Goal: Task Accomplishment & Management: Manage account settings

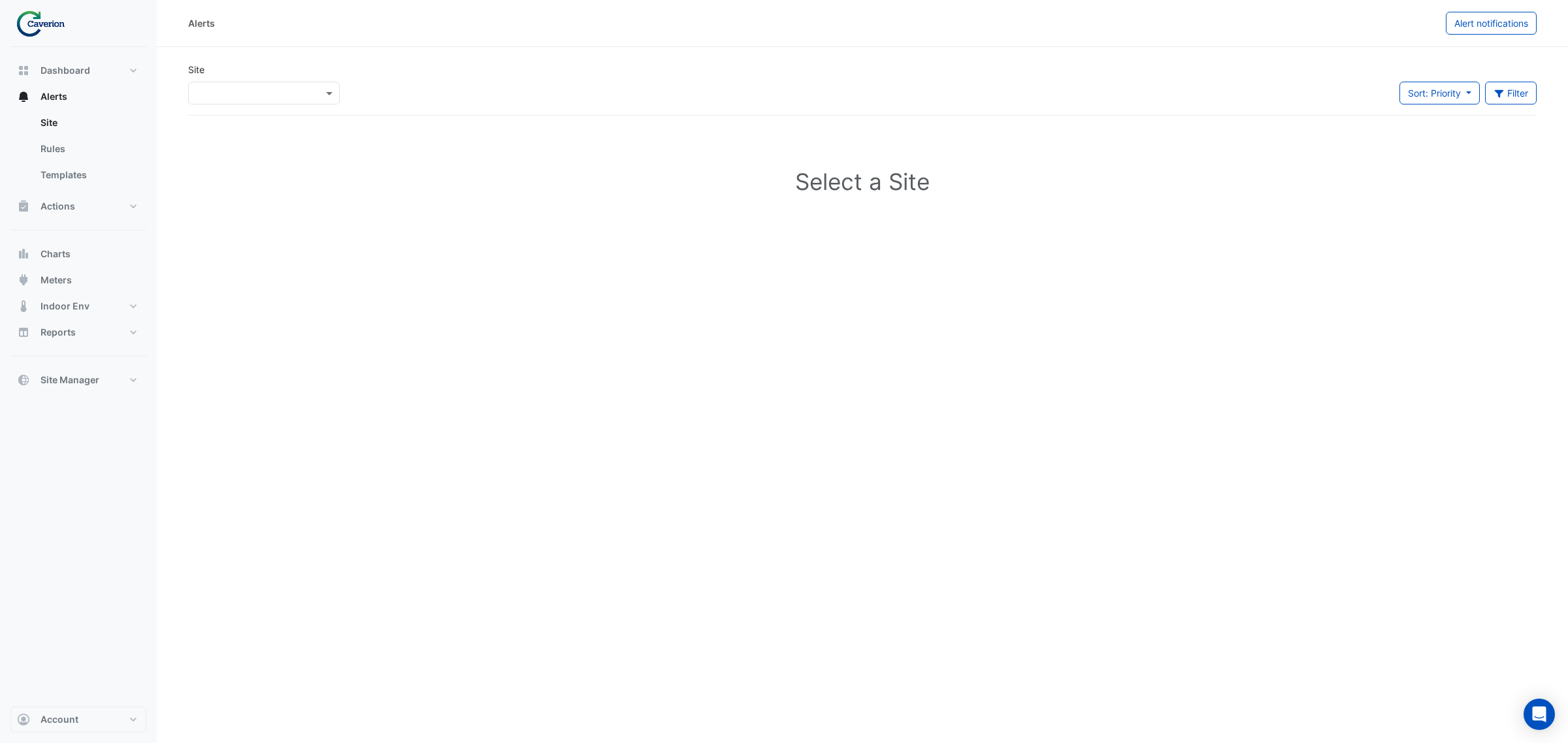
click at [236, 79] on div "×" at bounding box center [264, 90] width 157 height 28
click at [252, 90] on input "text" at bounding box center [251, 94] width 111 height 13
click at [237, 119] on span "Cyber City B" at bounding box center [226, 122] width 55 height 11
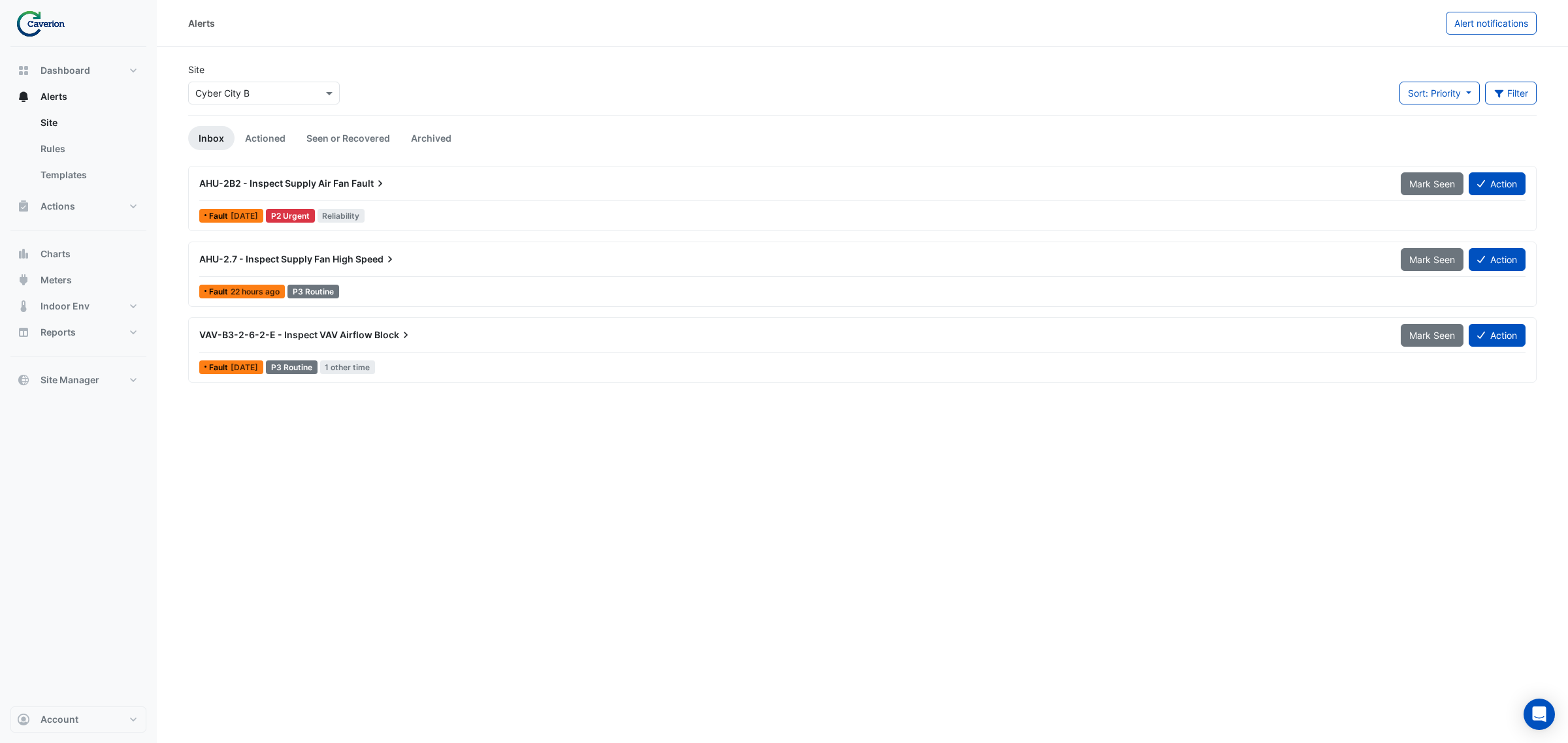
click at [683, 416] on div "Alerts Alert notifications Site × Cyber City B Sort: Priority Priority Updated …" at bounding box center [862, 372] width 1411 height 743
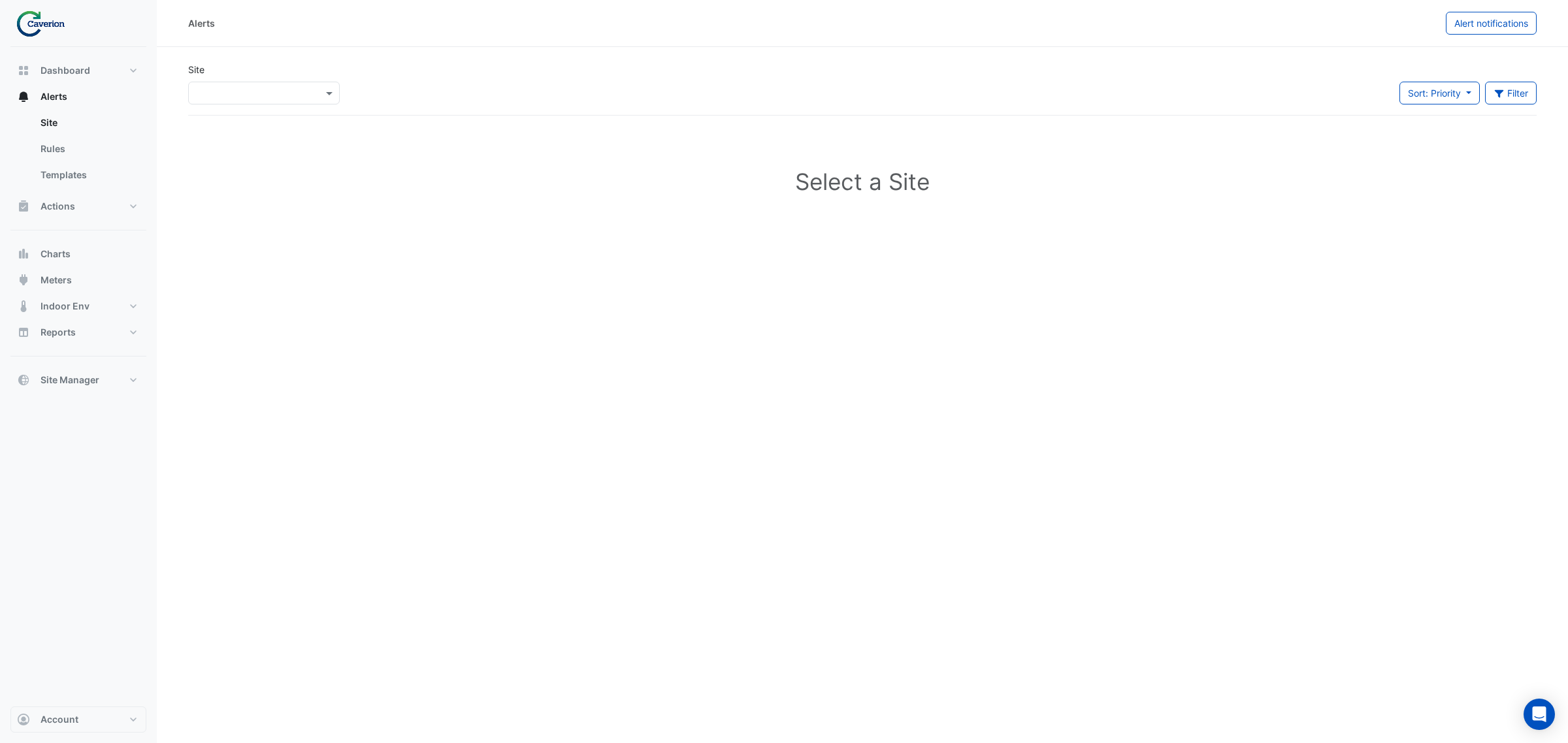
click at [293, 116] on app-alert-tickets "Site × Sort: Priority Priority Updated Filter Title Priority Filter Impact Filt…" at bounding box center [862, 152] width 1349 height 180
click at [298, 102] on div "×" at bounding box center [263, 93] width 151 height 23
click at [229, 131] on div "K29" at bounding box center [226, 140] width 75 height 19
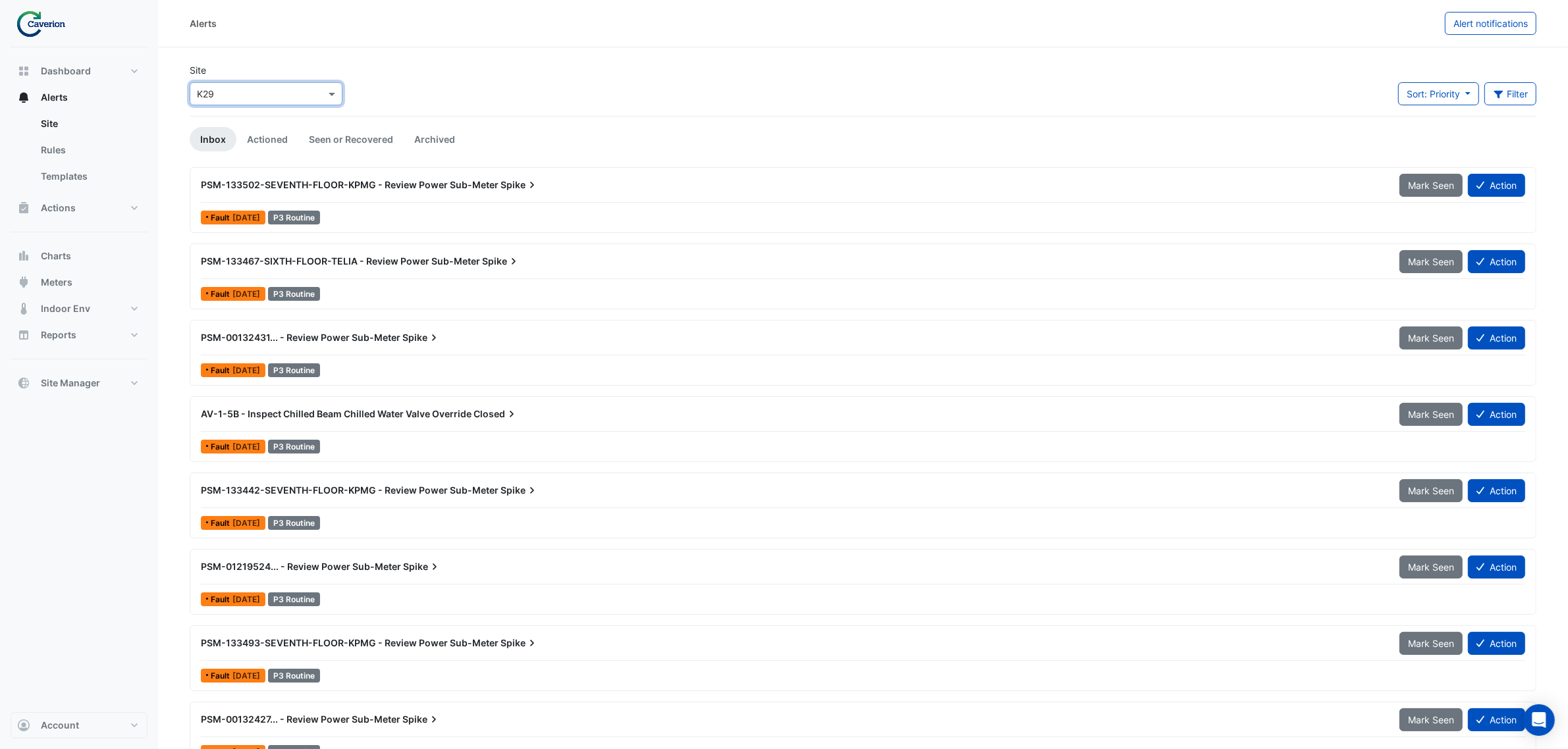
click at [525, 179] on icon at bounding box center [532, 185] width 14 height 14
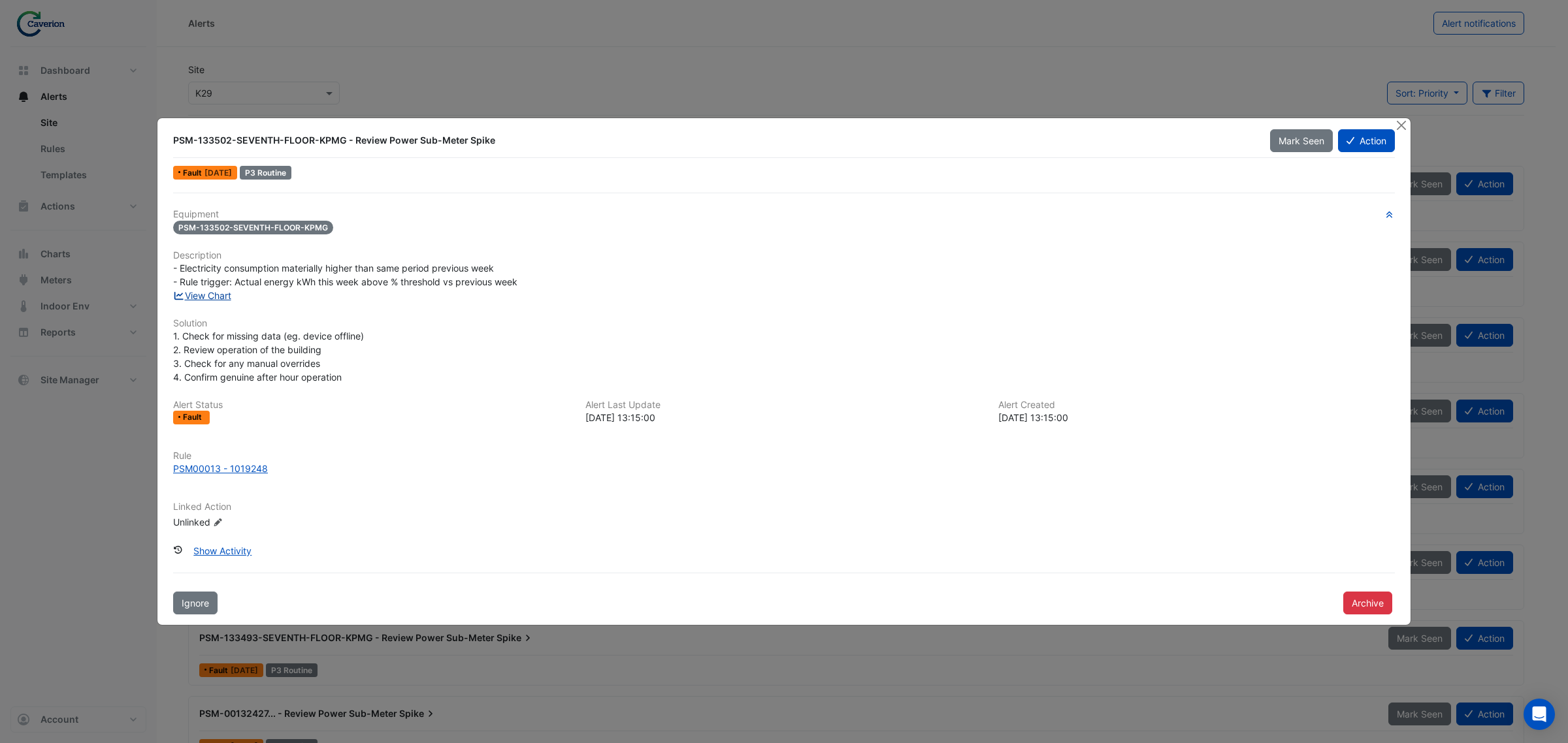
click at [216, 291] on link "View Chart" at bounding box center [202, 296] width 58 height 11
click at [1402, 123] on button "Close" at bounding box center [1400, 124] width 13 height 13
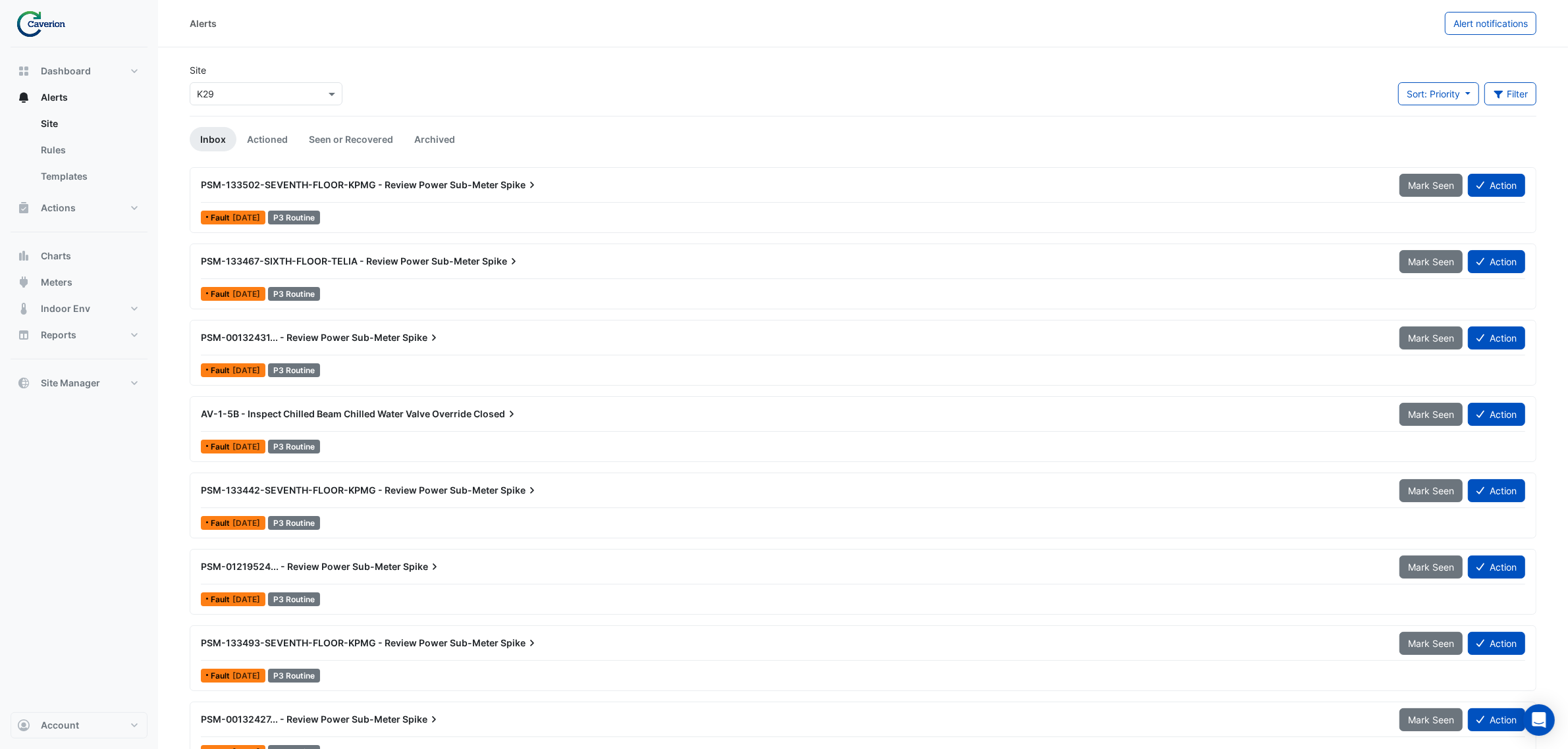
click at [488, 270] on div "PSM-133467-SIXTH-FLOOR-TELIA - Review Power Sub-Meter Spike" at bounding box center [792, 261] width 1198 height 24
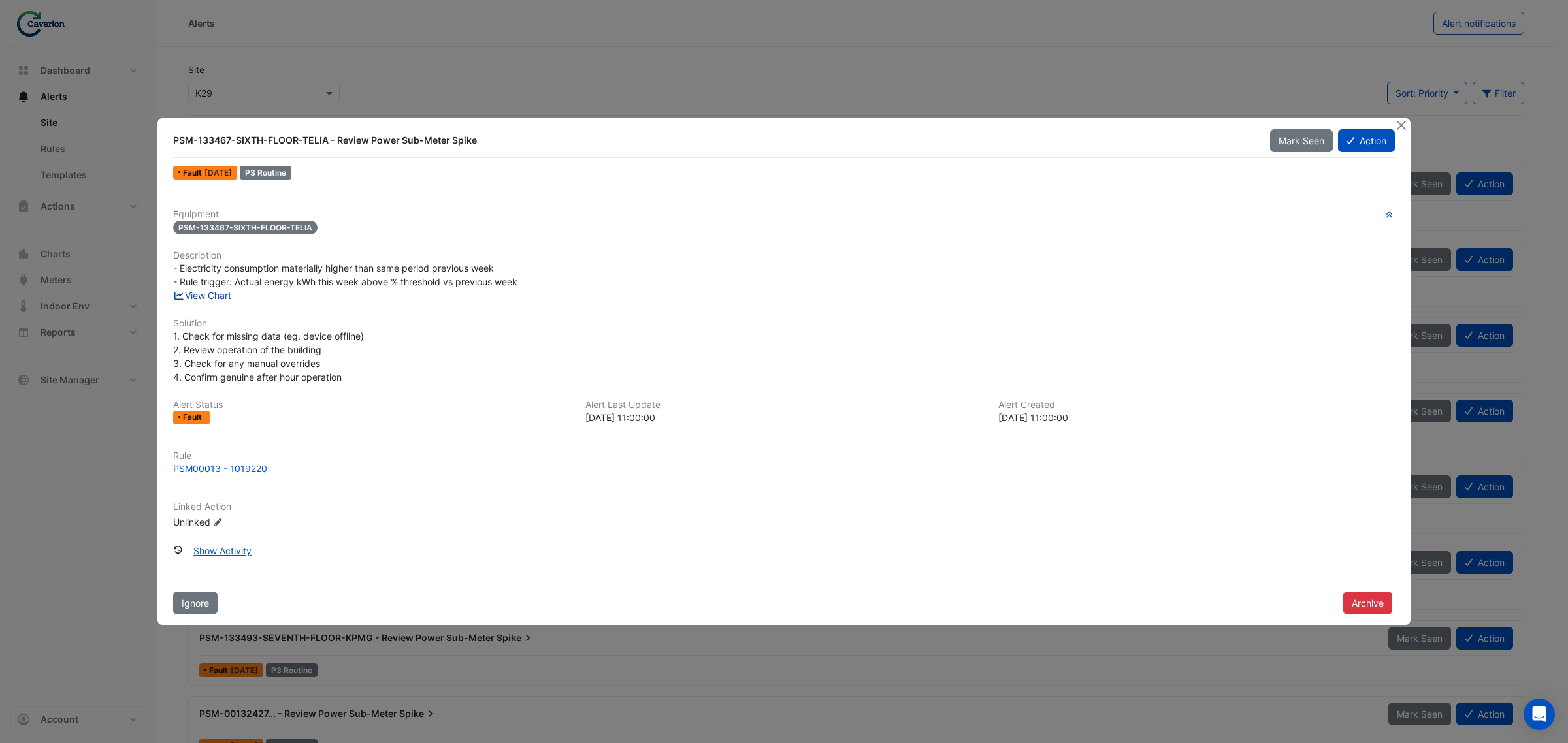
click at [213, 290] on link "View Chart" at bounding box center [202, 296] width 58 height 11
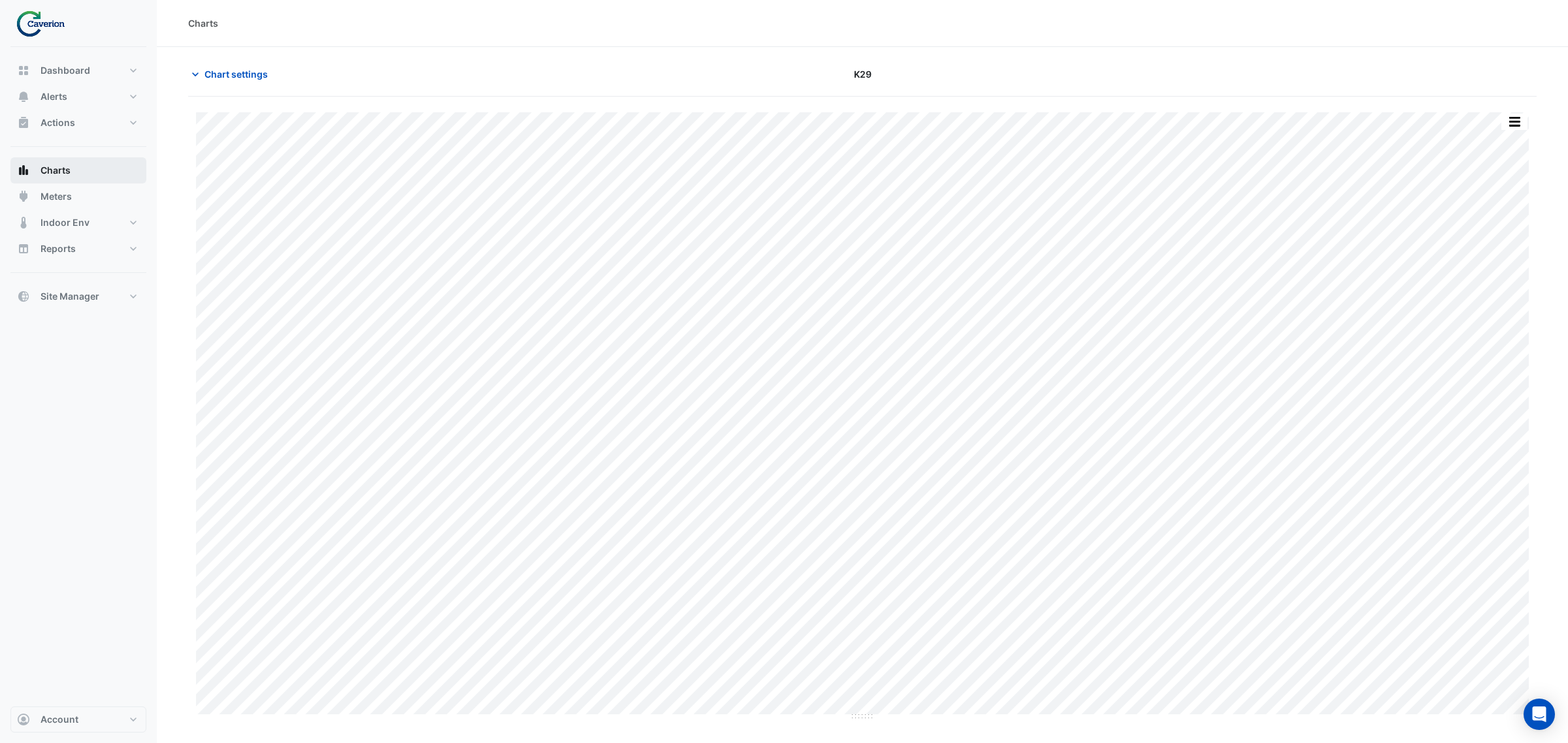
click at [53, 173] on span "Charts" at bounding box center [55, 170] width 30 height 13
click at [76, 168] on button "Charts" at bounding box center [79, 169] width 136 height 26
click at [40, 24] on img at bounding box center [44, 23] width 58 height 26
click at [31, 28] on img at bounding box center [44, 23] width 58 height 26
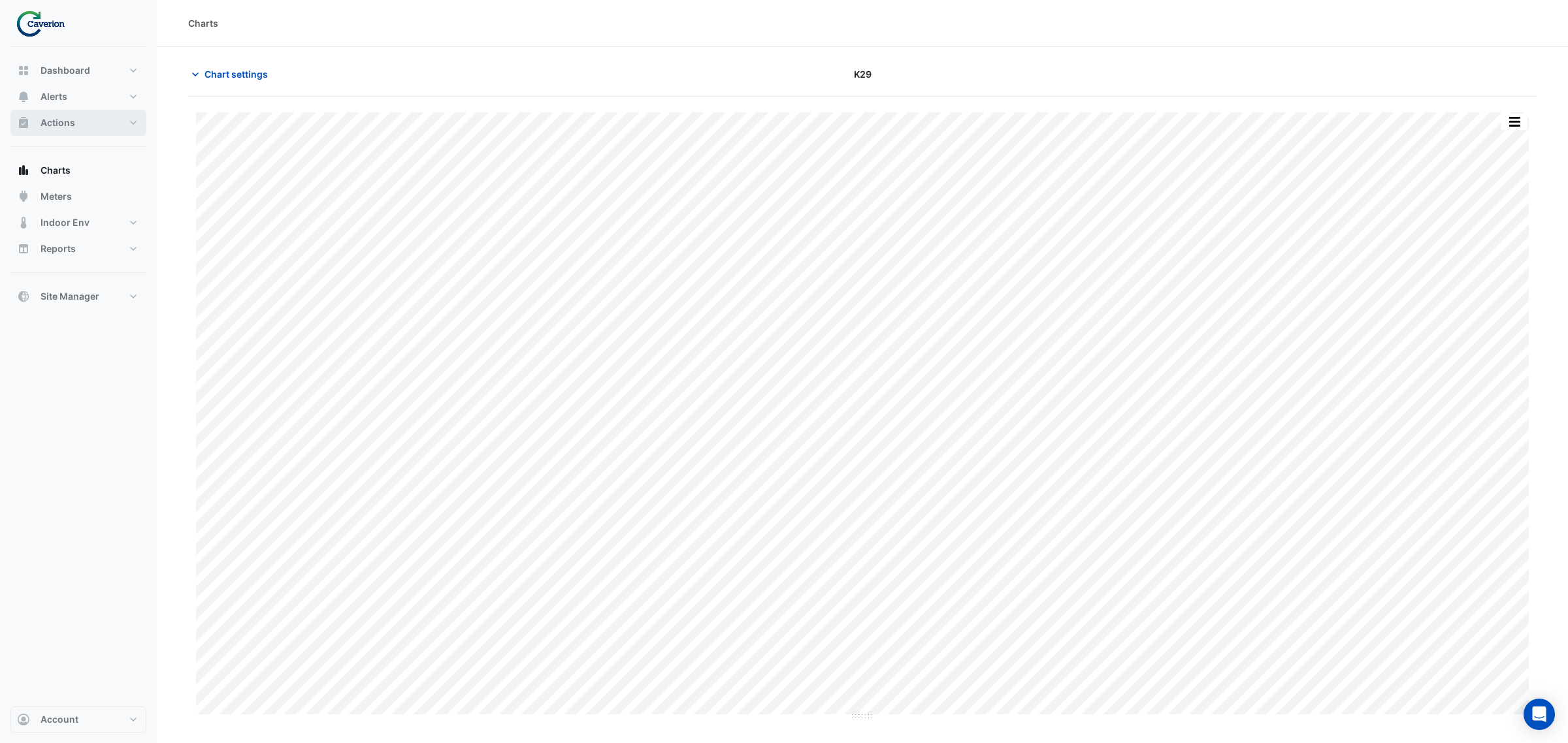
click at [51, 110] on button "Actions" at bounding box center [79, 123] width 136 height 26
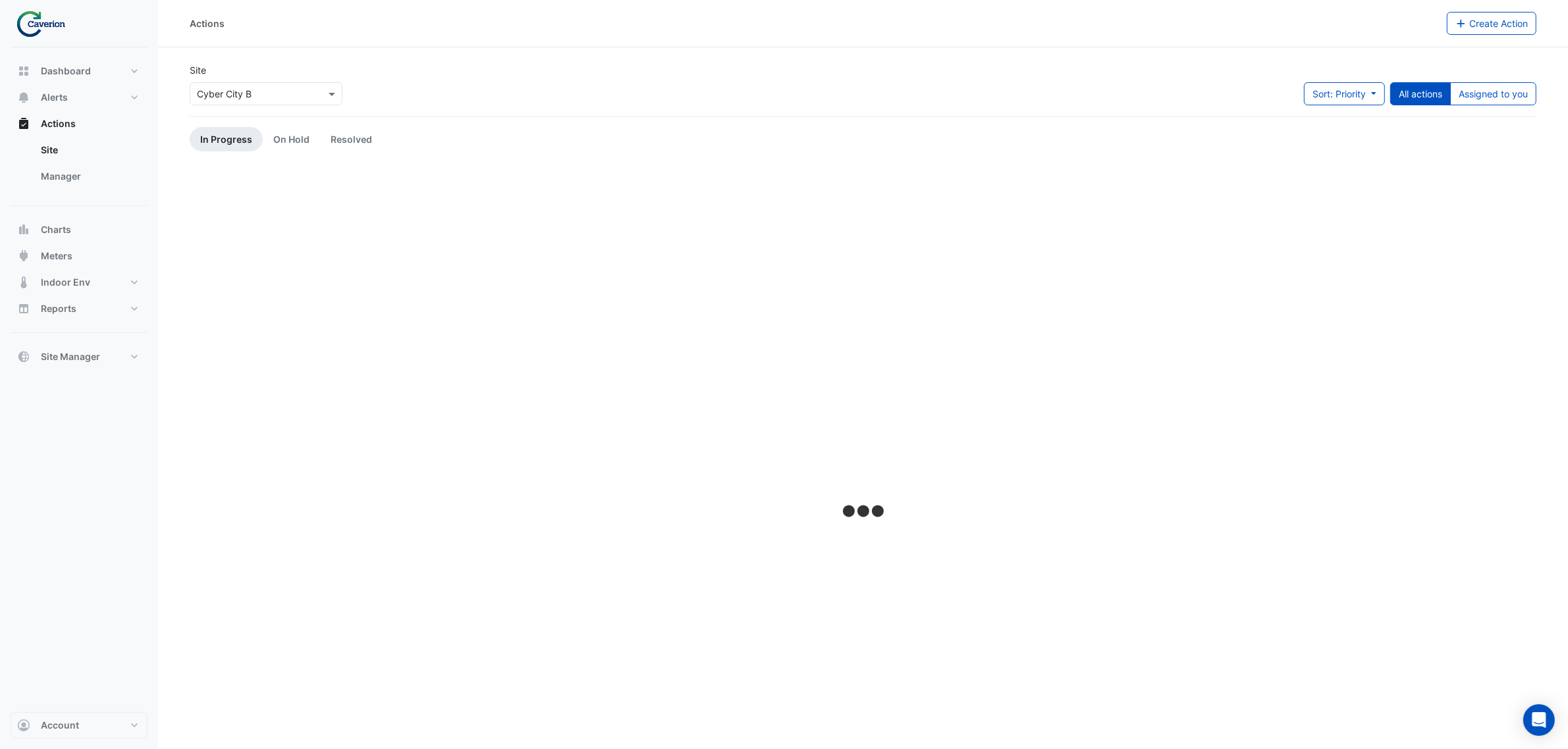
click at [238, 87] on div "× Cyber City B" at bounding box center [266, 94] width 153 height 23
click at [231, 145] on div "K29" at bounding box center [228, 141] width 75 height 19
click at [204, 97] on input "text" at bounding box center [253, 95] width 112 height 14
click at [211, 130] on div "Cyber City B" at bounding box center [228, 123] width 75 height 19
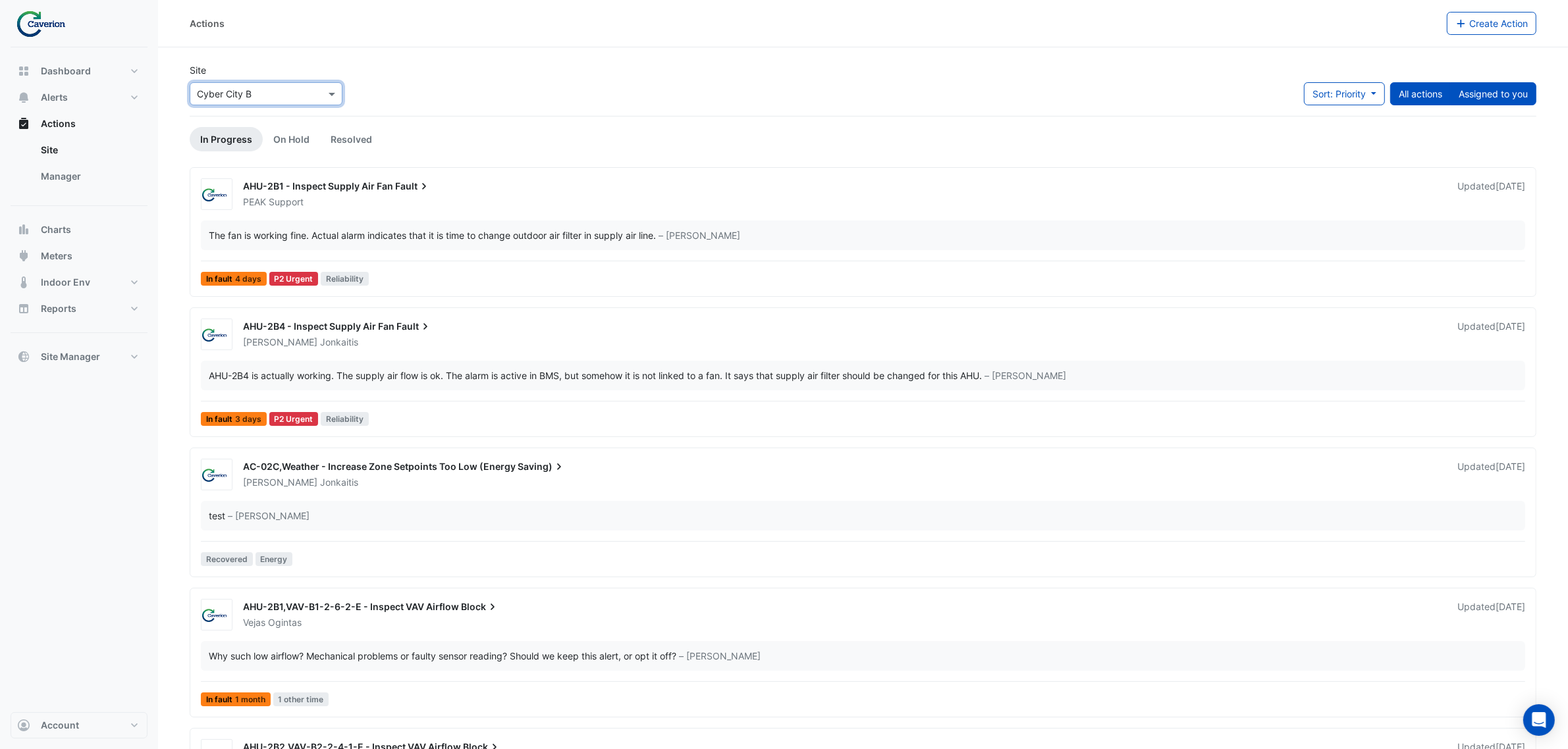
click at [1481, 92] on button "Assigned to you" at bounding box center [1493, 94] width 86 height 23
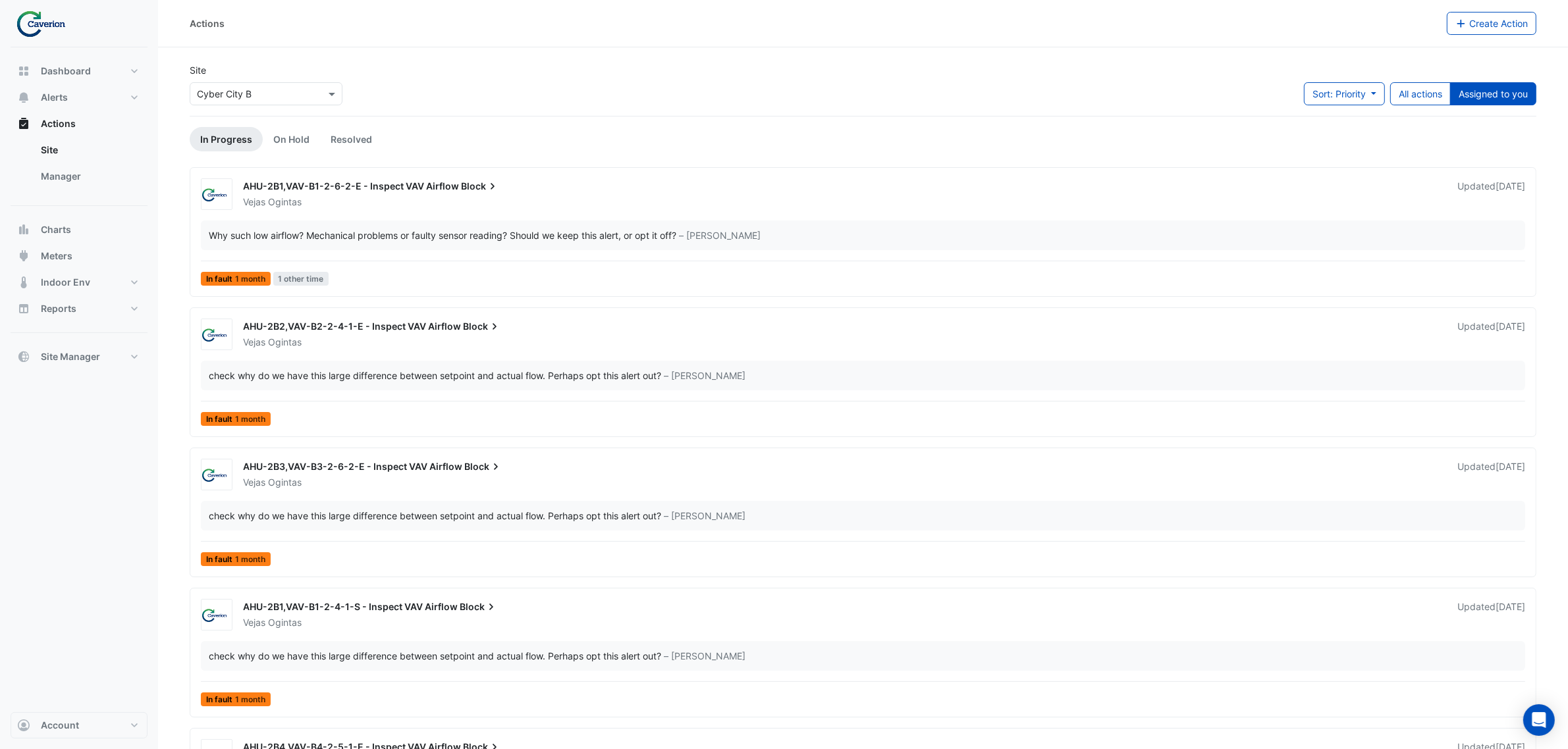
click at [534, 244] on div "Why such low airflow? Mechanical problems or faulty sensor reading? Should we k…" at bounding box center [862, 235] width 1324 height 30
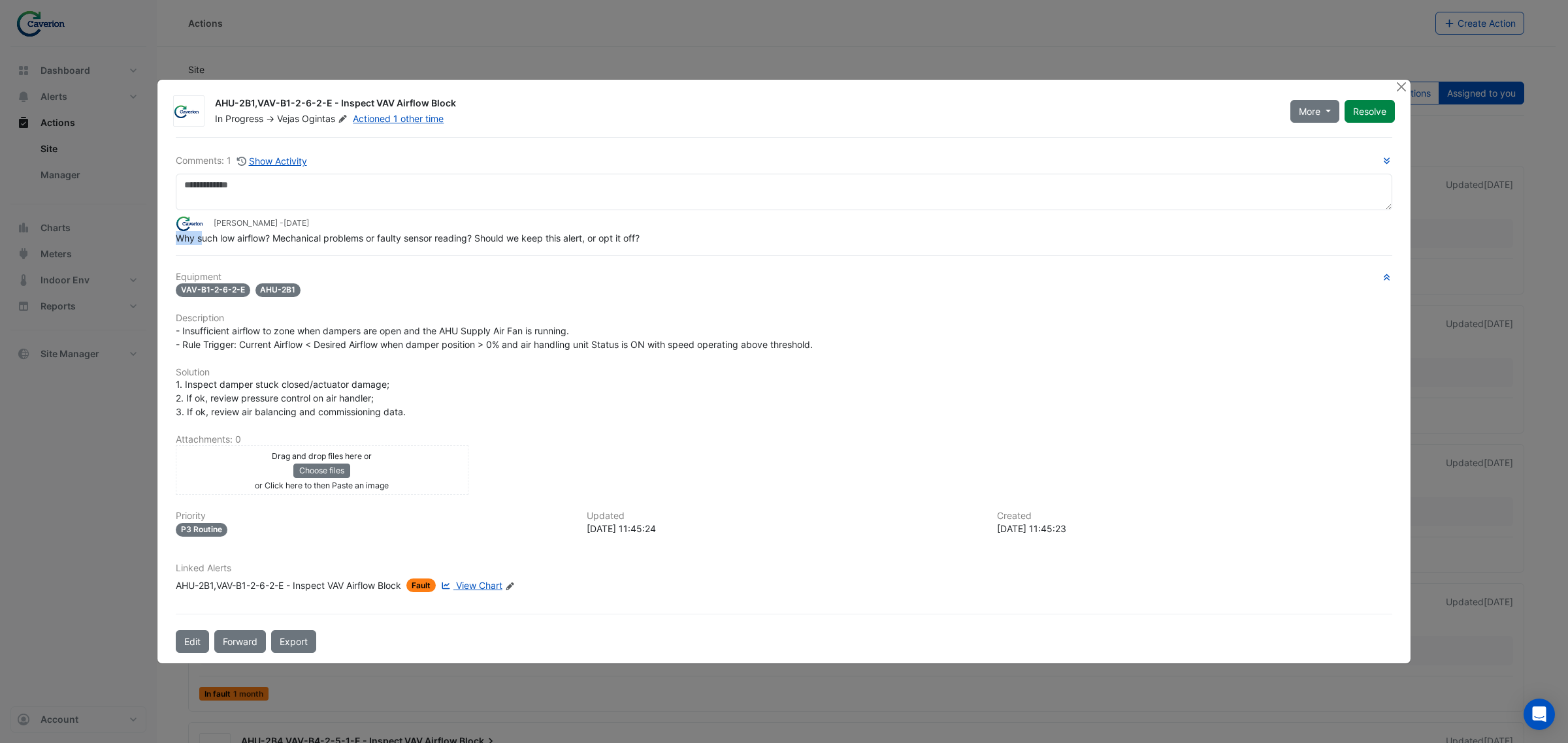
drag, startPoint x: 204, startPoint y: 239, endPoint x: 741, endPoint y: 229, distance: 537.1
click at [741, 229] on app-ticket-comment "Tomas Jonkaitis - 1 month and 11 days ago Why such low airflow? Mechanical prob…" at bounding box center [784, 230] width 1216 height 29
click at [741, 229] on div "Tomas Jonkaitis - 1 month and 11 days ago" at bounding box center [784, 223] width 1216 height 15
click at [284, 165] on button "Show Activity" at bounding box center [272, 161] width 71 height 15
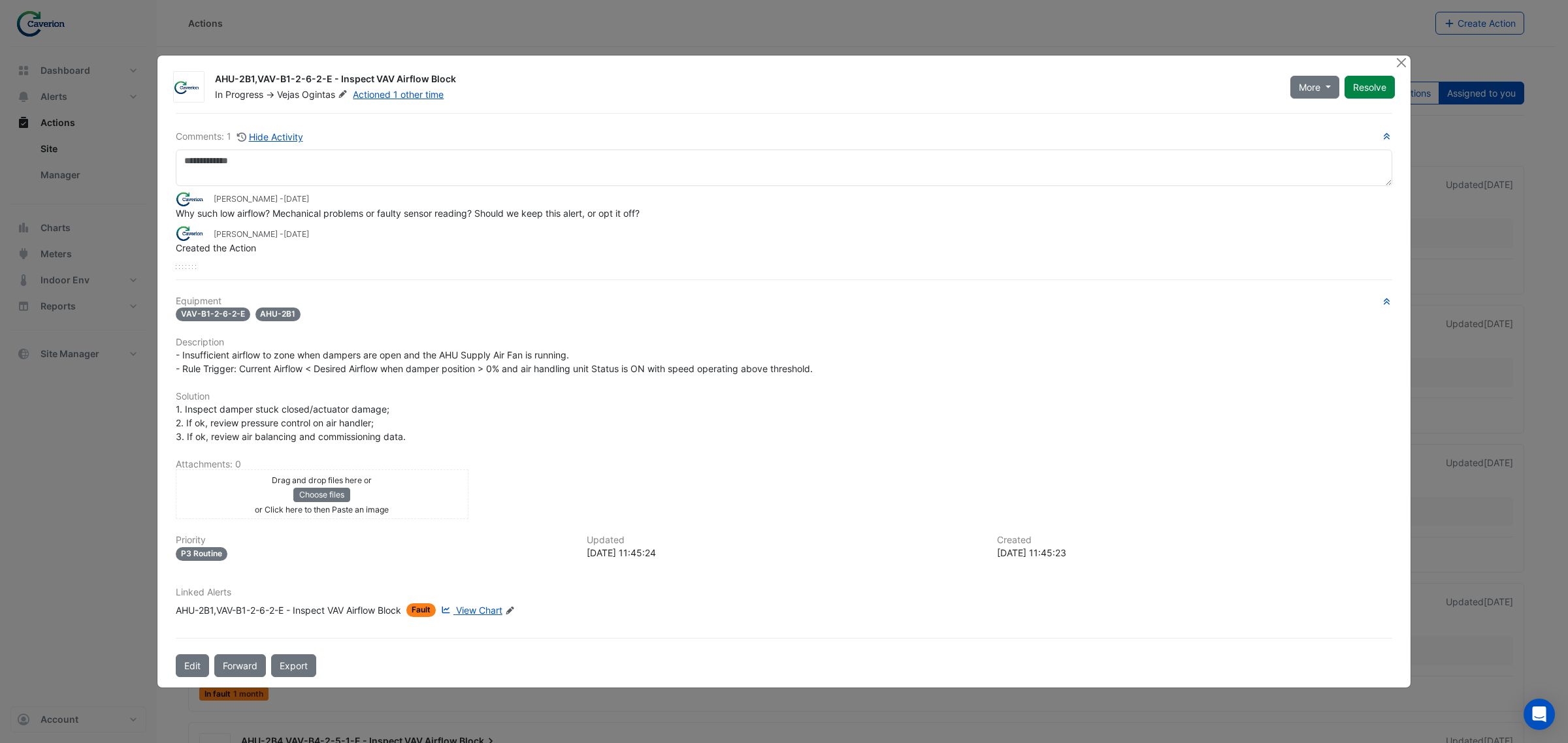
click at [500, 609] on span "View Chart" at bounding box center [479, 611] width 46 height 11
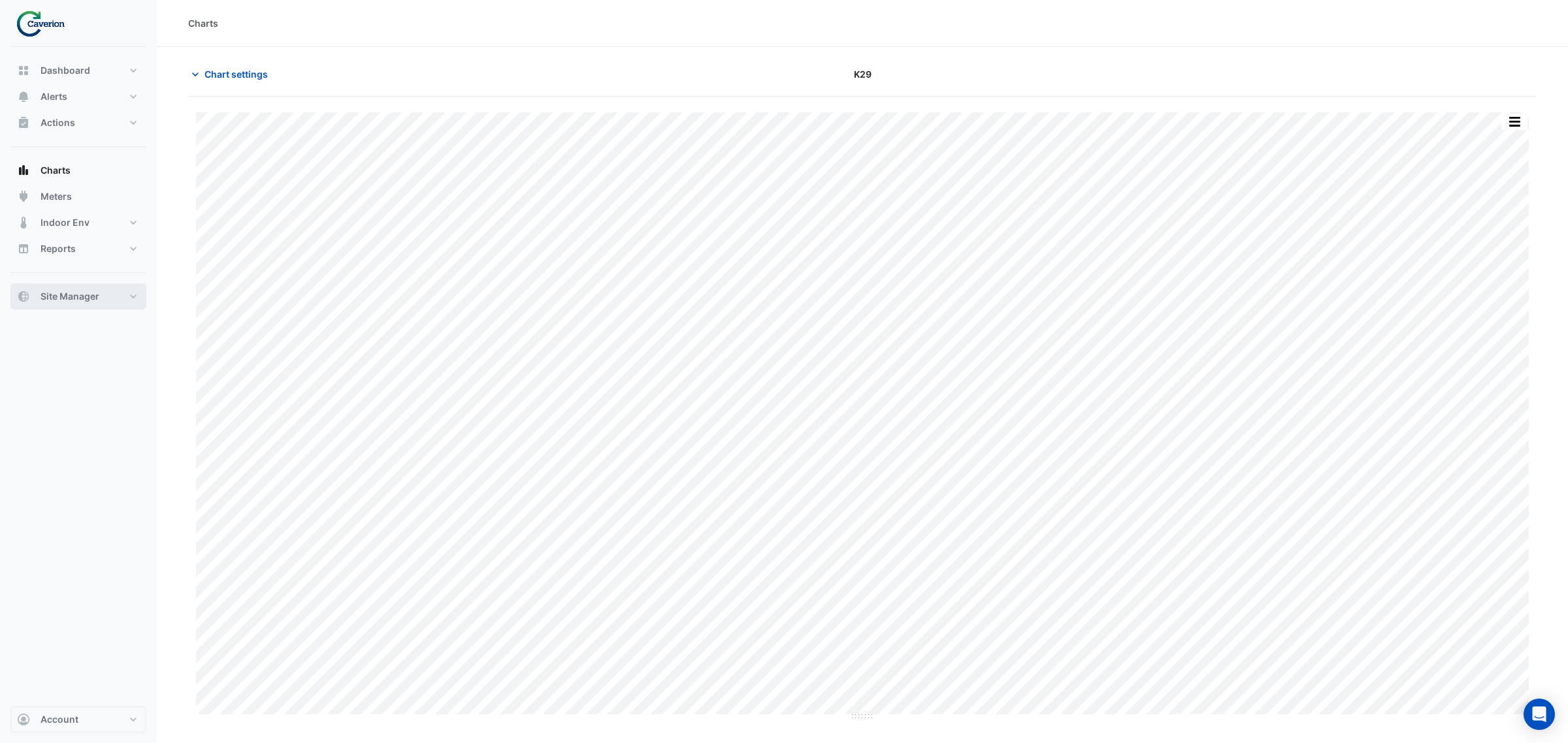
click at [82, 296] on span "Site Manager" at bounding box center [69, 297] width 58 height 13
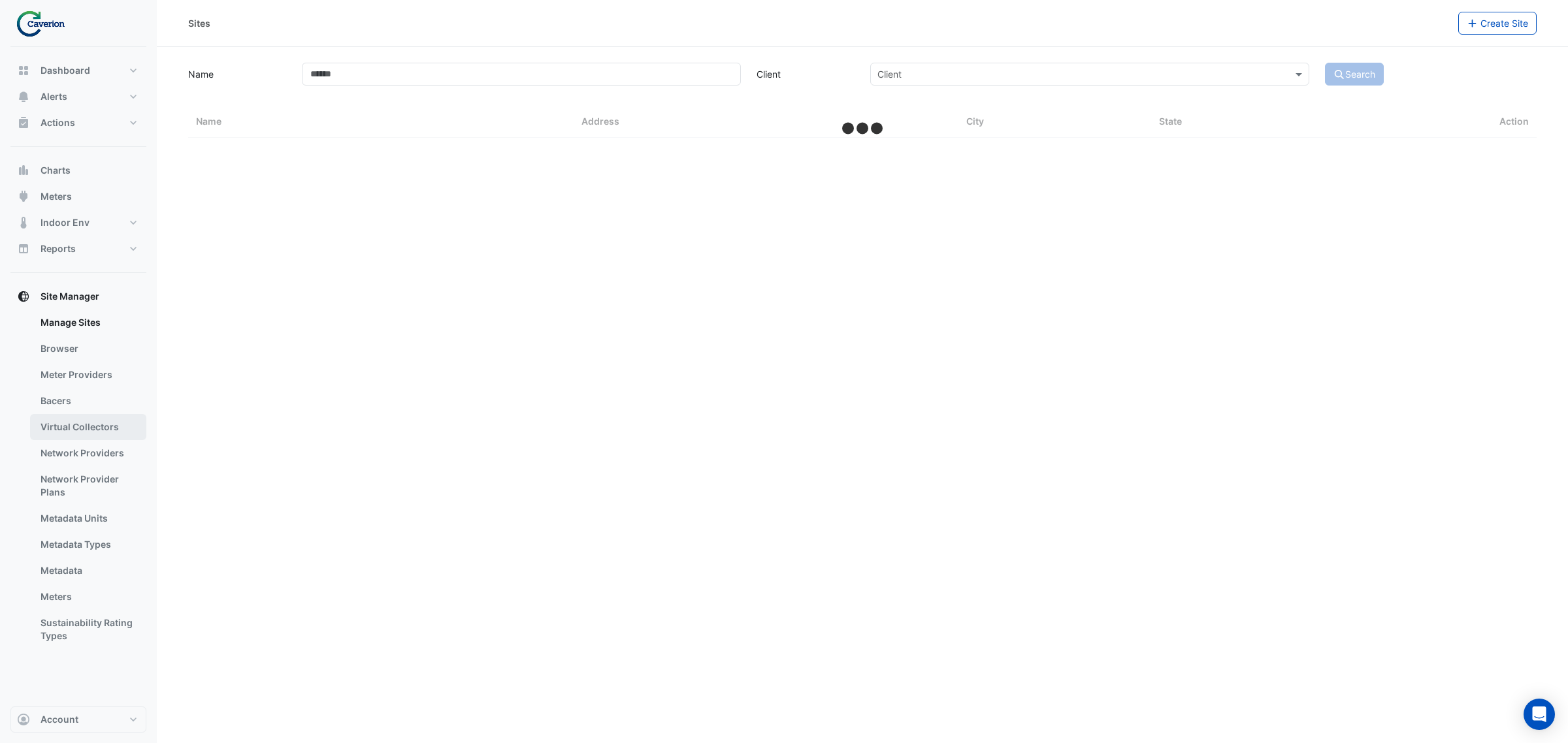
select select "***"
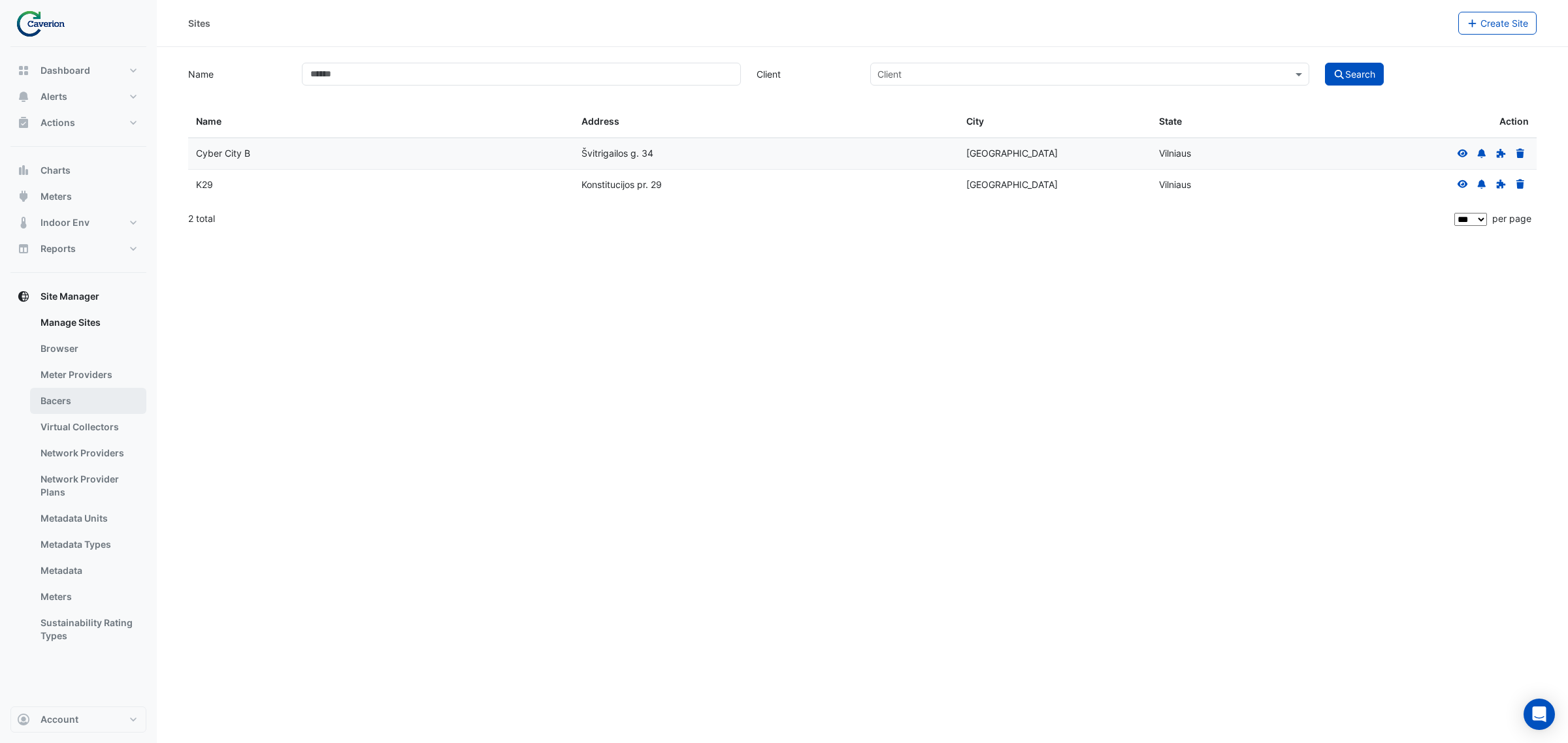
click at [49, 412] on link "Bacers" at bounding box center [87, 400] width 116 height 26
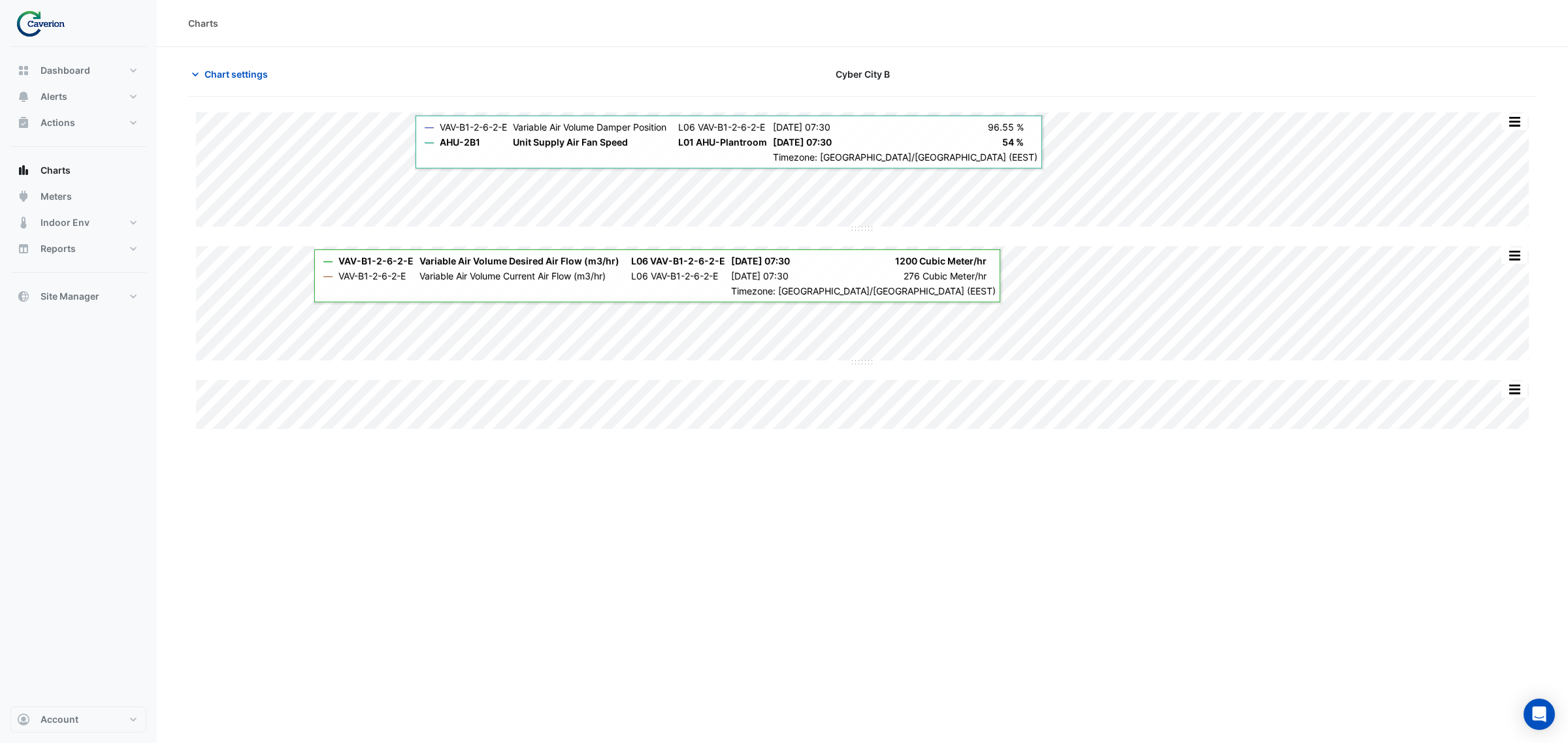
click at [484, 508] on div "Charts Chart settings Cyber City B Split by Equip Split All Split None Print Sa…" at bounding box center [862, 372] width 1411 height 743
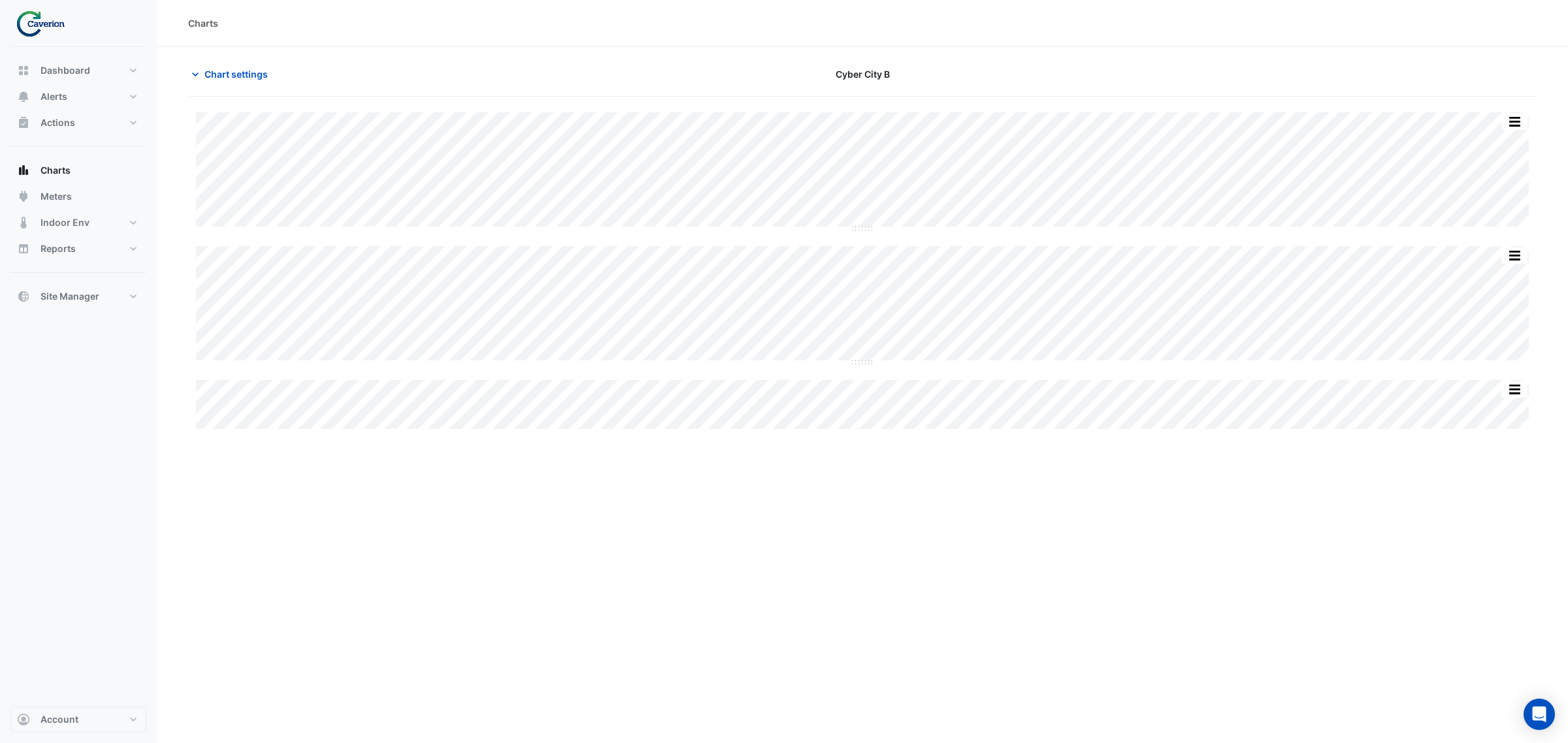
click at [54, 24] on img at bounding box center [44, 23] width 58 height 26
click at [57, 174] on span "Charts" at bounding box center [55, 170] width 30 height 13
click at [49, 39] on div at bounding box center [79, 23] width 136 height 47
click at [50, 58] on button "Dashboard" at bounding box center [79, 70] width 136 height 26
select select "***"
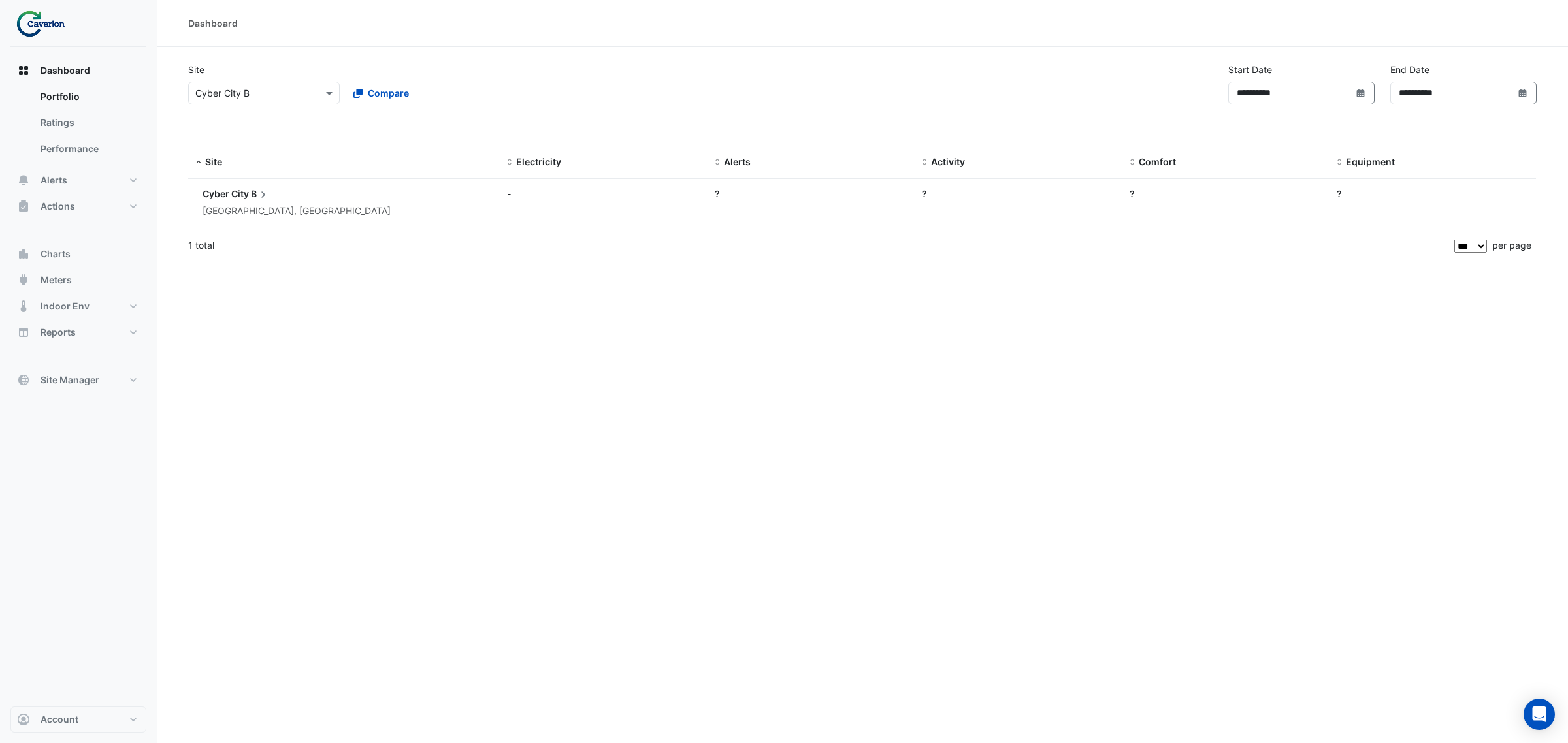
click at [285, 82] on div "× Cyber City B" at bounding box center [263, 93] width 151 height 23
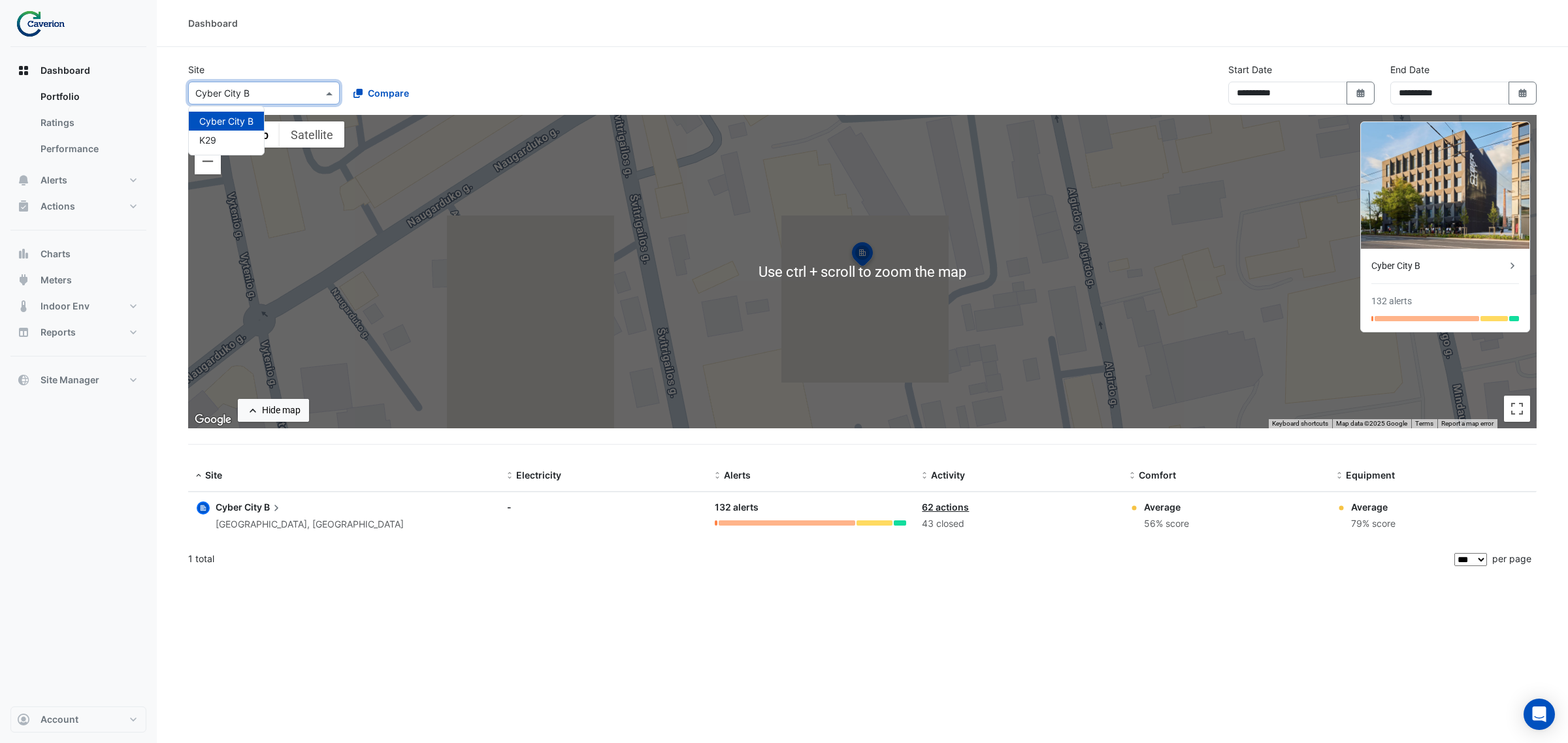
click at [14, 34] on div at bounding box center [79, 23] width 136 height 47
click at [24, 26] on img at bounding box center [44, 23] width 58 height 26
click at [36, 17] on img at bounding box center [44, 23] width 58 height 26
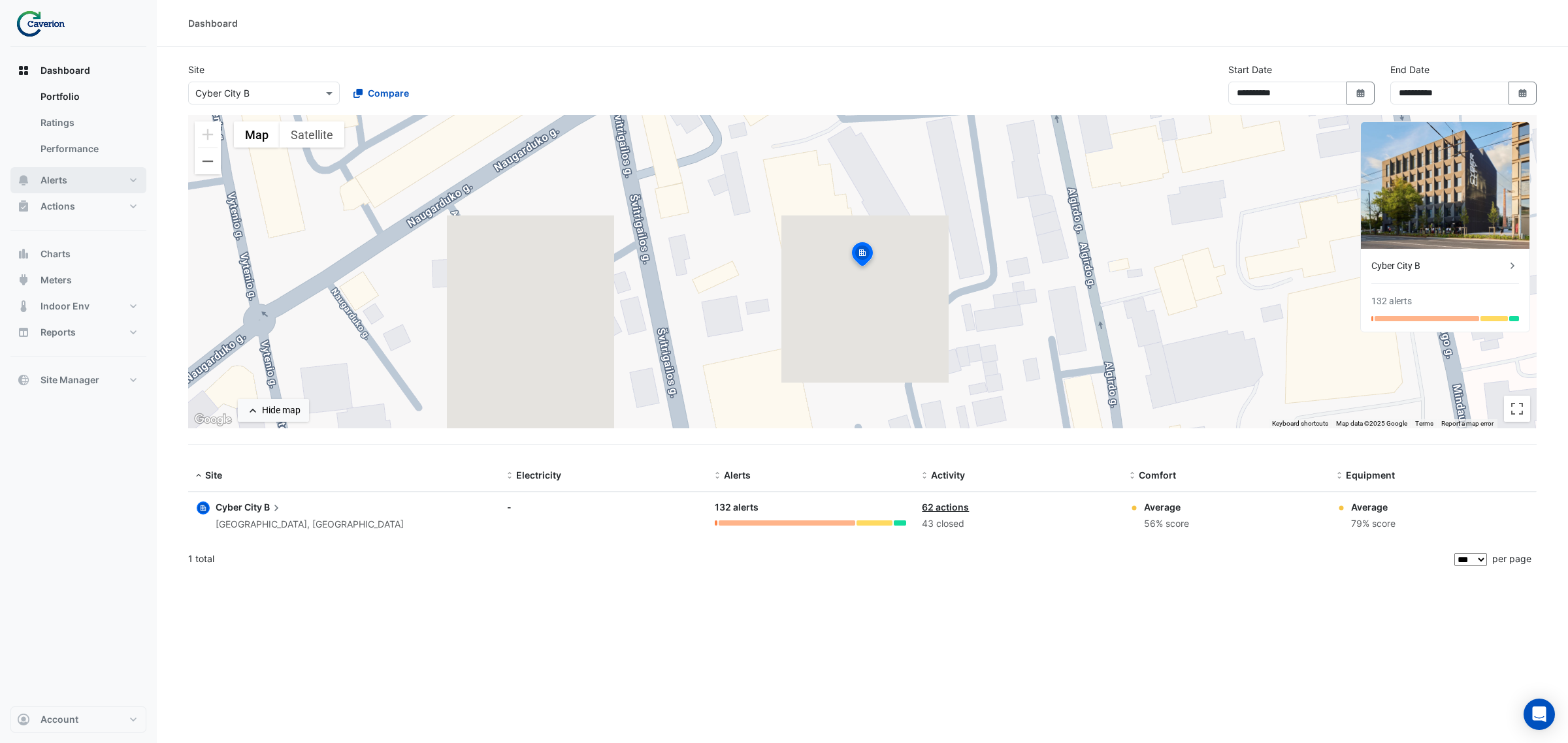
click at [80, 185] on button "Alerts" at bounding box center [79, 180] width 136 height 26
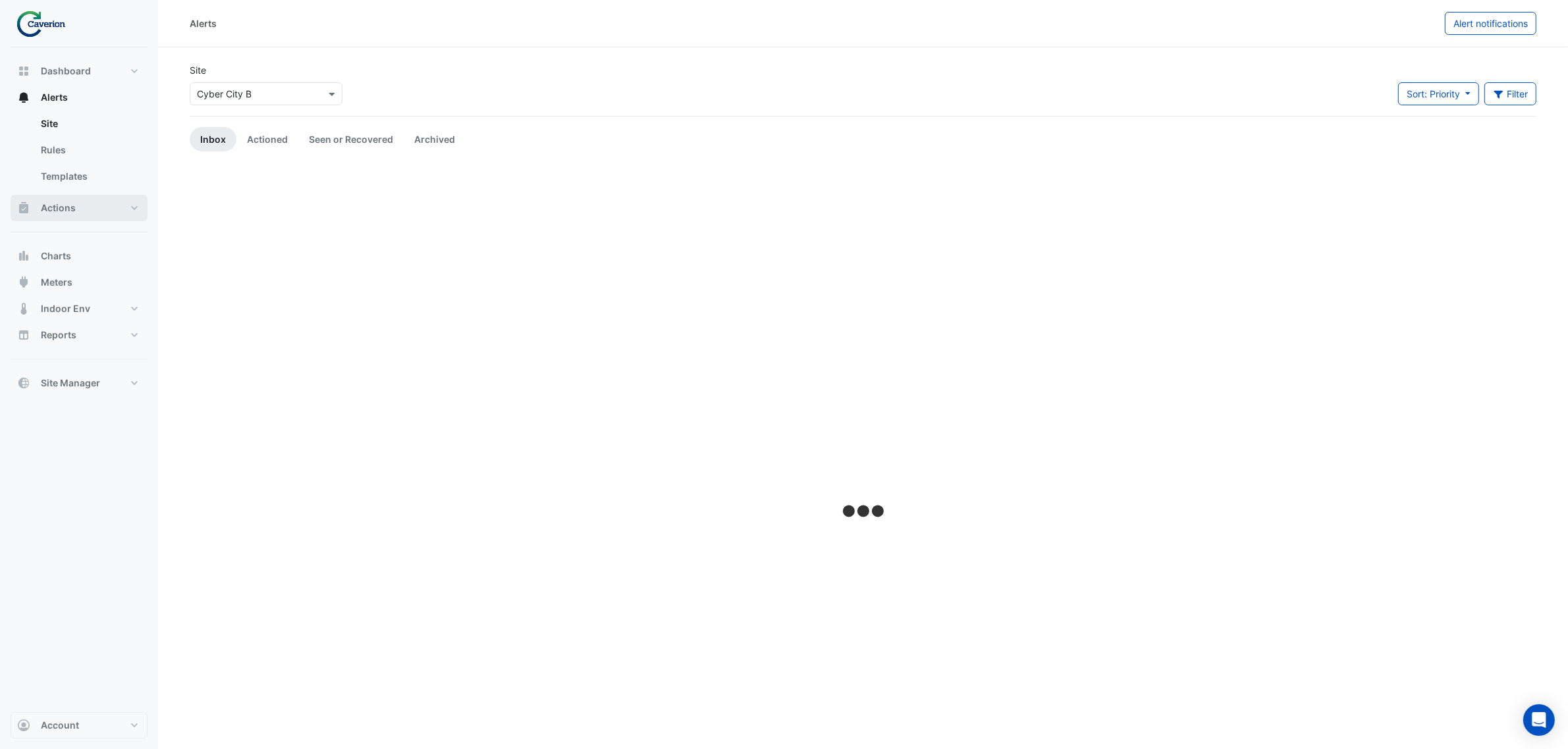
click at [117, 200] on button "Actions" at bounding box center [79, 208] width 137 height 26
click at [258, 106] on div "Site × Cyber City B" at bounding box center [266, 89] width 169 height 53
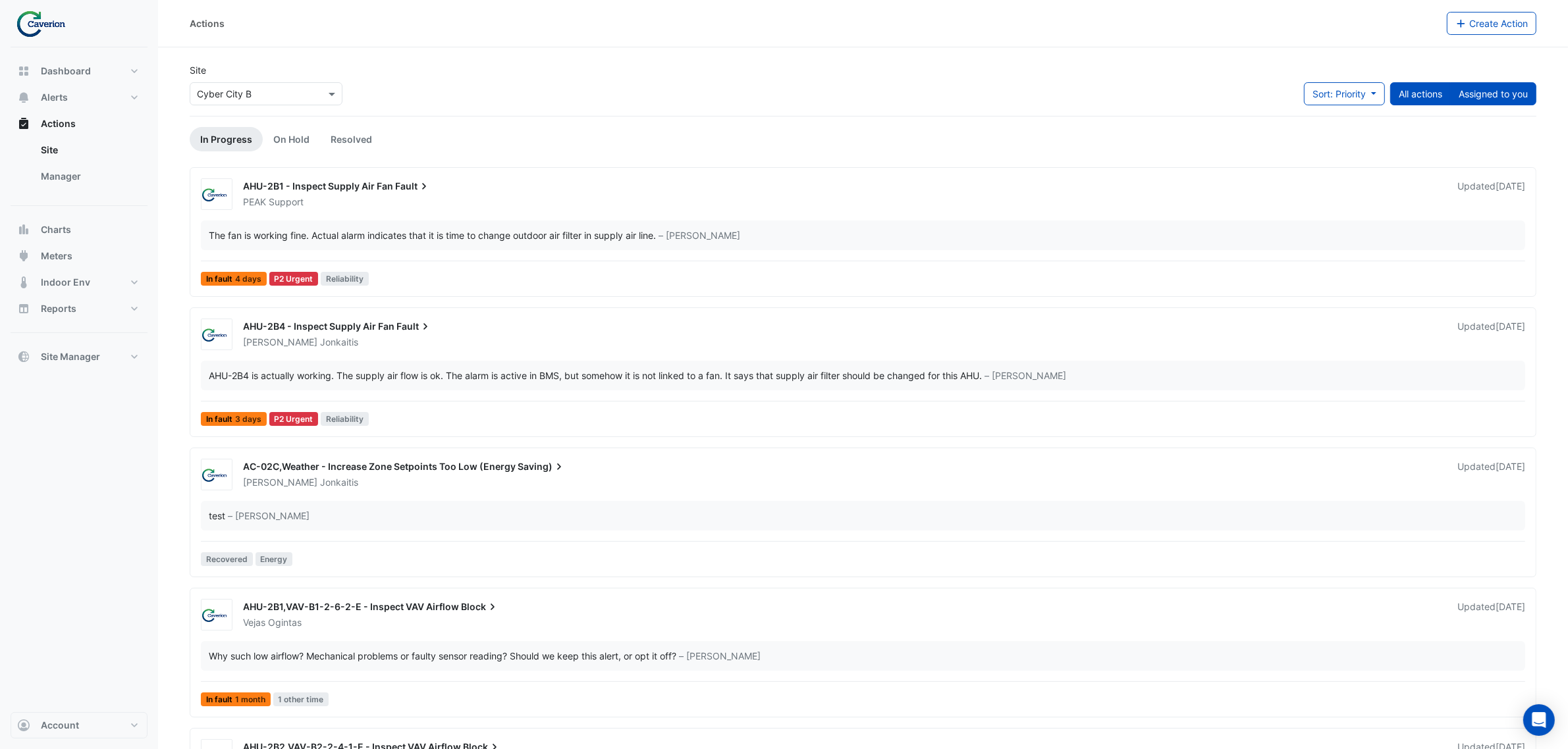
click at [1502, 95] on button "Assigned to you" at bounding box center [1493, 94] width 86 height 23
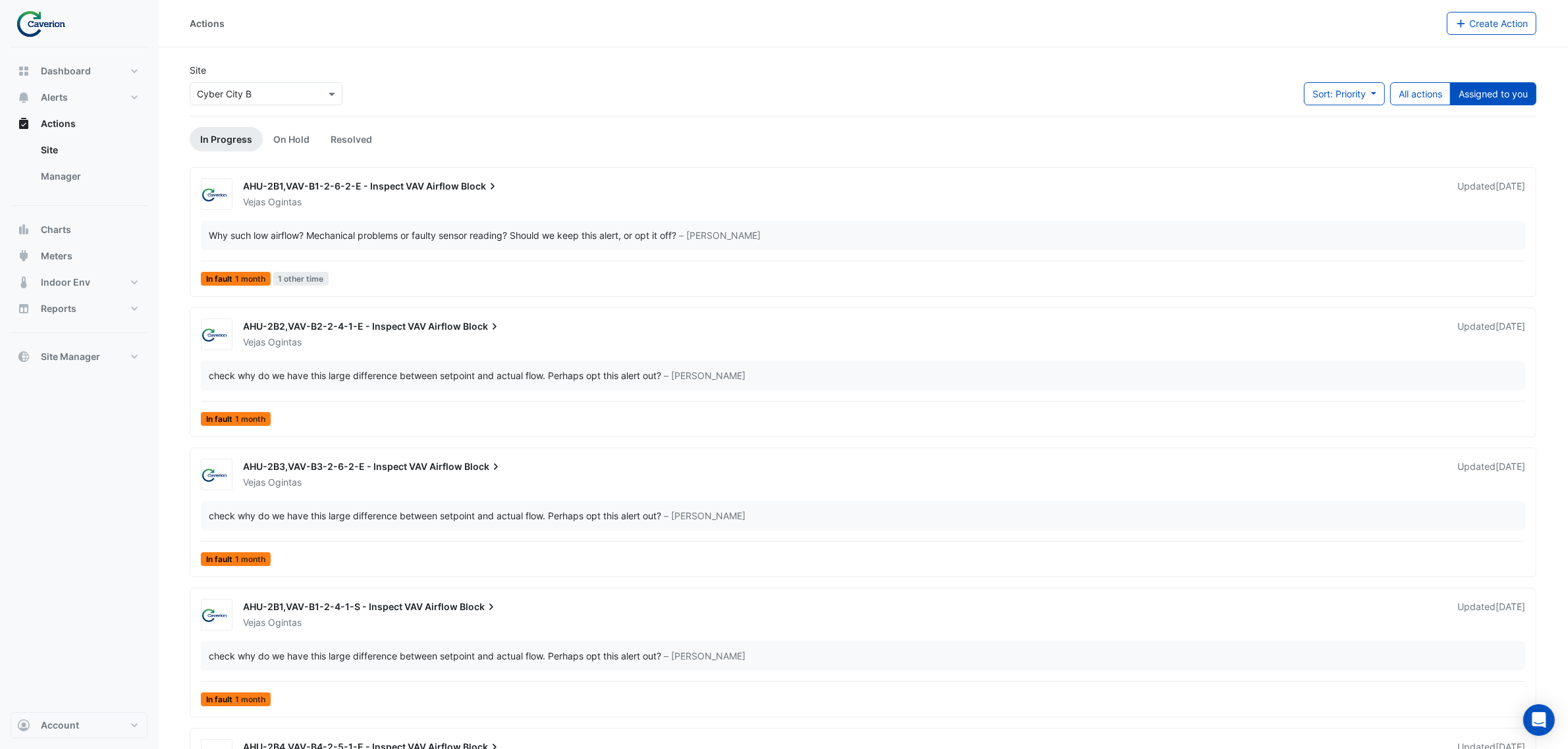
click at [266, 84] on div "× Cyber City B" at bounding box center [266, 94] width 153 height 23
click at [214, 137] on span "K29" at bounding box center [210, 141] width 17 height 12
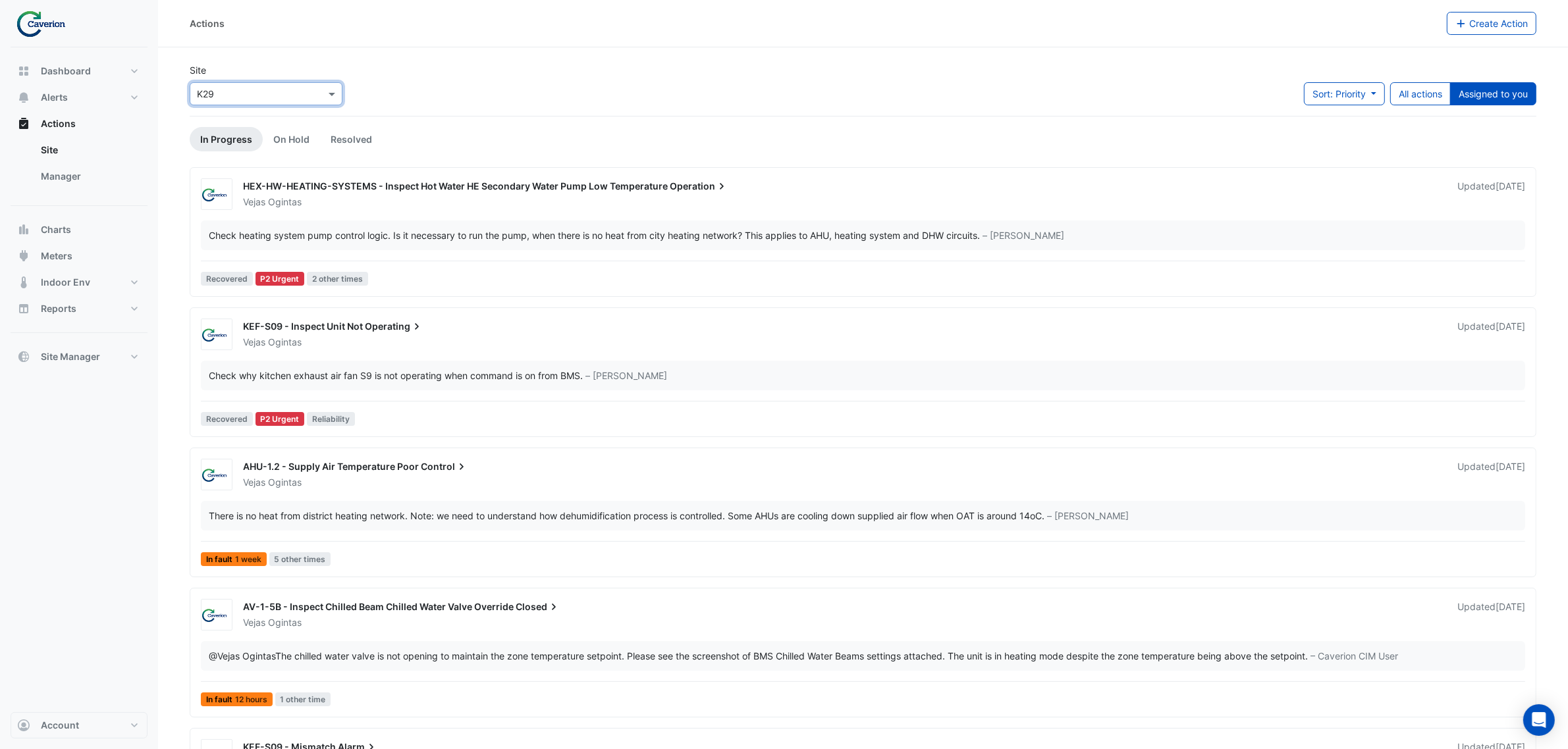
click at [310, 233] on div "Check heating system pump control logic. Is it necessary to run the pump, when …" at bounding box center [594, 236] width 771 height 14
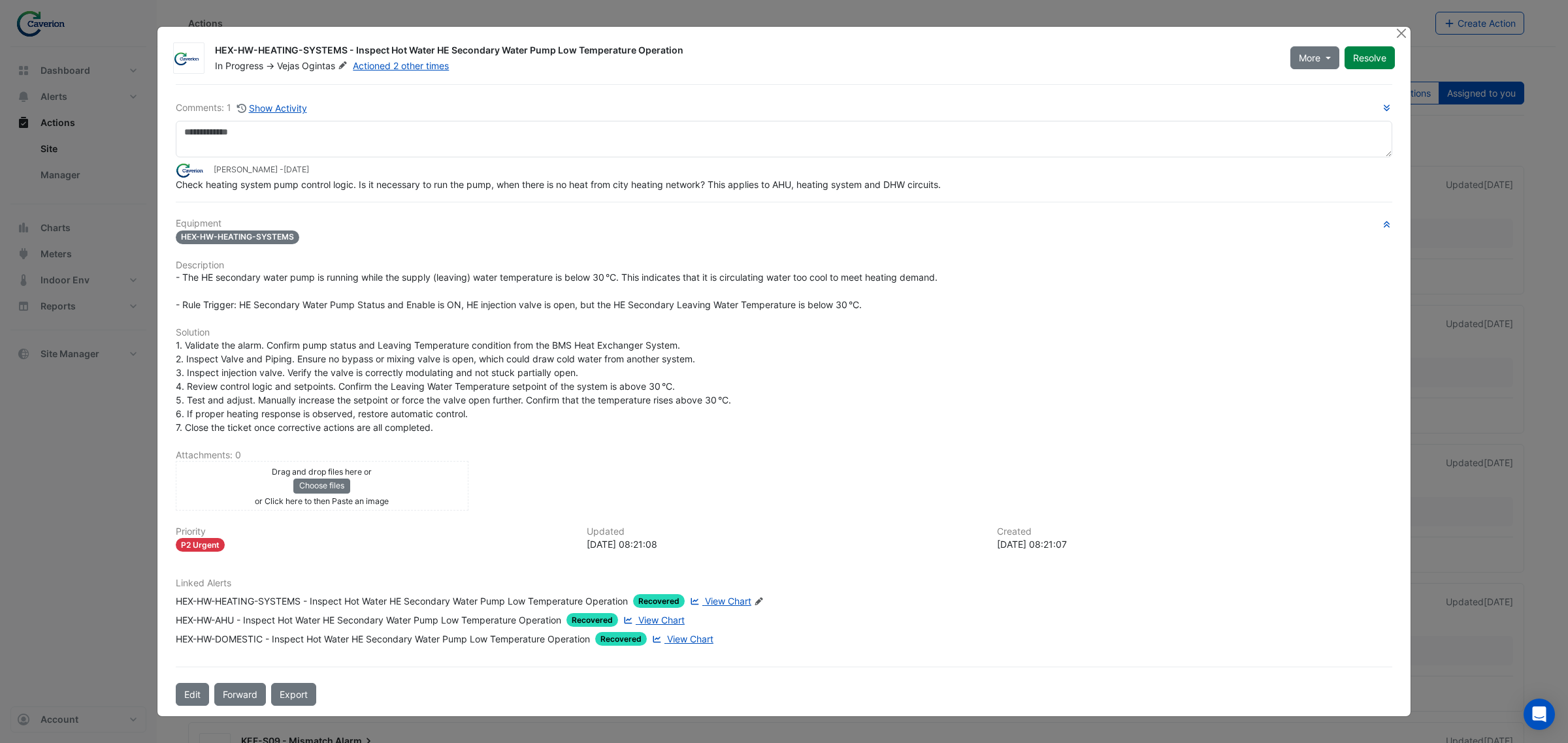
click at [808, 512] on div "Equipment HEX-HW-HEATING-SYSTEMS Description - The HE secondary water pump is r…" at bounding box center [784, 438] width 1216 height 439
drag, startPoint x: 194, startPoint y: 188, endPoint x: 534, endPoint y: 188, distance: 340.0
click at [534, 188] on span "Check heating system pump control logic. Is it necessary to run the pump, when …" at bounding box center [557, 185] width 765 height 11
drag, startPoint x: 389, startPoint y: 184, endPoint x: 726, endPoint y: 180, distance: 337.0
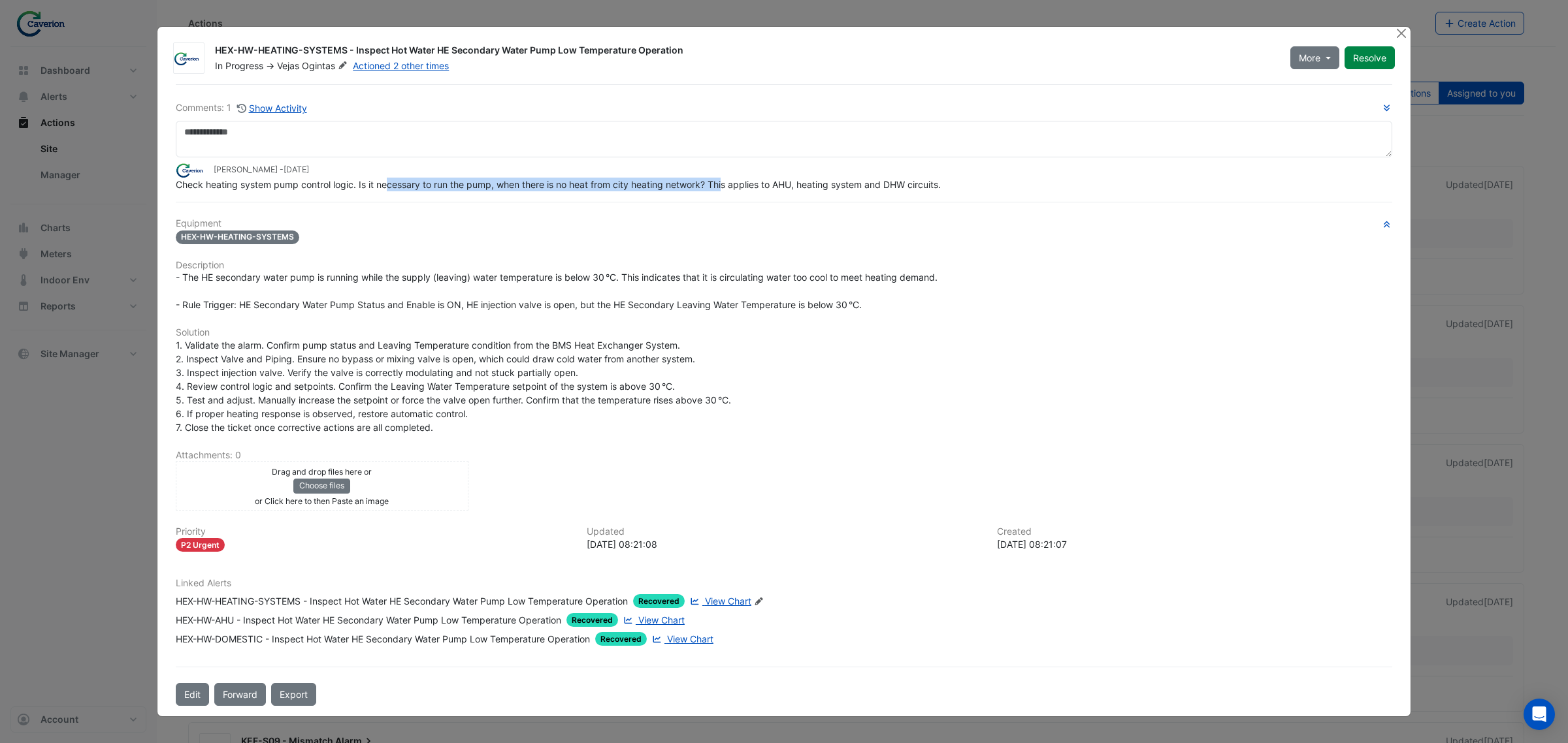
click at [726, 180] on span "Check heating system pump control logic. Is it necessary to run the pump, when …" at bounding box center [557, 185] width 765 height 11
drag, startPoint x: 433, startPoint y: 190, endPoint x: 714, endPoint y: 184, distance: 281.1
click at [714, 184] on span "Check heating system pump control logic. Is it necessary to run the pump, when …" at bounding box center [557, 185] width 765 height 11
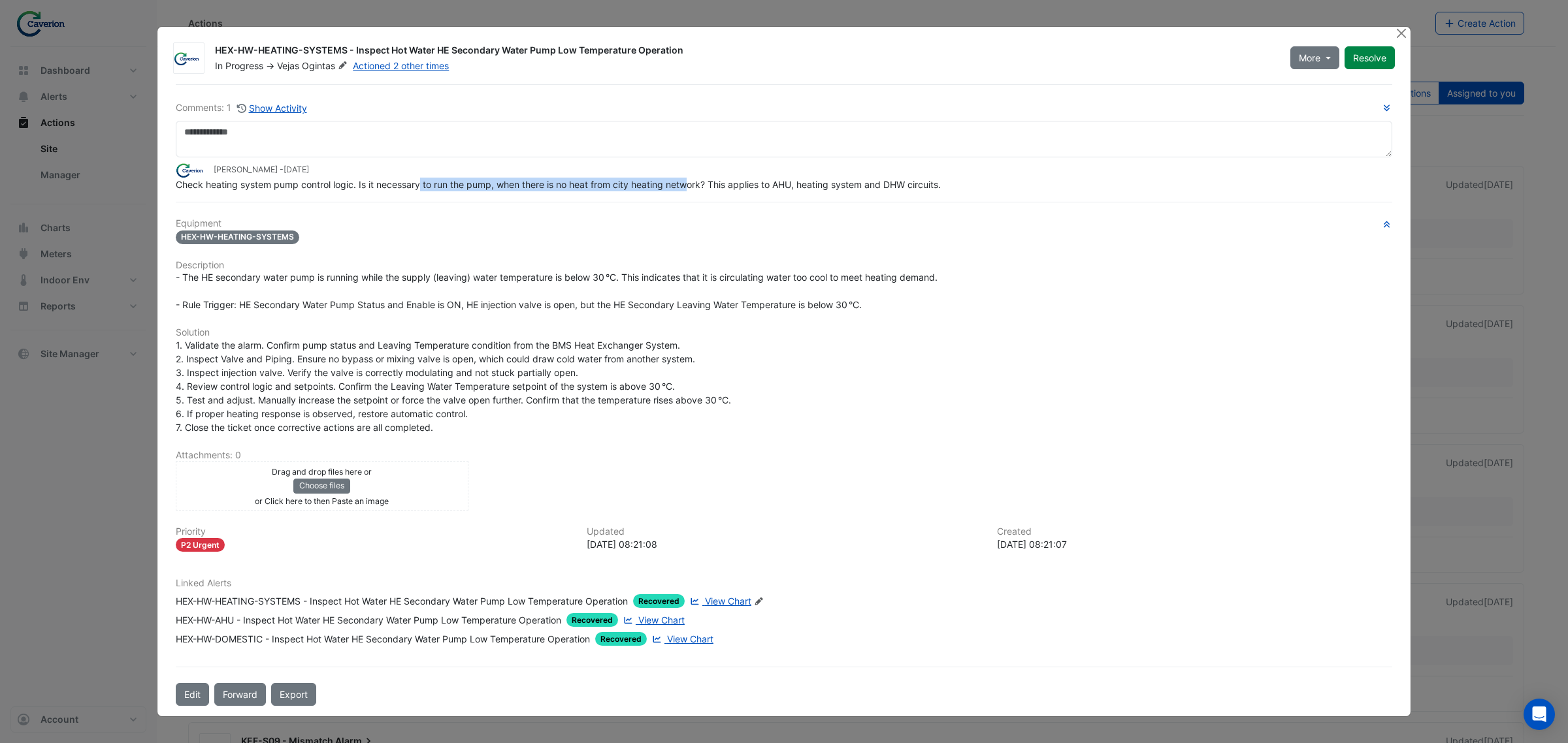
drag, startPoint x: 422, startPoint y: 188, endPoint x: 689, endPoint y: 190, distance: 267.0
click at [689, 190] on span "Check heating system pump control logic. Is it necessary to run the pump, when …" at bounding box center [557, 185] width 765 height 11
drag, startPoint x: 480, startPoint y: 190, endPoint x: 768, endPoint y: 188, distance: 288.0
click at [768, 188] on span "Check heating system pump control logic. Is it necessary to run the pump, when …" at bounding box center [557, 185] width 765 height 11
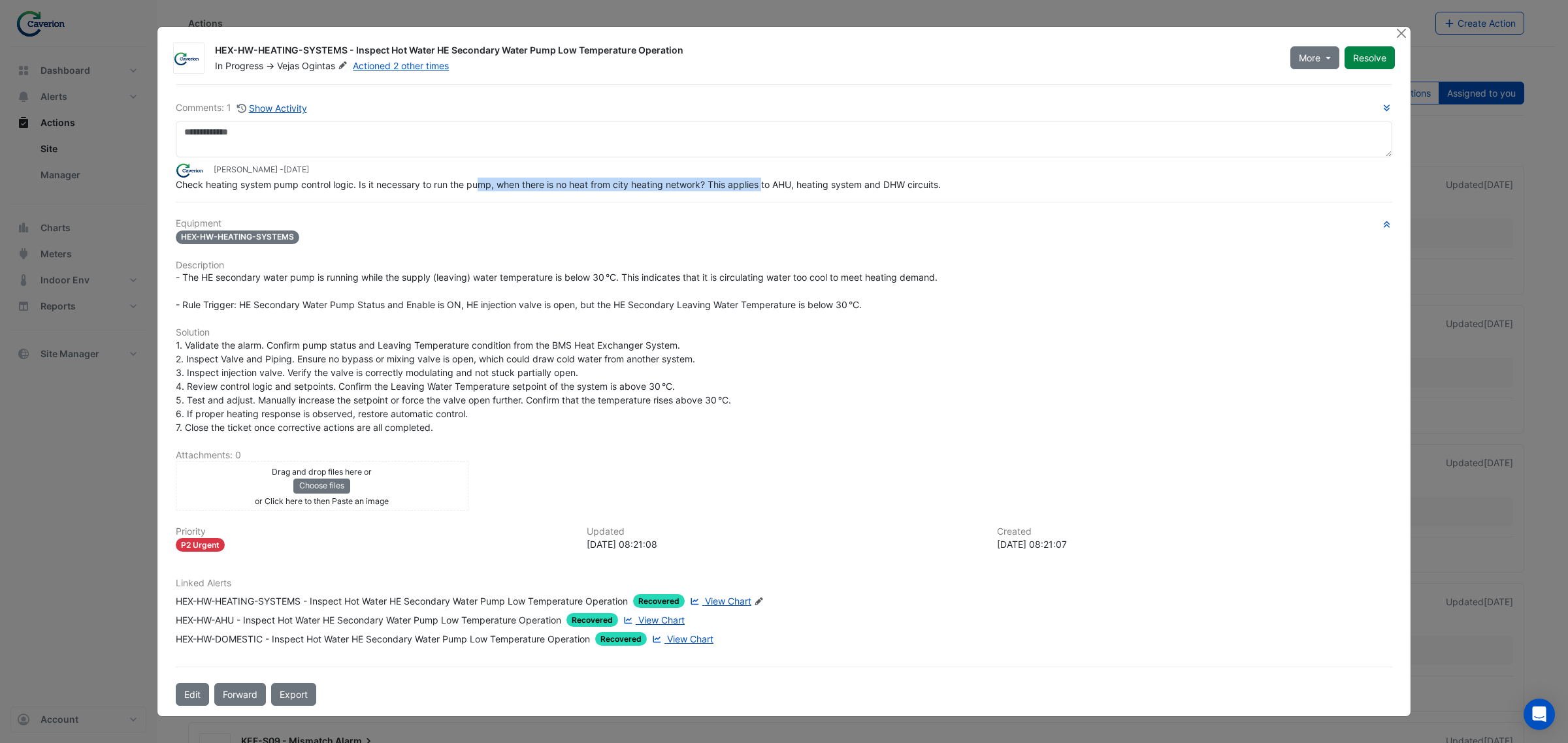
click at [768, 188] on span "Check heating system pump control logic. Is it necessary to run the pump, when …" at bounding box center [557, 185] width 765 height 11
drag, startPoint x: 664, startPoint y: 187, endPoint x: 922, endPoint y: 185, distance: 258.0
click at [922, 185] on span "Check heating system pump control logic. Is it necessary to run the pump, when …" at bounding box center [557, 185] width 765 height 11
click at [905, 207] on div "Comments: 1 Show Activity Tomas Jonkaitis - 1 week and 5 days ago Check heating…" at bounding box center [784, 394] width 1232 height 621
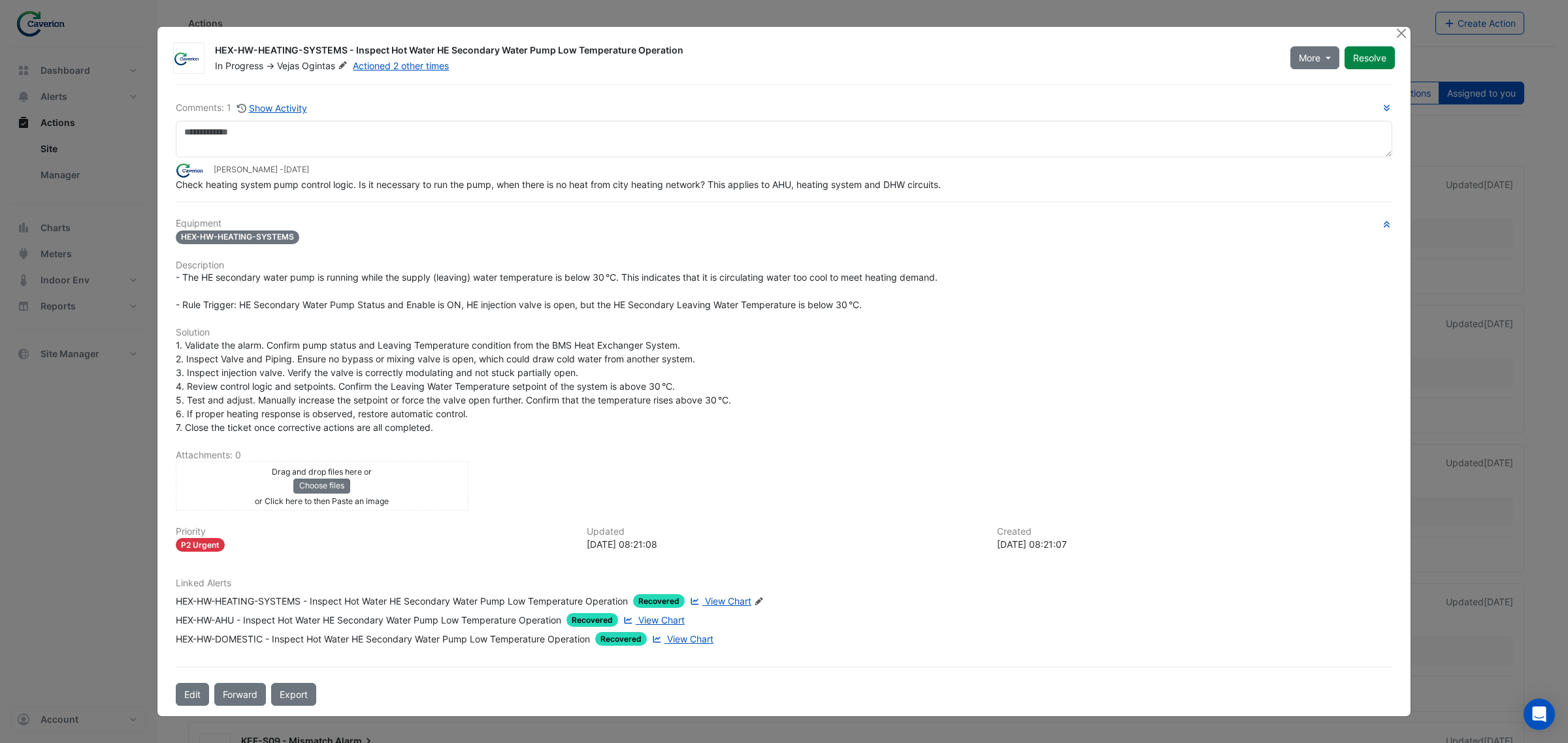
click at [89, 412] on ngb-modal-window "HEX-HW-HEATING-SYSTEMS - Inspect Hot Water HE Secondary Water Pump Low Temperat…" at bounding box center [784, 372] width 1568 height 743
click at [66, 435] on ngb-modal-window "HEX-HW-HEATING-SYSTEMS - Inspect Hot Water HE Secondary Water Pump Low Temperat…" at bounding box center [784, 372] width 1568 height 743
click at [1397, 32] on button "Close" at bounding box center [1400, 34] width 13 height 13
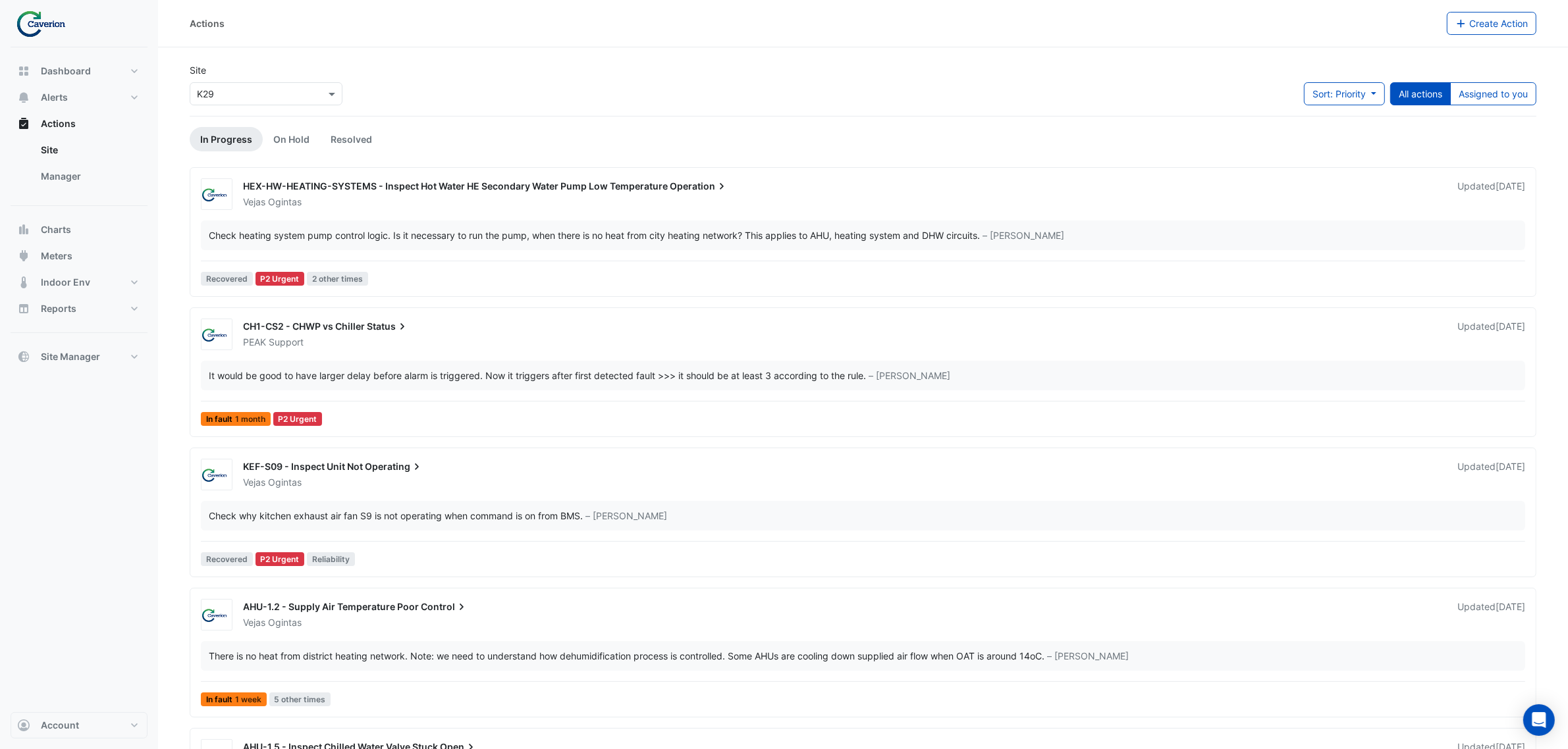
click at [262, 94] on input "text" at bounding box center [253, 95] width 112 height 14
click at [241, 124] on span "Cyber City B" at bounding box center [228, 123] width 55 height 12
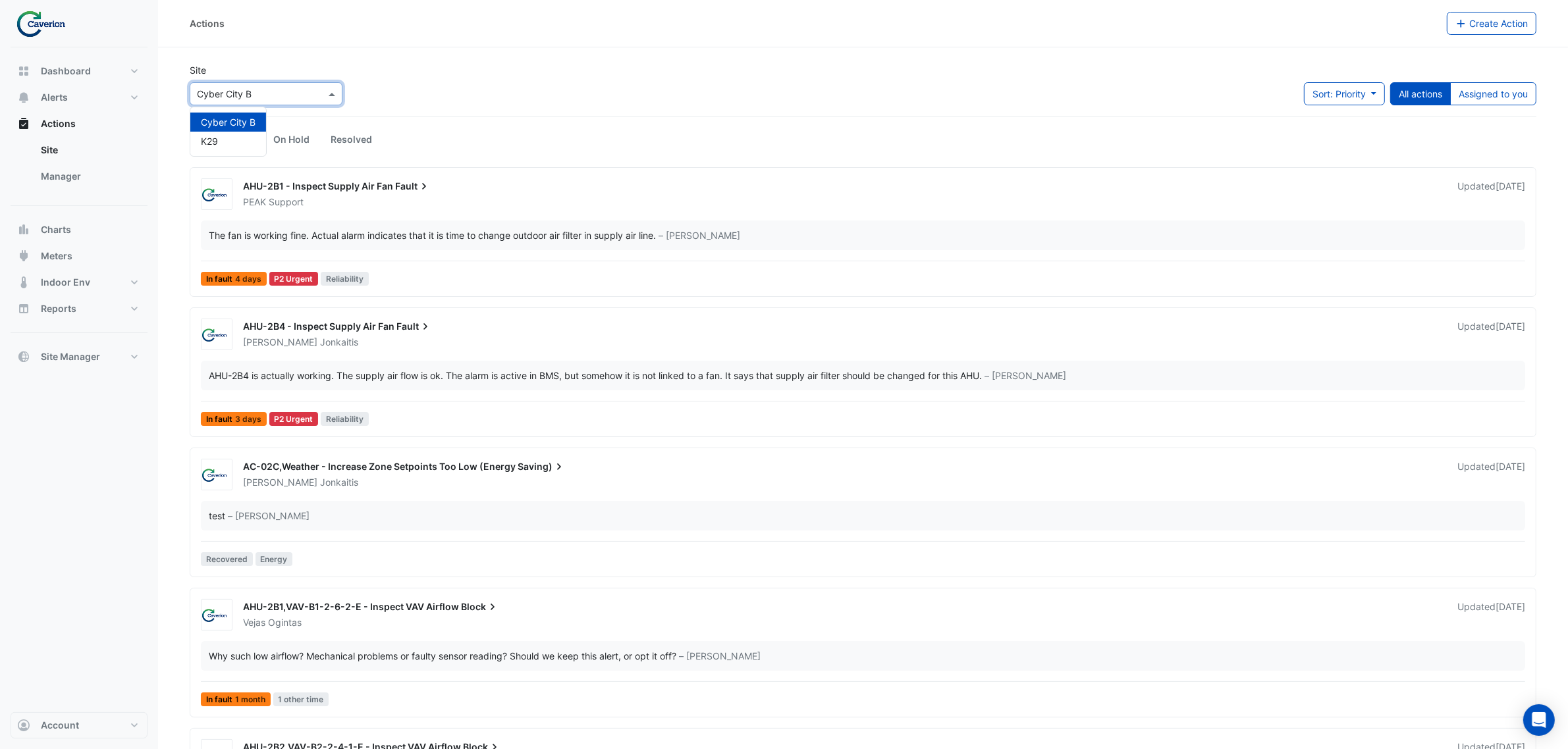
click at [292, 88] on input "text" at bounding box center [253, 95] width 112 height 14
click at [292, 93] on input "text" at bounding box center [253, 95] width 112 height 14
drag, startPoint x: 243, startPoint y: 153, endPoint x: 245, endPoint y: 139, distance: 14.1
click at [243, 152] on div "Cyber City B K29" at bounding box center [228, 131] width 75 height 48
click at [245, 139] on div "K29" at bounding box center [228, 141] width 75 height 19
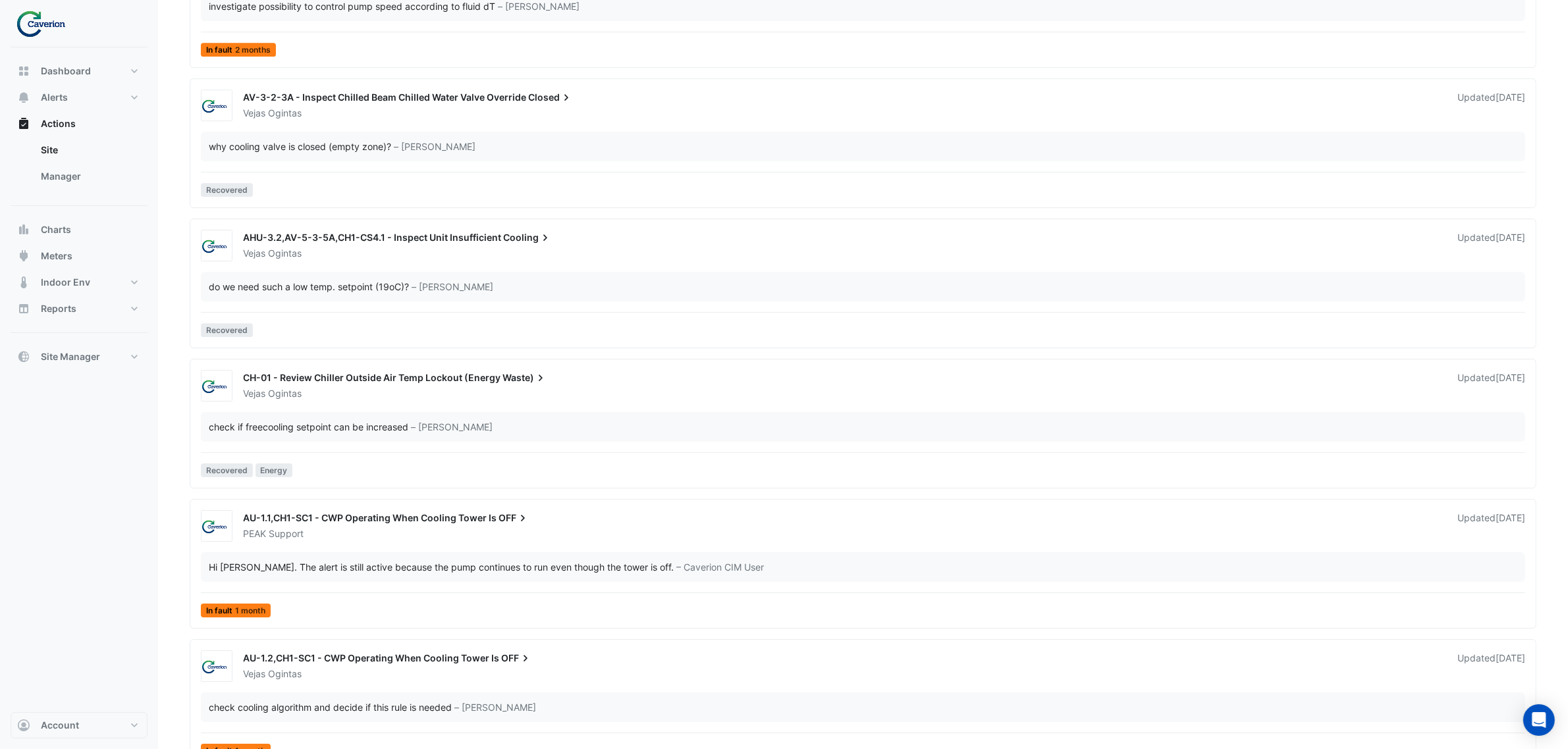
scroll to position [5118, 0]
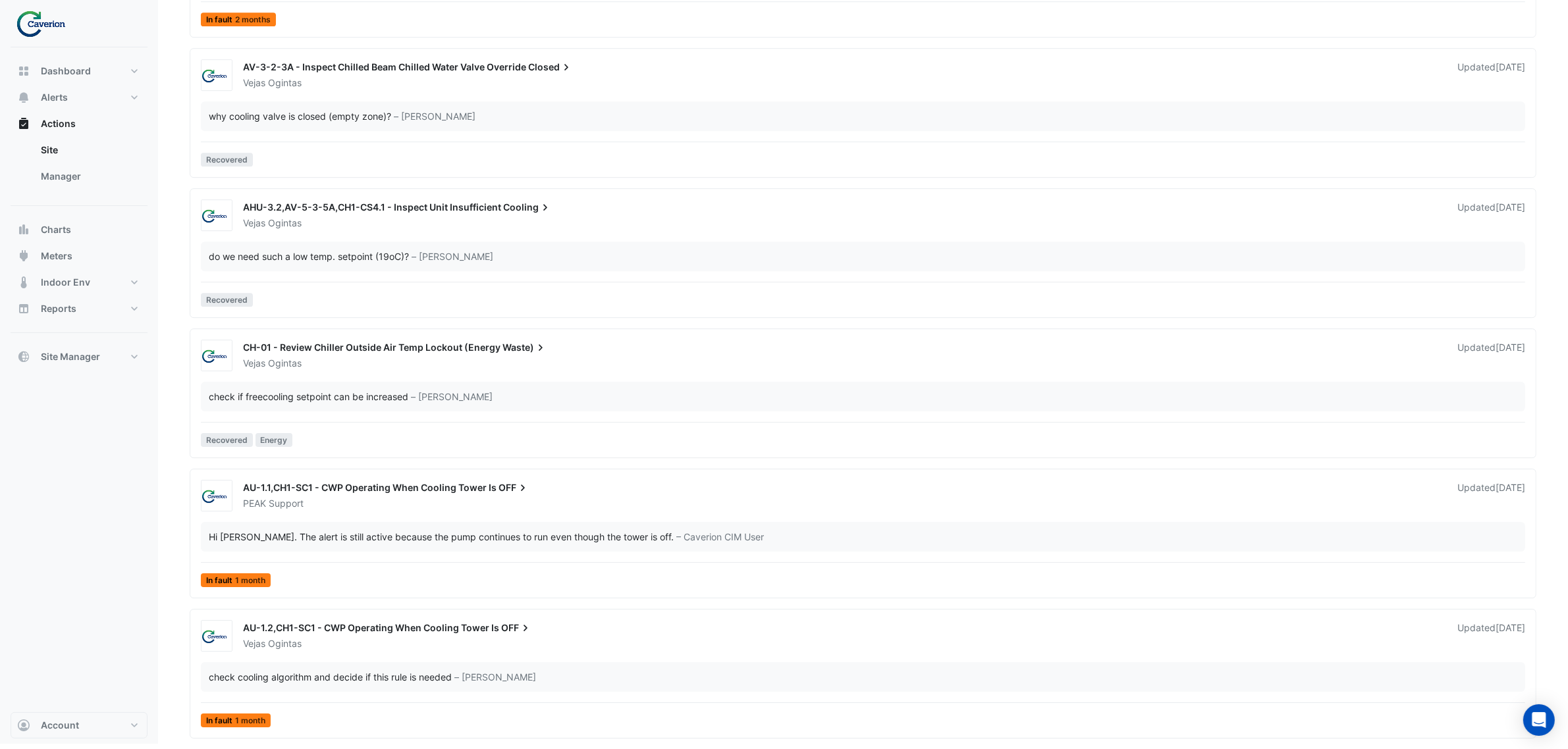
click at [419, 643] on div "Vejas Ogintas" at bounding box center [842, 644] width 1201 height 14
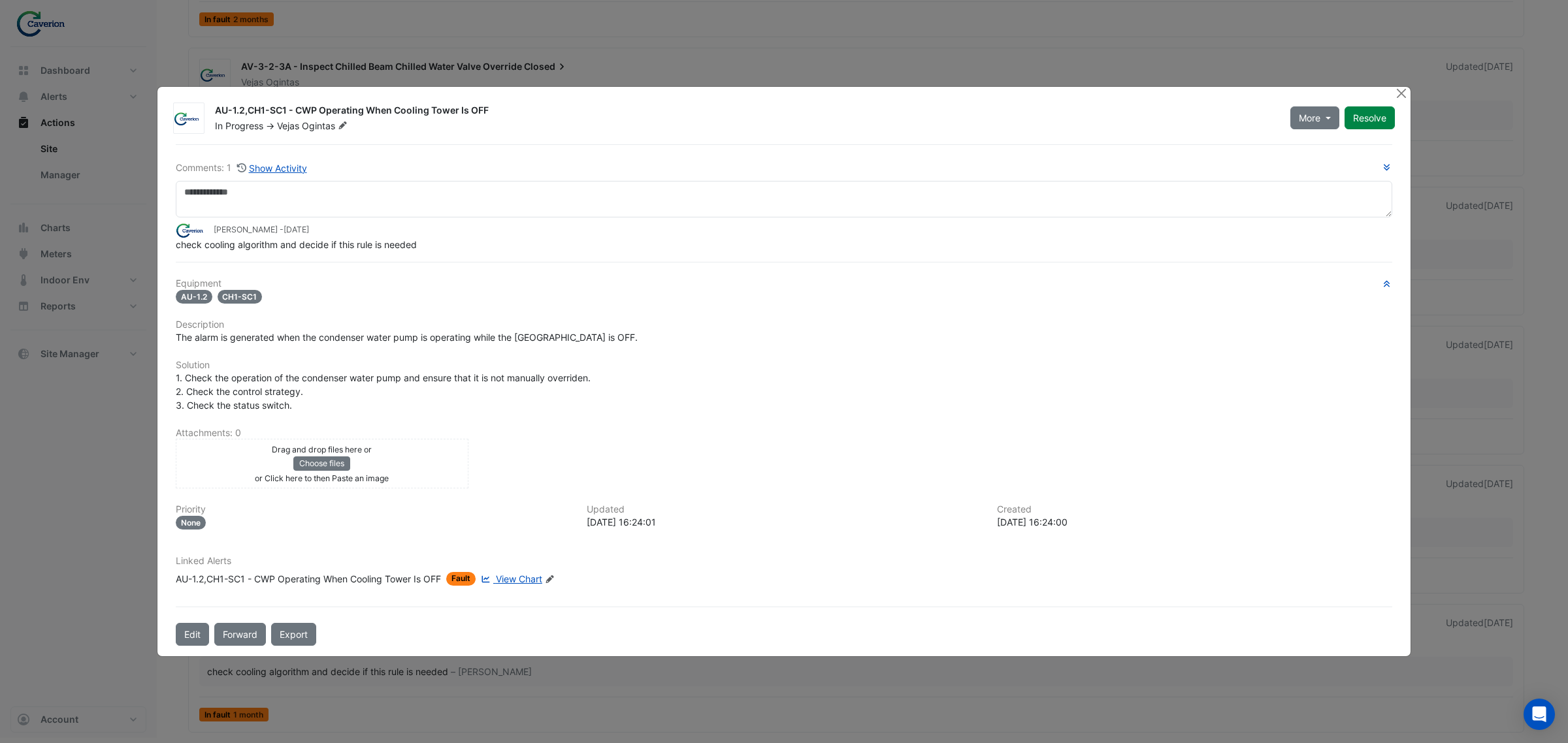
click at [521, 578] on span "View Chart" at bounding box center [519, 579] width 46 height 11
click at [1398, 96] on button "Close" at bounding box center [1400, 94] width 13 height 13
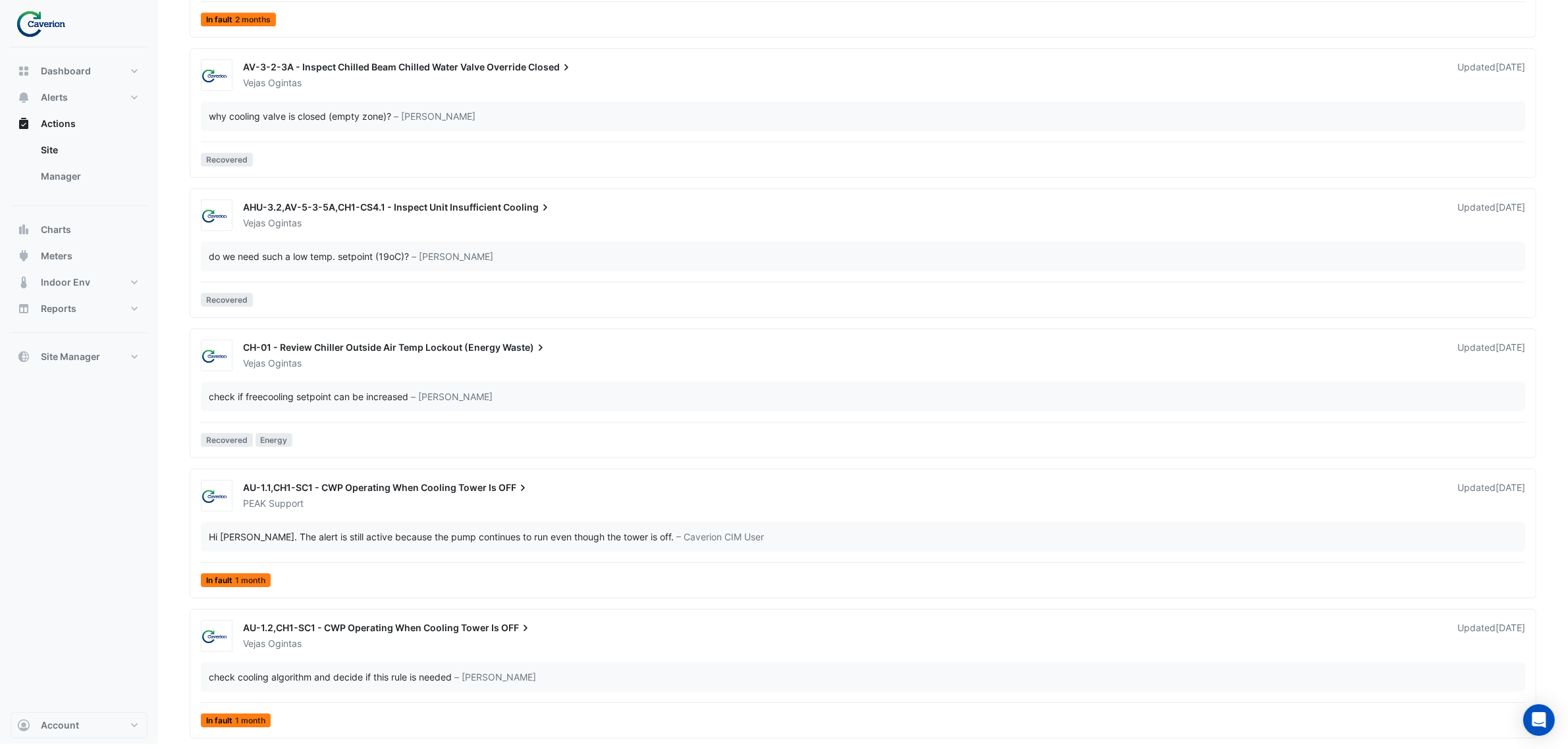
scroll to position [5332, 0]
click at [390, 541] on div "Hi Tomas. The alert is still active because the pump continues to run even thou…" at bounding box center [440, 537] width 464 height 14
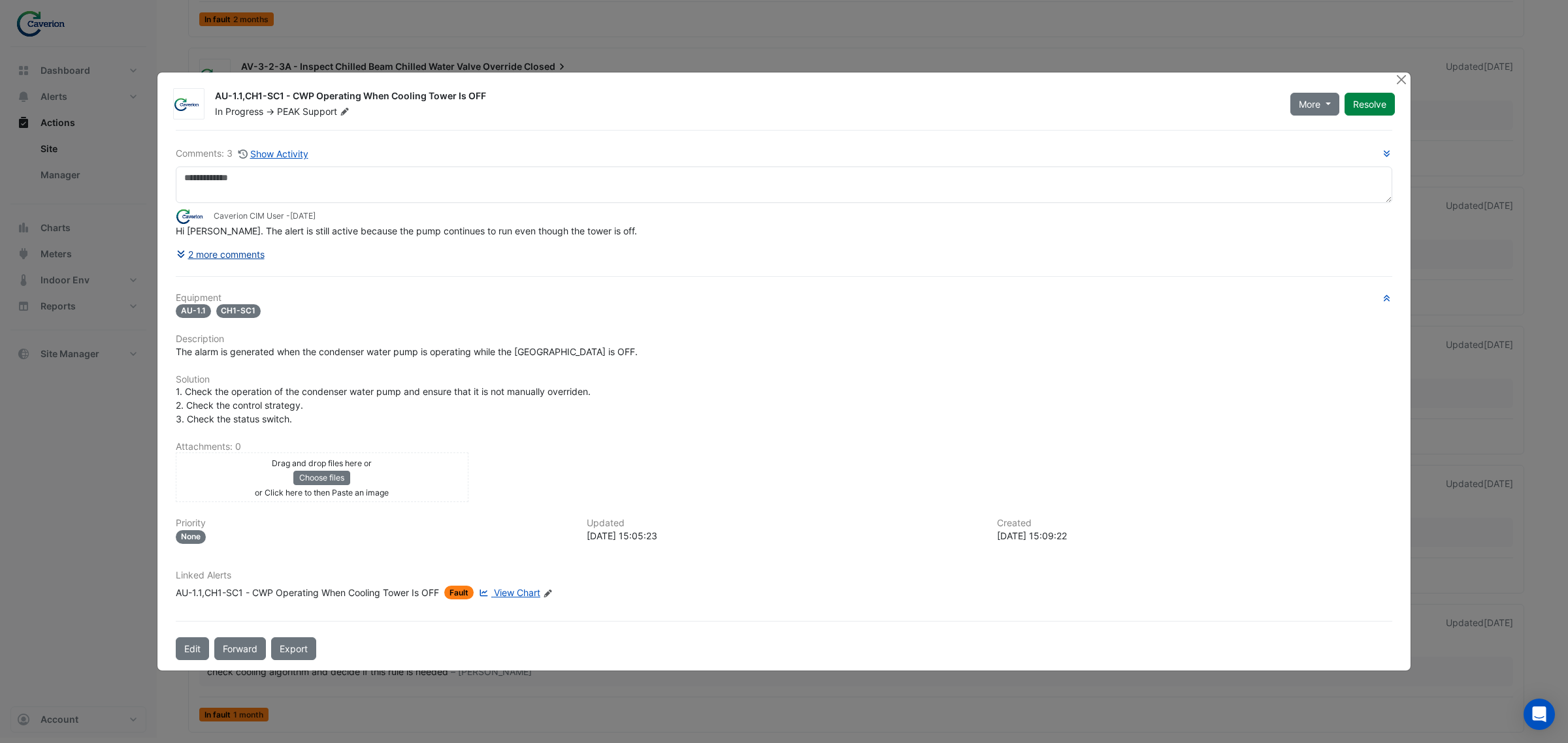
click at [246, 250] on button "2 more comments" at bounding box center [219, 255] width 89 height 23
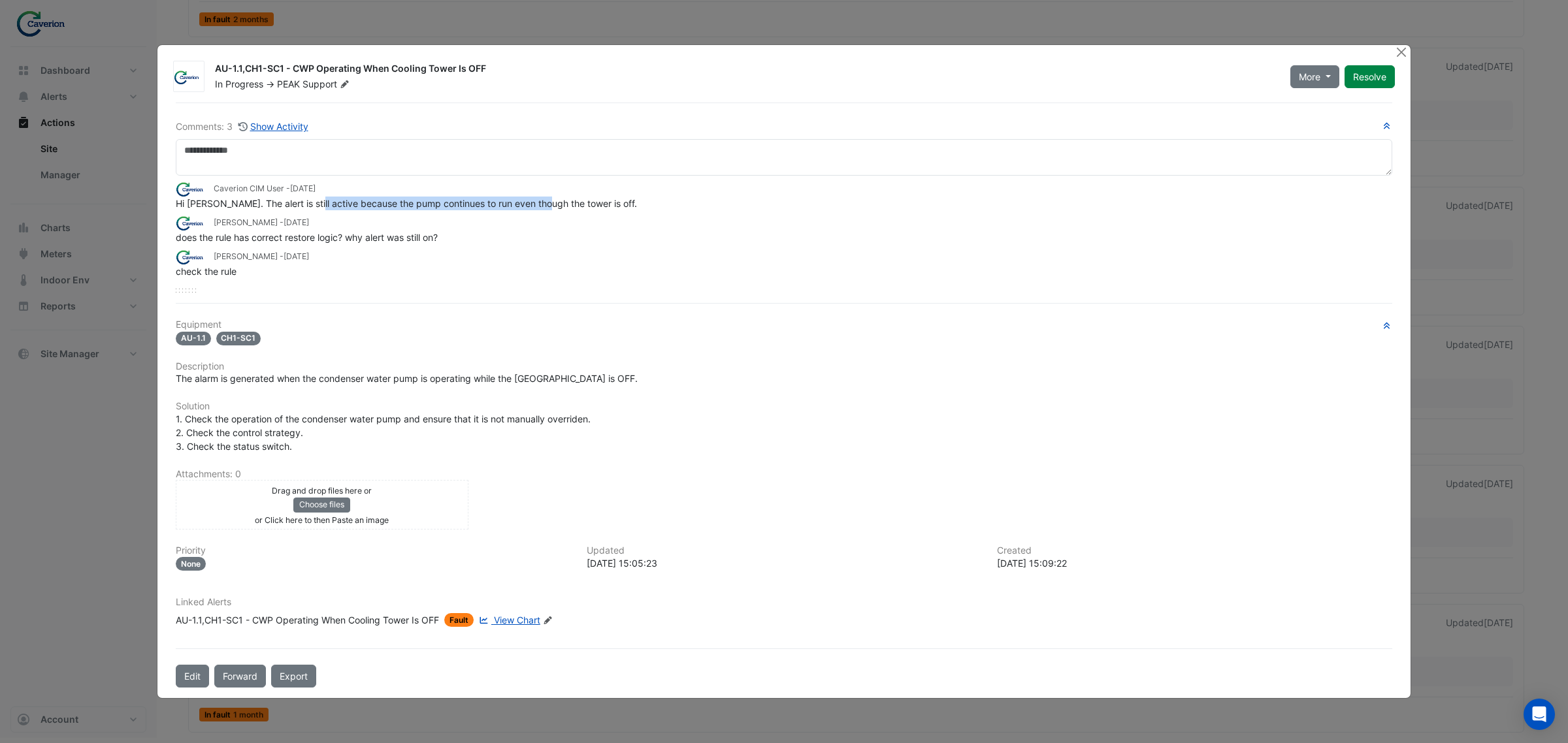
drag, startPoint x: 311, startPoint y: 206, endPoint x: 576, endPoint y: 196, distance: 265.2
click at [576, 196] on app-ticket-comment "Caverion CIM User - 1 month and 3 days ago Hi Tomas. The alert is still active …" at bounding box center [784, 195] width 1216 height 29
click at [576, 196] on div "Caverion CIM User - 1 month and 3 days ago" at bounding box center [784, 189] width 1216 height 15
click at [569, 200] on span "Hi Tomas. The alert is still active because the pump continues to run even thou…" at bounding box center [405, 204] width 461 height 11
click at [556, 223] on div "Tomas Jonkaitis - 1 month and 14 days ago" at bounding box center [784, 223] width 1216 height 15
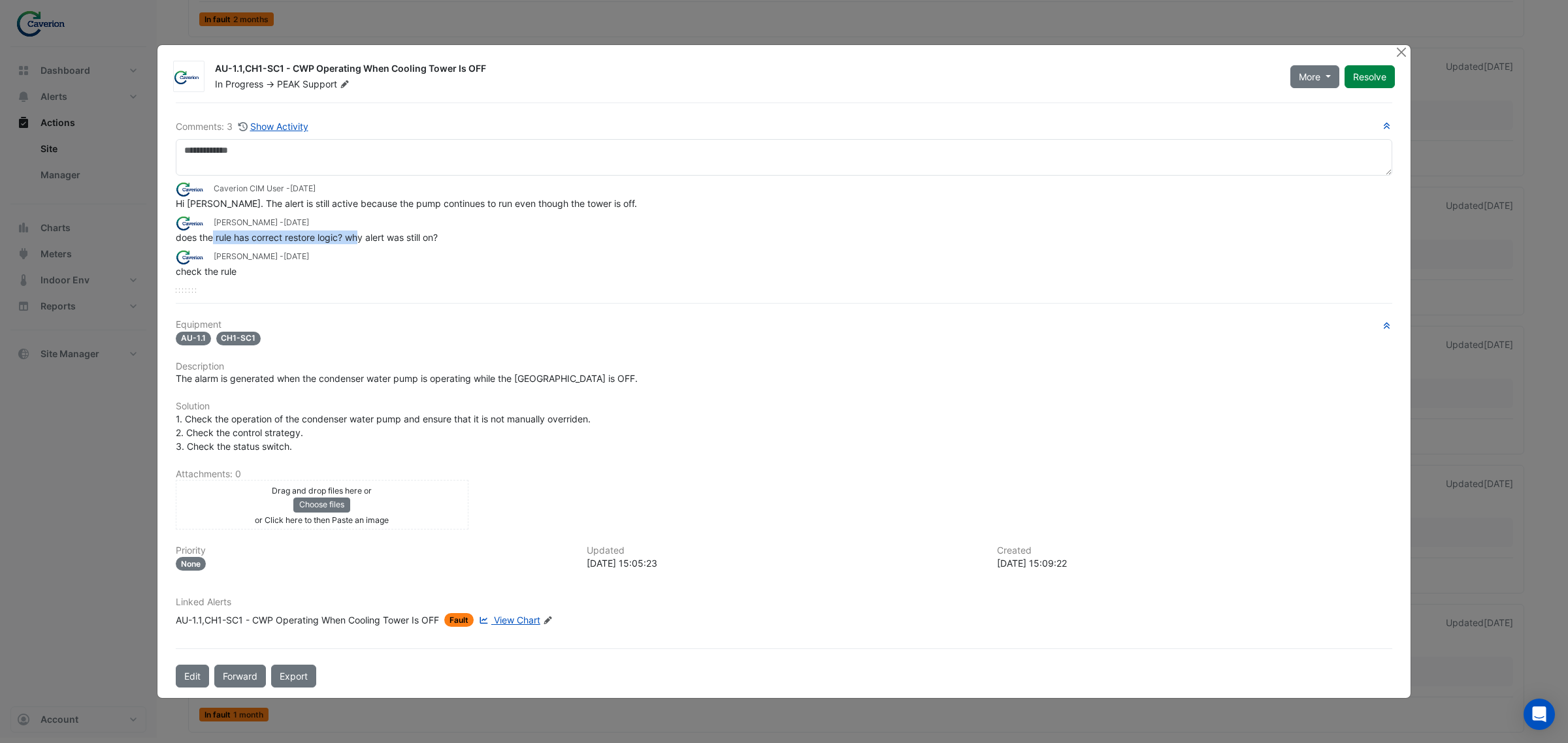
drag, startPoint x: 213, startPoint y: 241, endPoint x: 387, endPoint y: 243, distance: 174.0
click at [387, 243] on div "does the rule has correct restore logic? why alert was still on?" at bounding box center [784, 237] width 1216 height 13
click at [1396, 56] on button "Close" at bounding box center [1400, 52] width 13 height 13
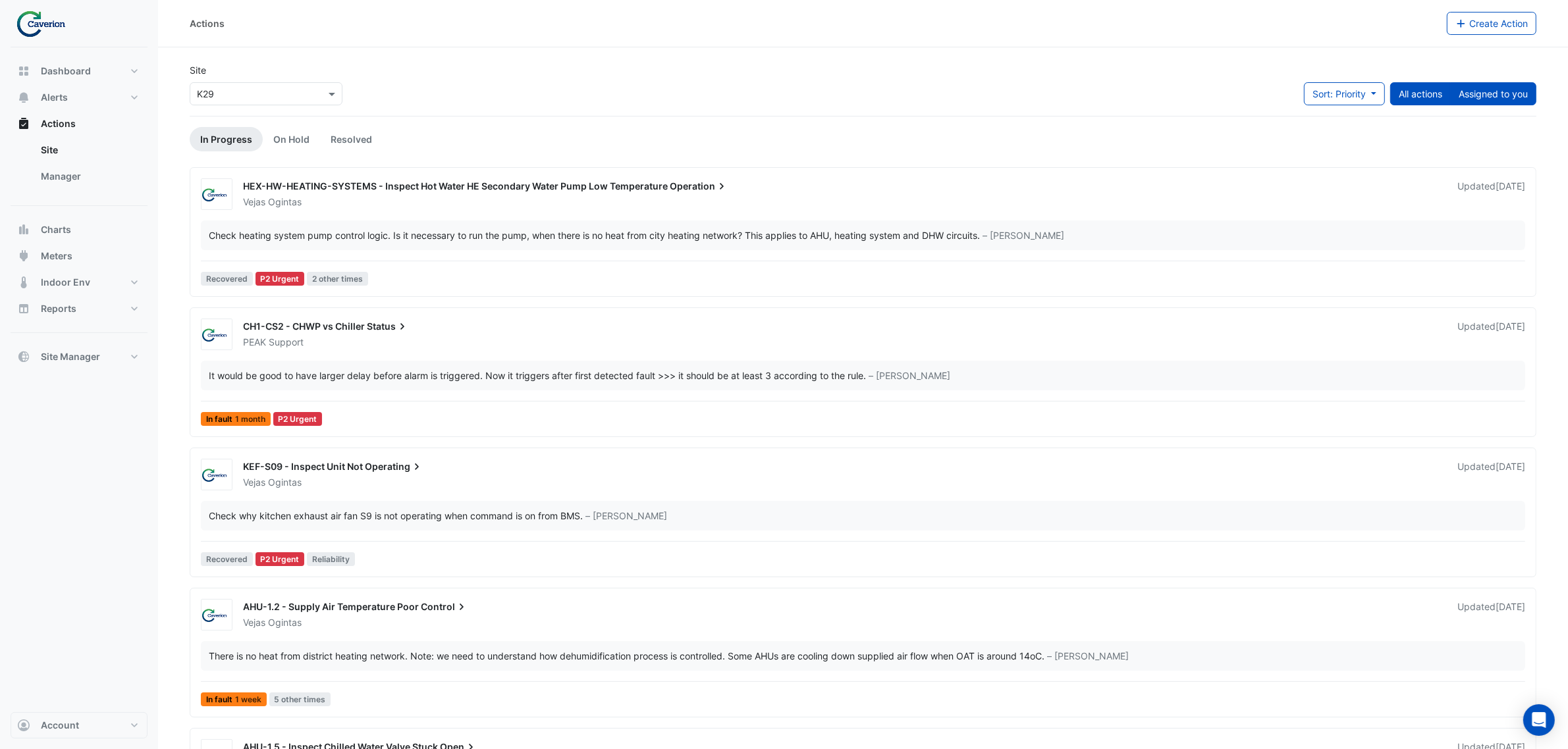
click at [1506, 102] on button "Assigned to you" at bounding box center [1493, 94] width 86 height 23
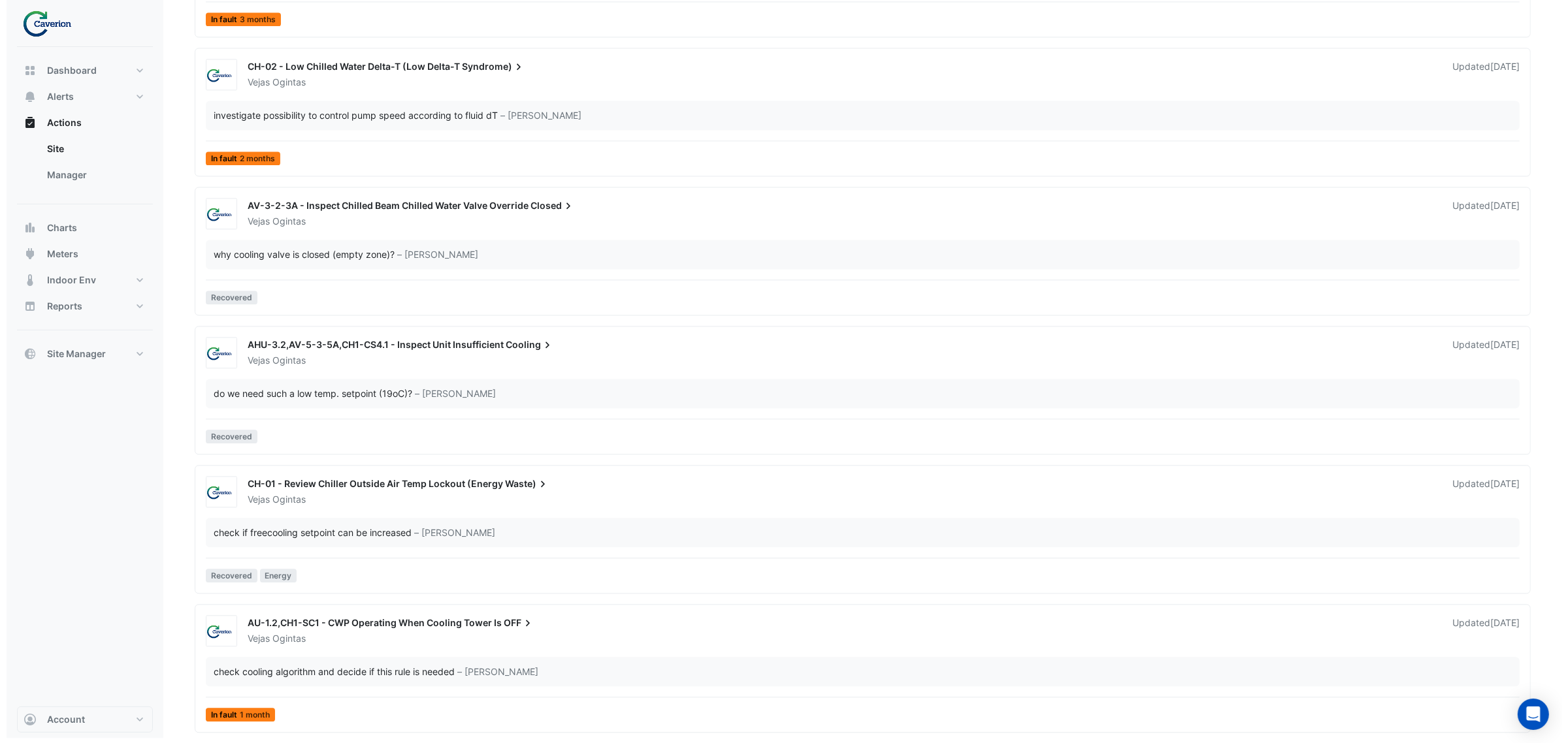
scroll to position [3473, 0]
click at [358, 625] on span "AU-1.2,CH1-SC1 - CWP Operating When Cooling Tower Is" at bounding box center [368, 622] width 254 height 11
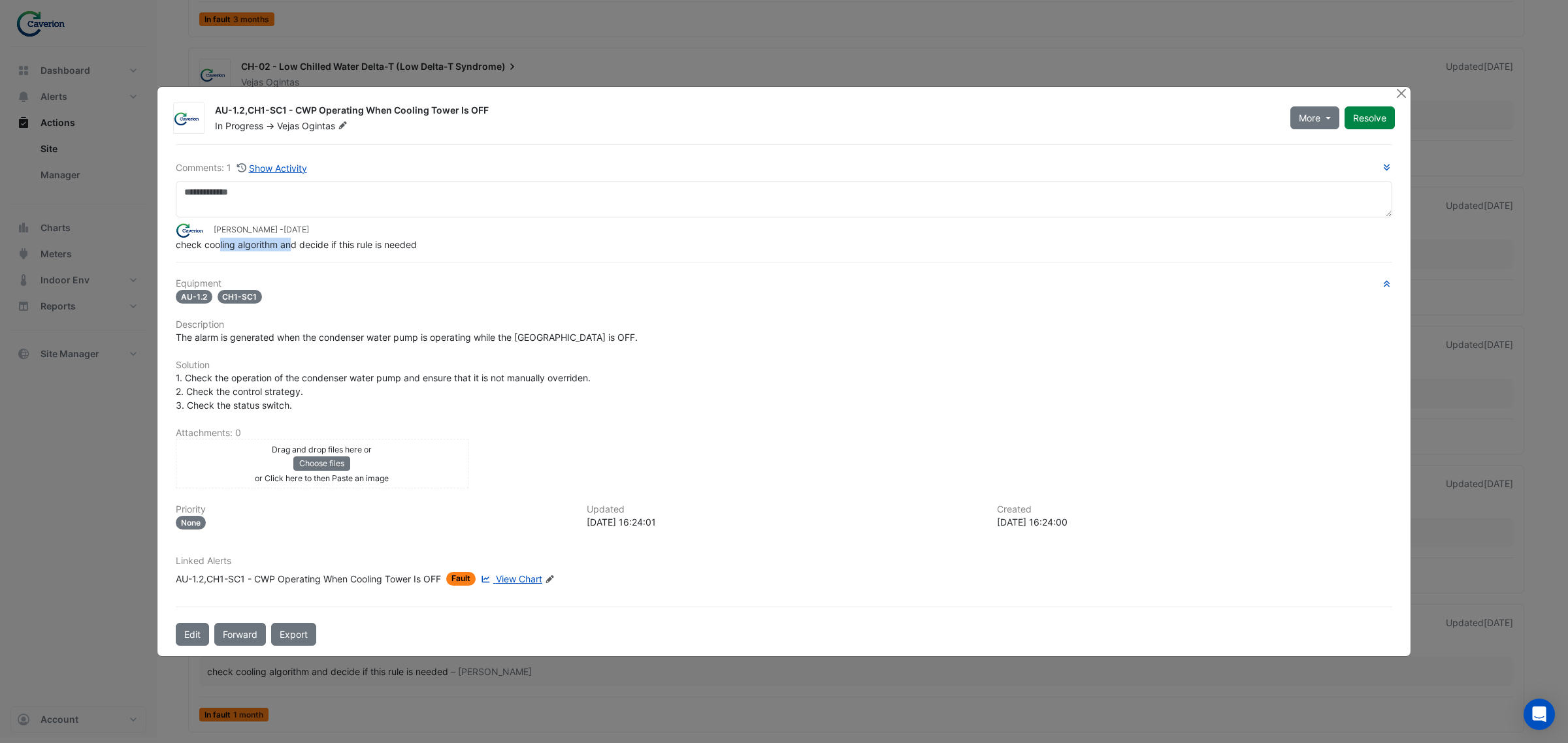
drag, startPoint x: 219, startPoint y: 243, endPoint x: 410, endPoint y: 245, distance: 191.0
click at [398, 245] on span "check cooling algorithm and decide if this rule is needed" at bounding box center [296, 245] width 241 height 11
click at [428, 245] on div "check cooling algorithm and decide if this rule is needed" at bounding box center [784, 244] width 1216 height 13
click at [298, 168] on button "Show Activity" at bounding box center [272, 169] width 71 height 15
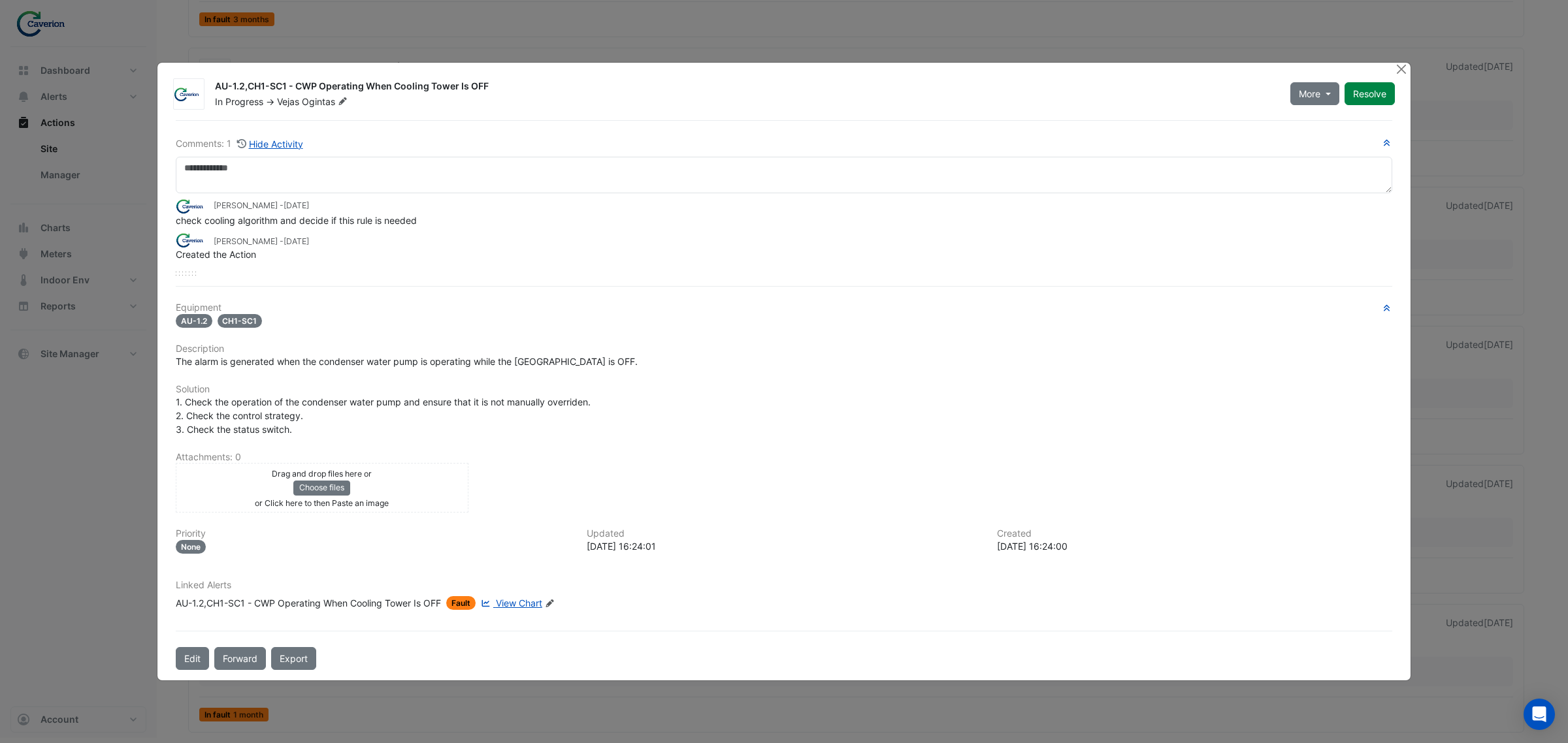
click at [535, 597] on span "View Chart" at bounding box center [519, 603] width 46 height 11
click at [1402, 73] on button "Close" at bounding box center [1400, 69] width 13 height 13
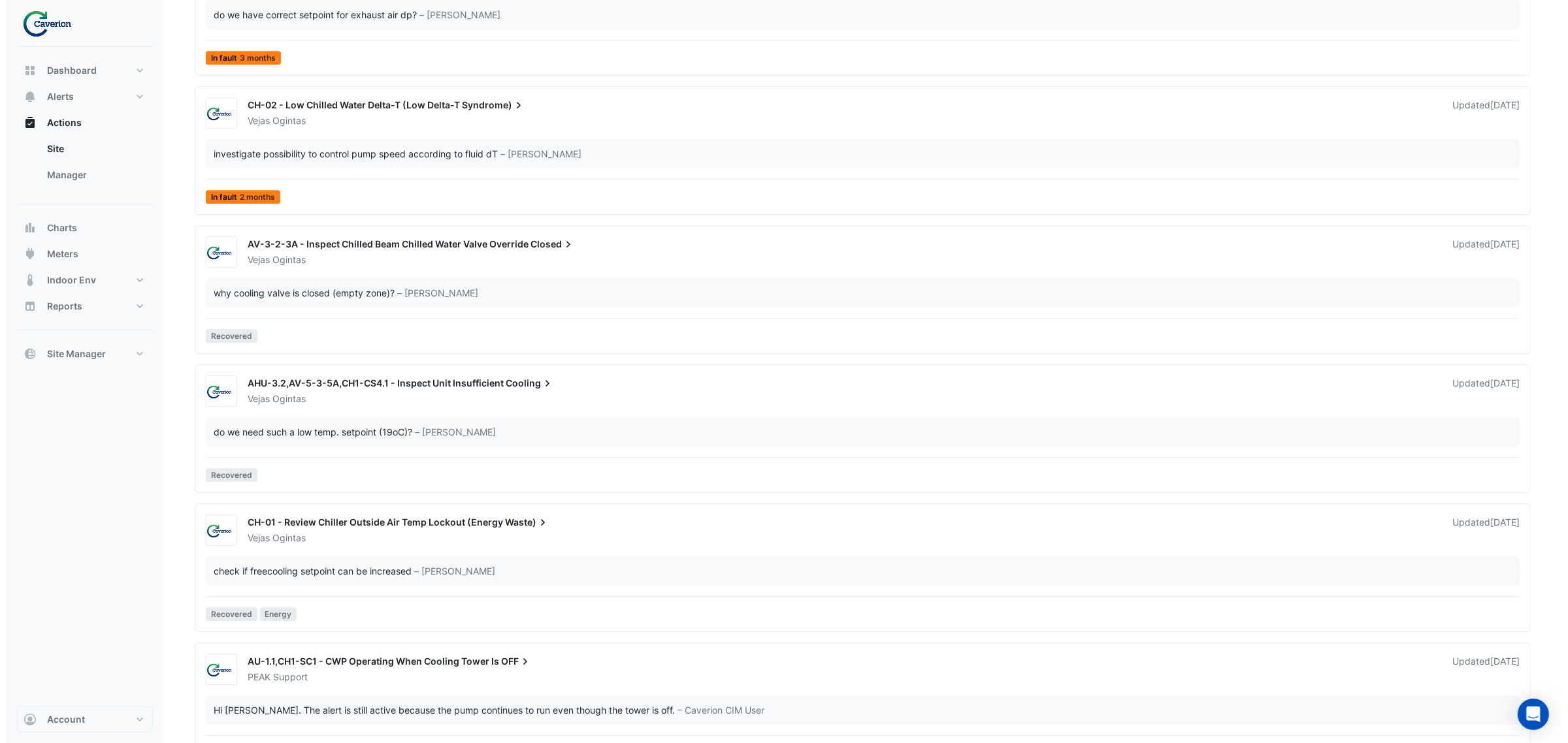
scroll to position [4992, 0]
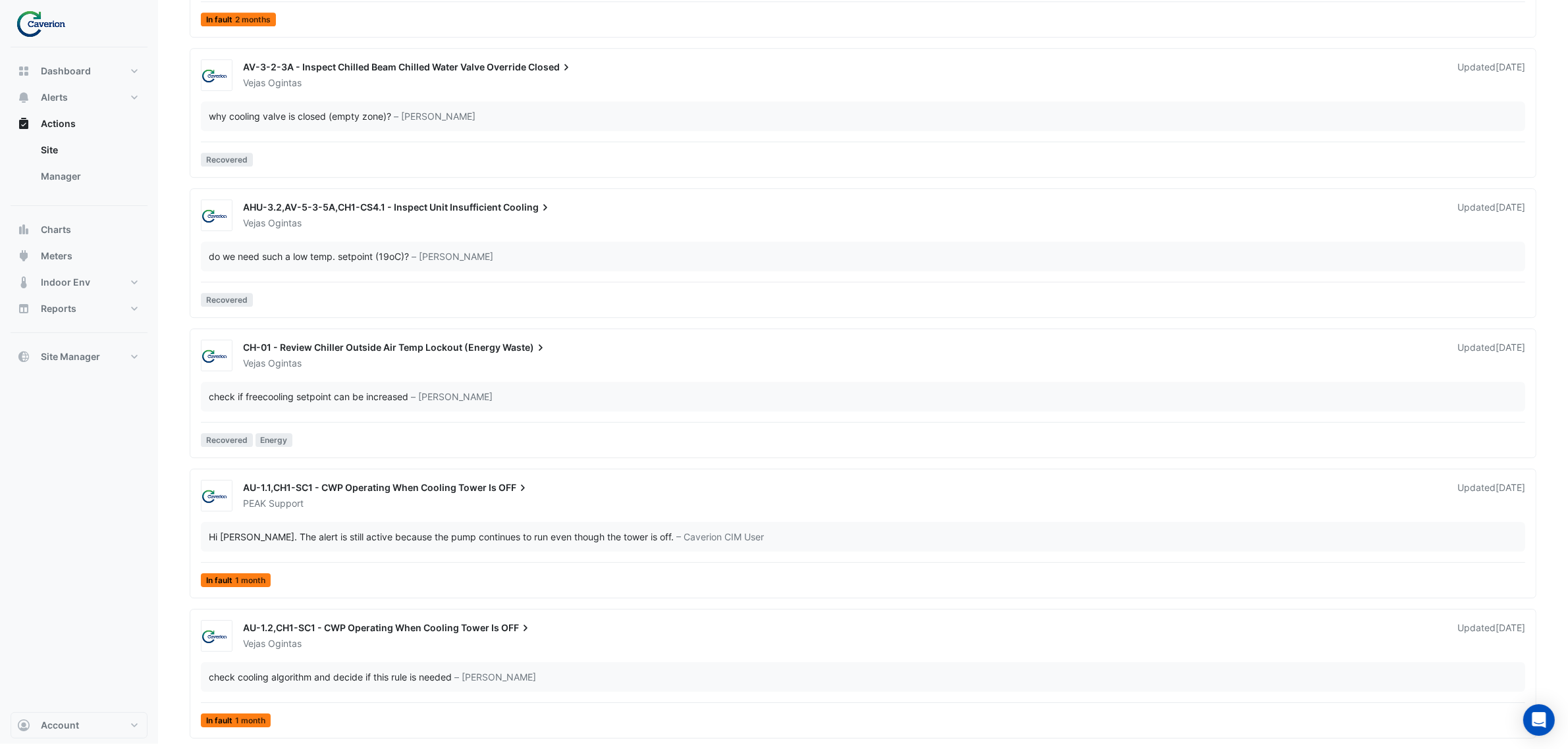
click at [446, 485] on span "AU-1.1,CH1-SC1 - CWP Operating When Cooling Tower Is" at bounding box center [370, 487] width 254 height 12
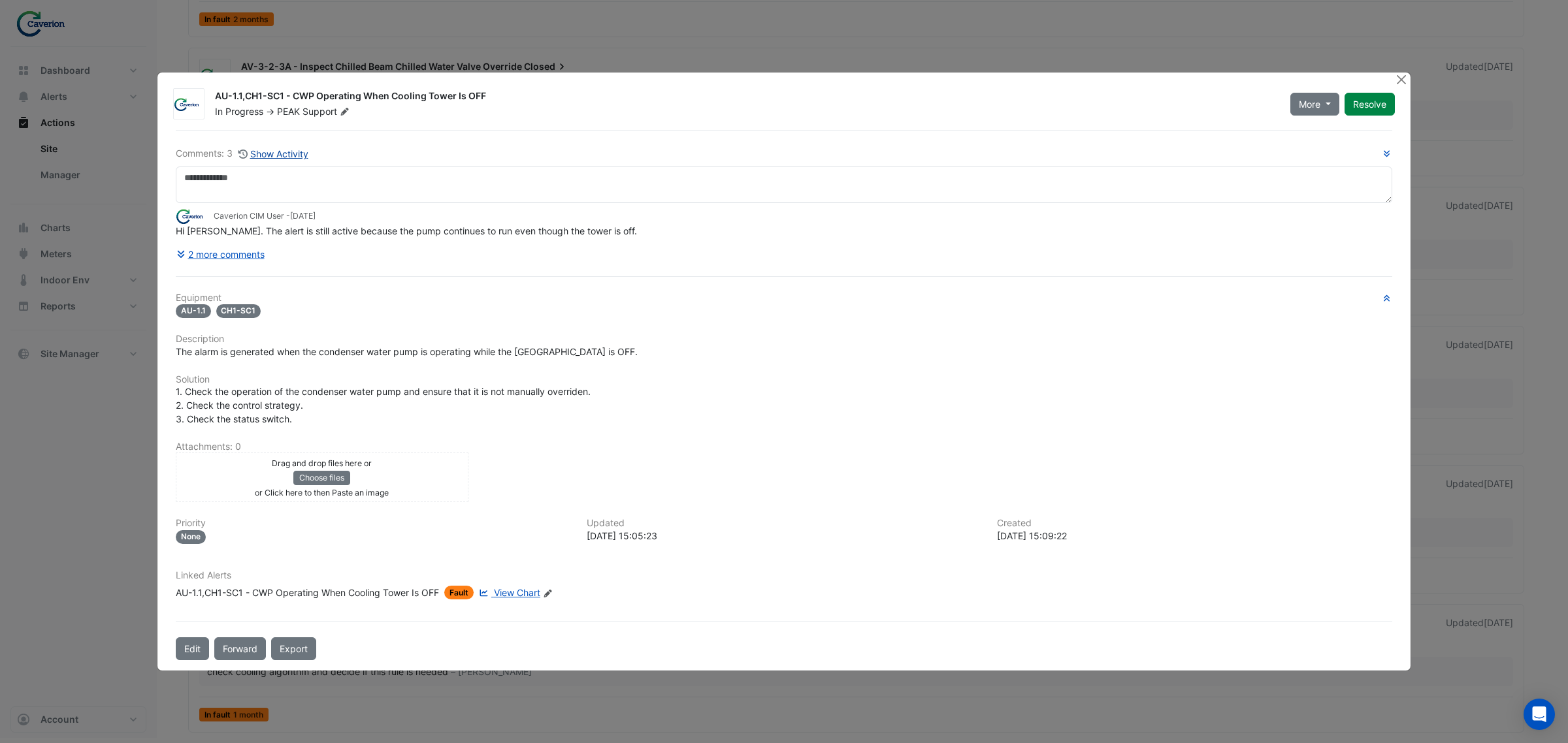
click at [281, 152] on button "Show Activity" at bounding box center [273, 154] width 71 height 15
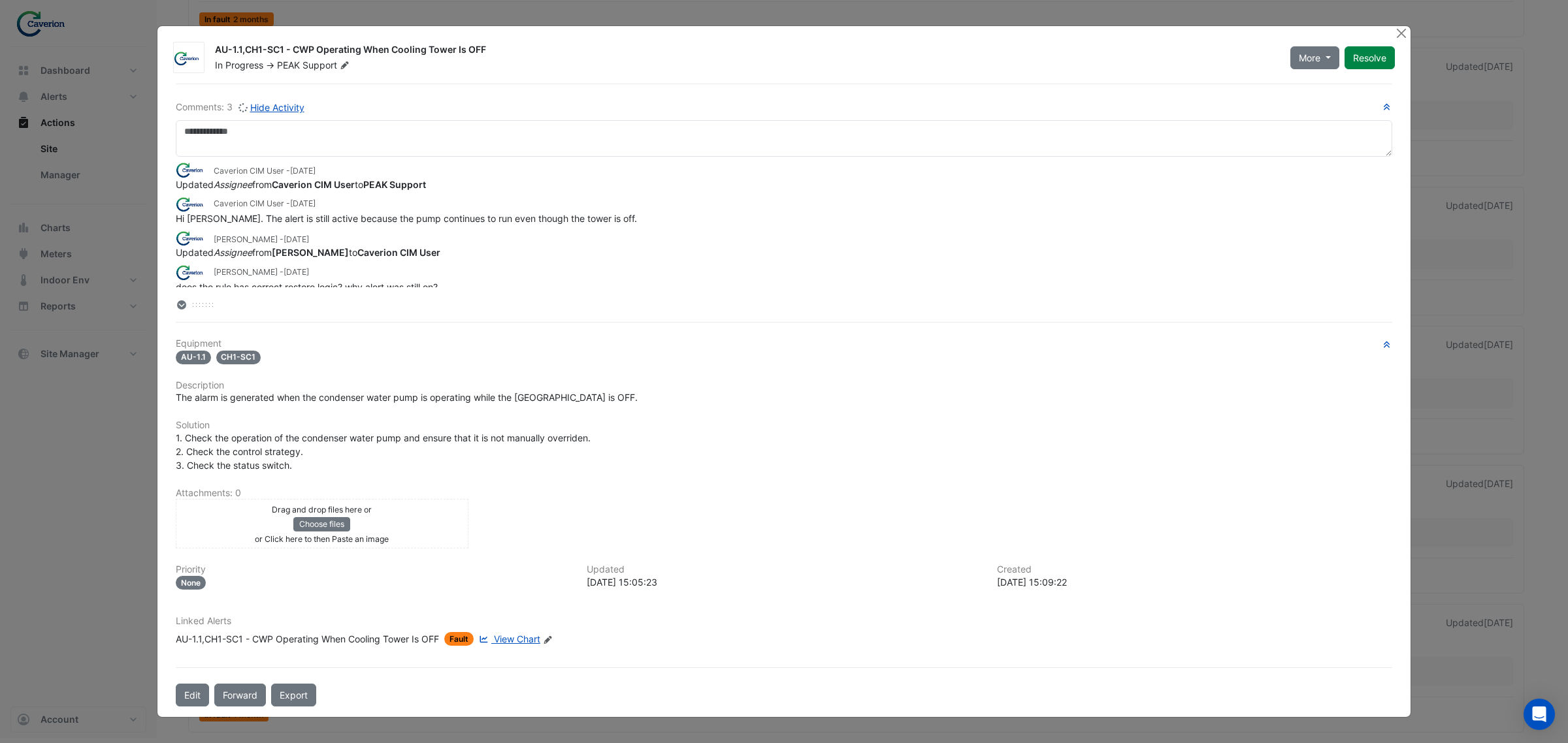
click at [512, 637] on span "View Chart" at bounding box center [517, 640] width 46 height 11
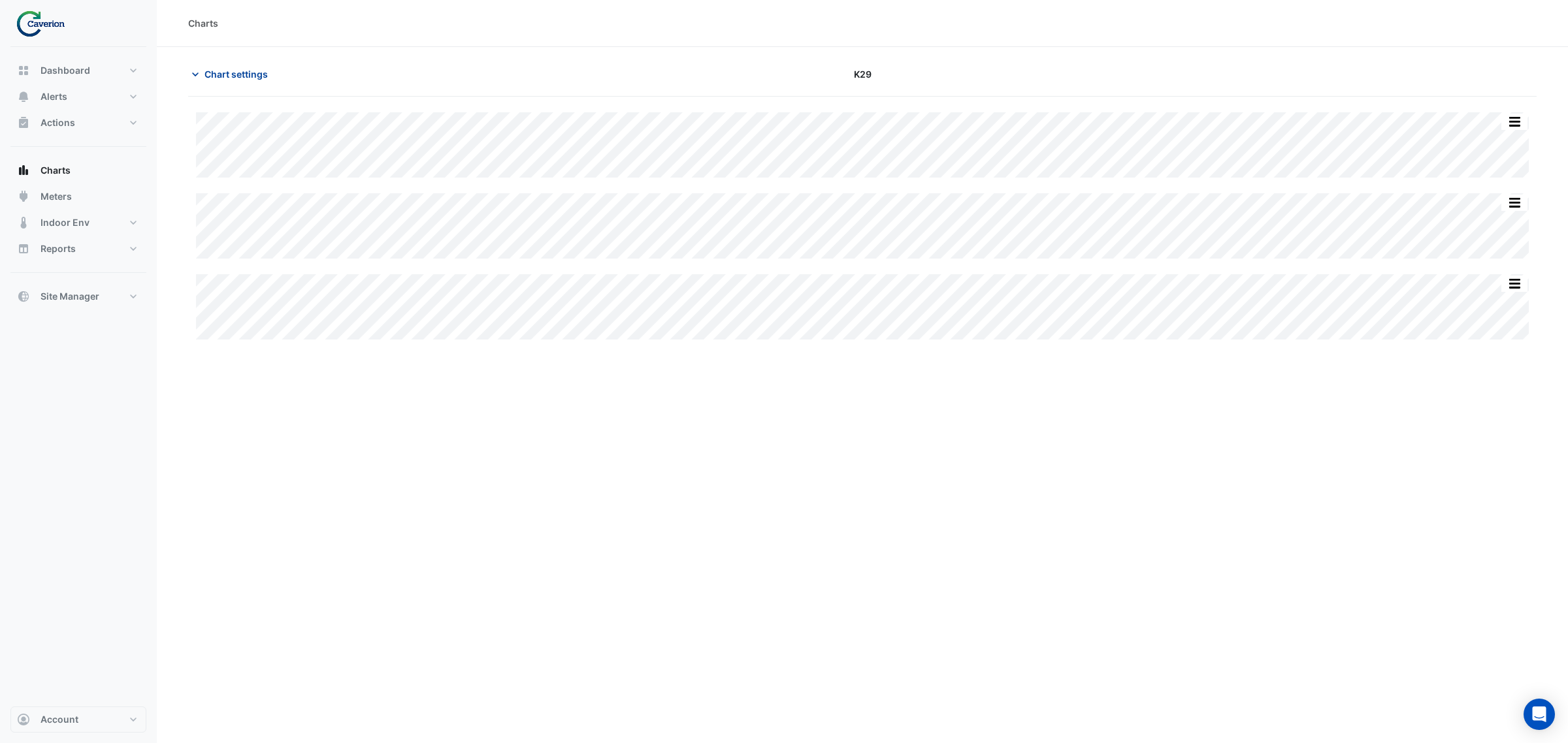
click at [199, 76] on icon "button" at bounding box center [195, 75] width 13 height 13
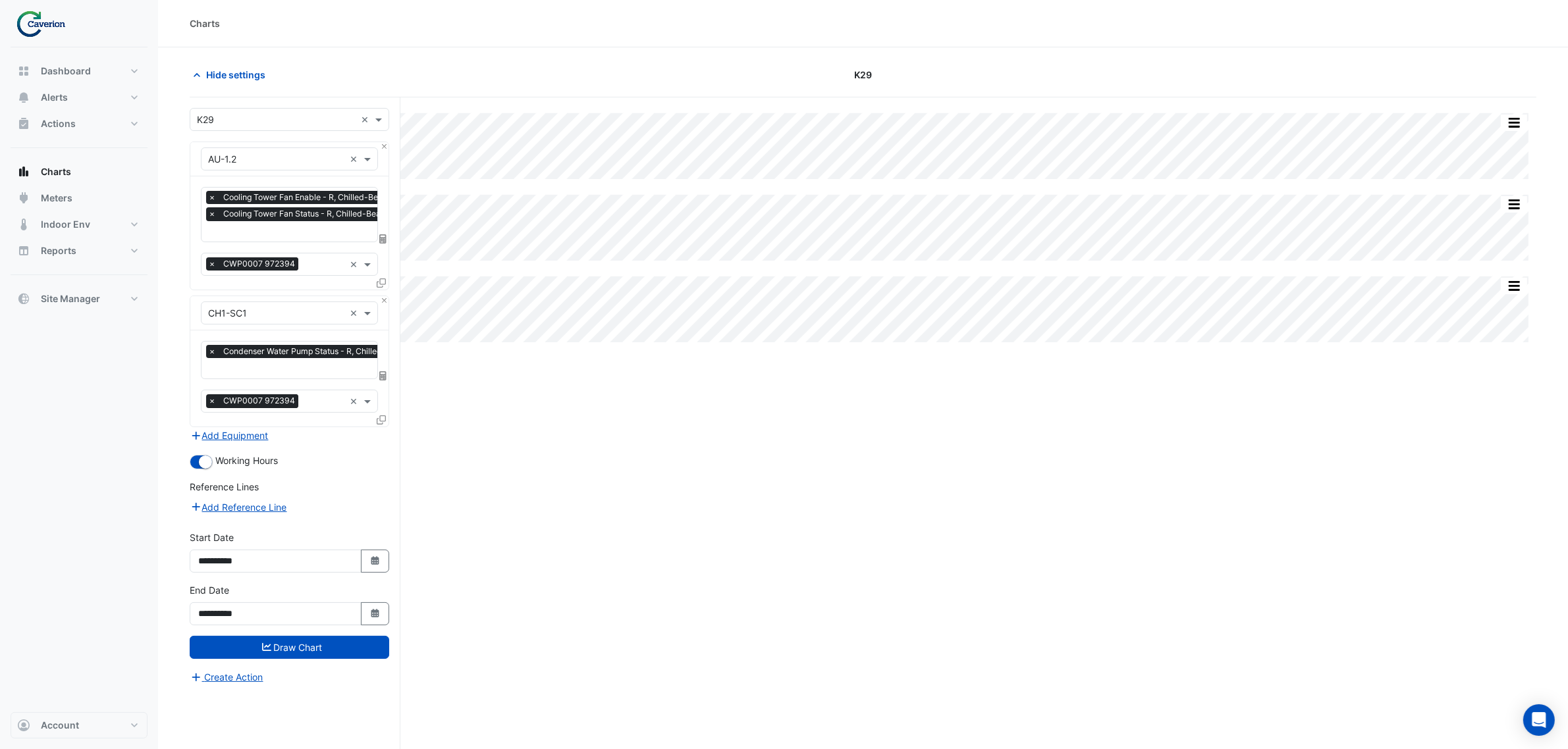
click at [653, 462] on div "Split by Equip Split All Split None Print Save as JPEG Save as PNG Pivot Data T…" at bounding box center [862, 448] width 1347 height 702
click at [663, 439] on div "Split by Equip Split All Split None Print Save as JPEG Save as PNG Pivot Data T…" at bounding box center [862, 448] width 1347 height 702
click at [915, 474] on div "Split by Equip Split All Split None Print Save as JPEG Save as PNG Pivot Data T…" at bounding box center [862, 448] width 1347 height 702
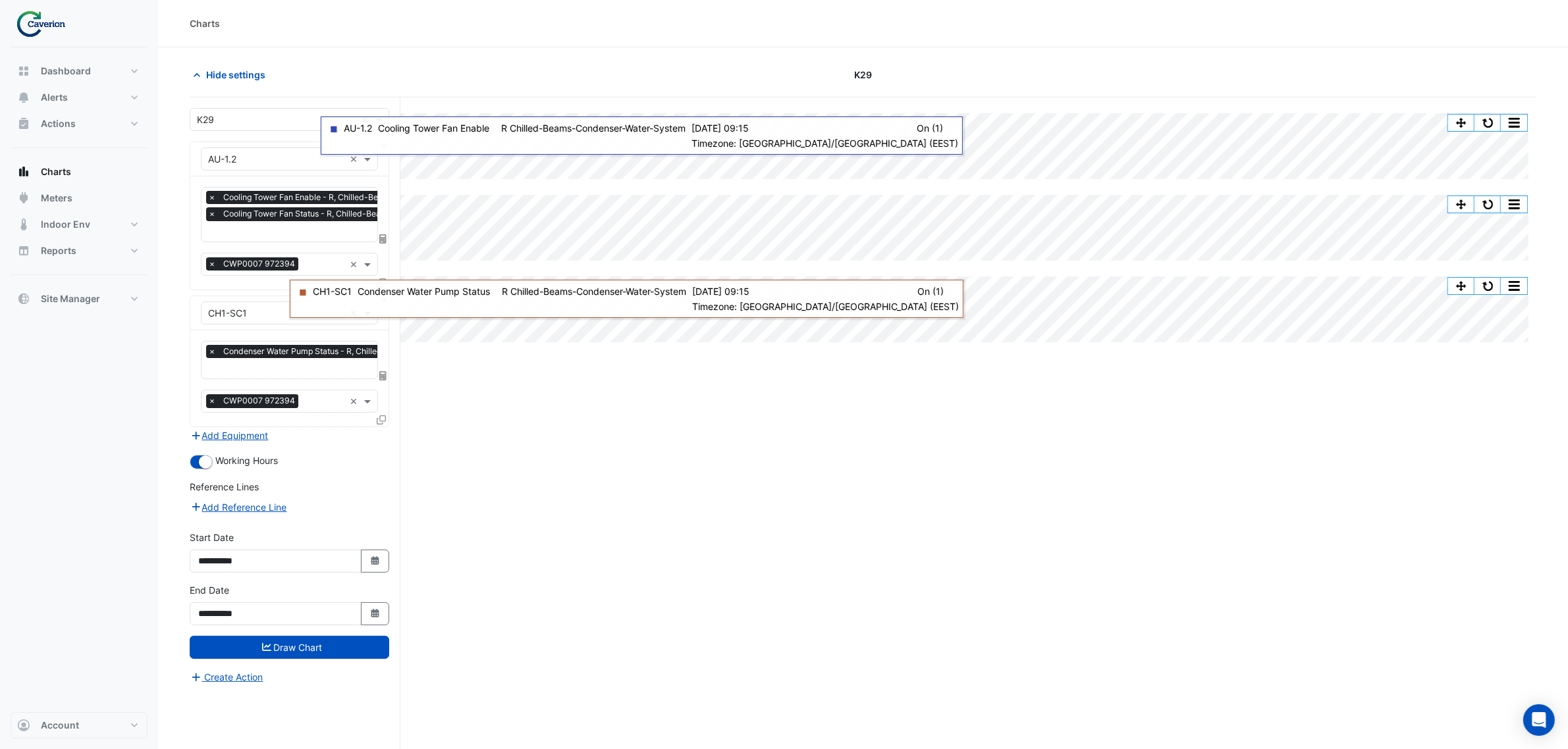
click at [610, 629] on div "Split by Equip Split All Split None Print Save as JPEG Save as PNG Pivot Data T…" at bounding box center [862, 448] width 1347 height 702
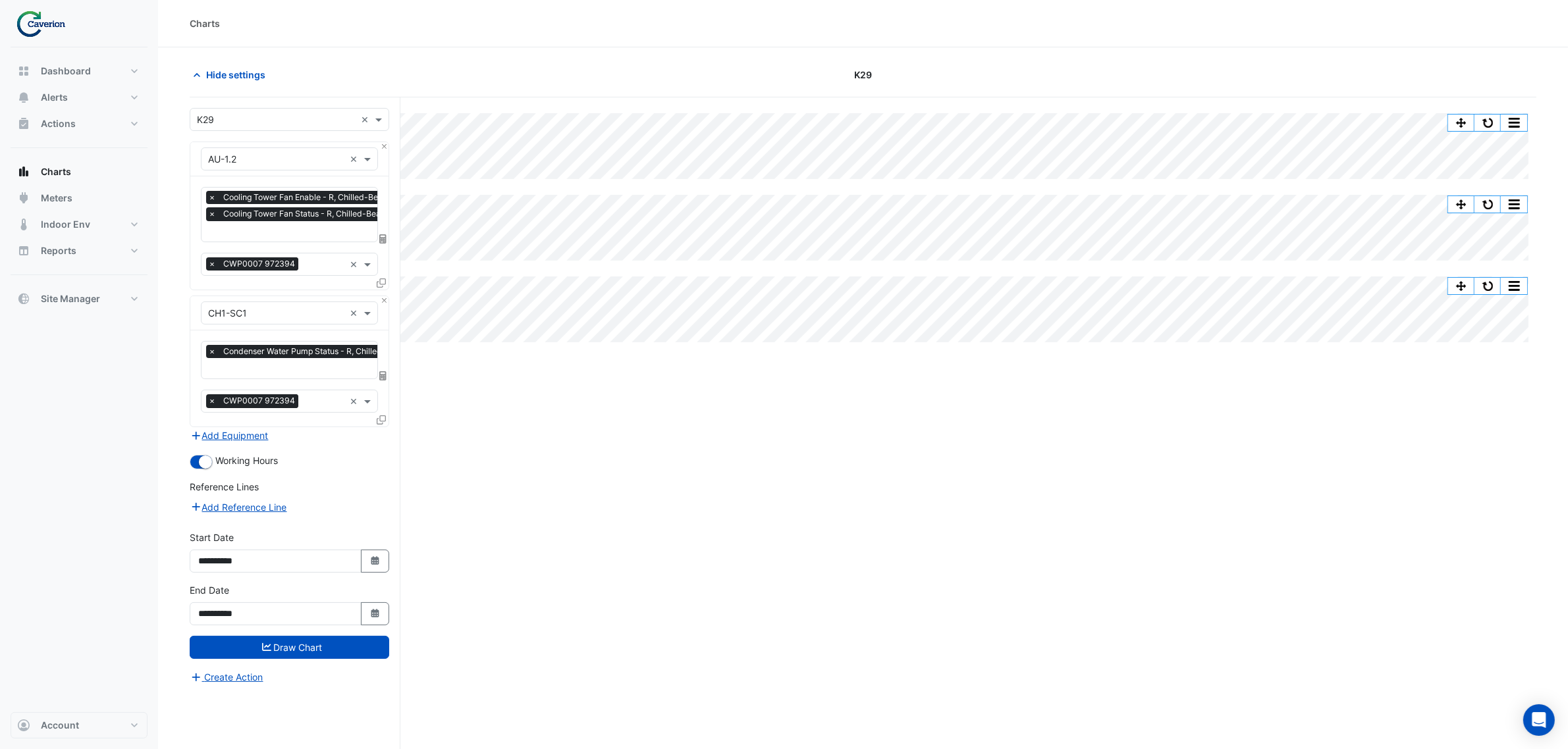
click at [63, 317] on div "Dashboard Portfolio Ratings Performance Alerts Site Rules Templates Actions Sit…" at bounding box center [79, 379] width 137 height 665
click at [68, 303] on span "Site Manager" at bounding box center [70, 299] width 59 height 14
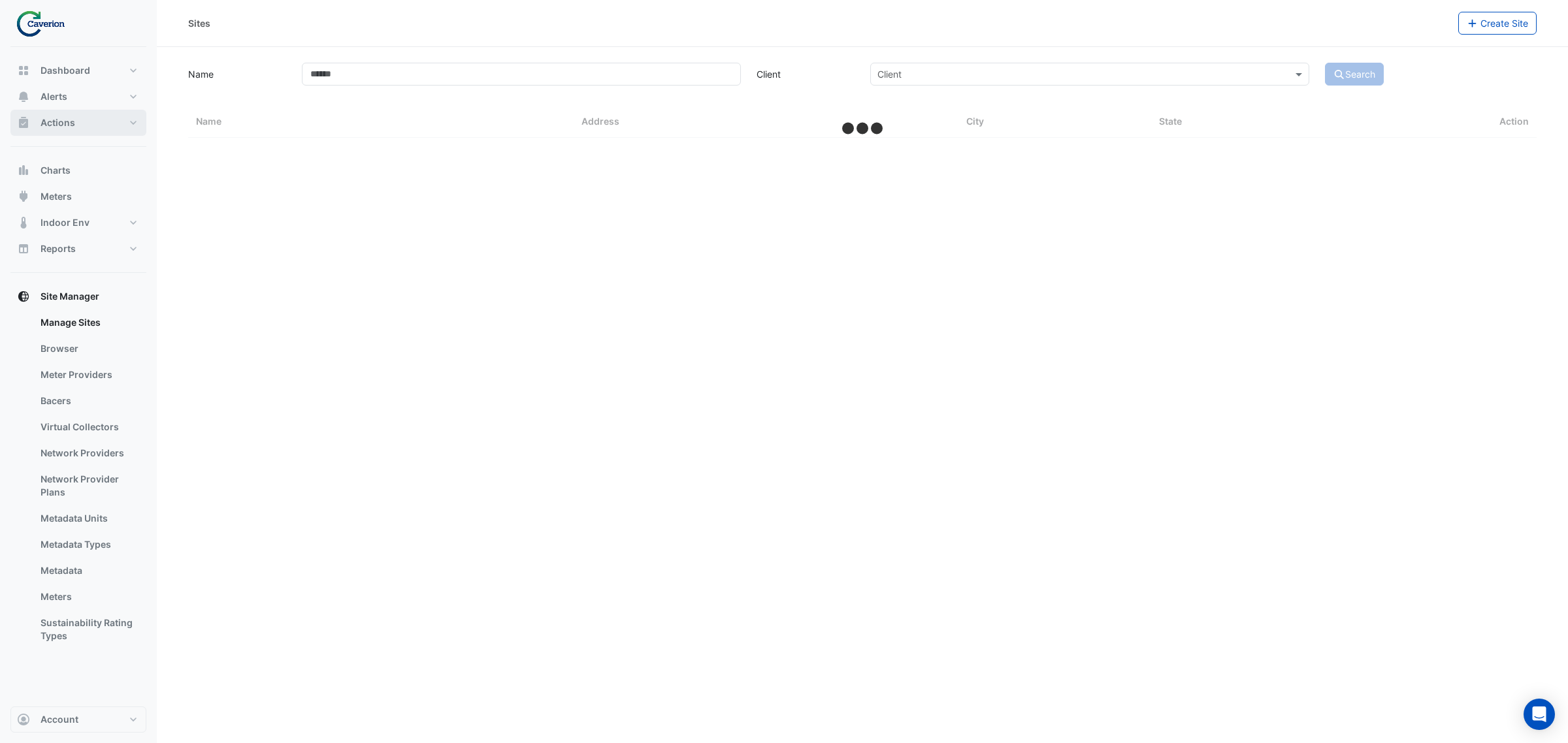
select select "***"
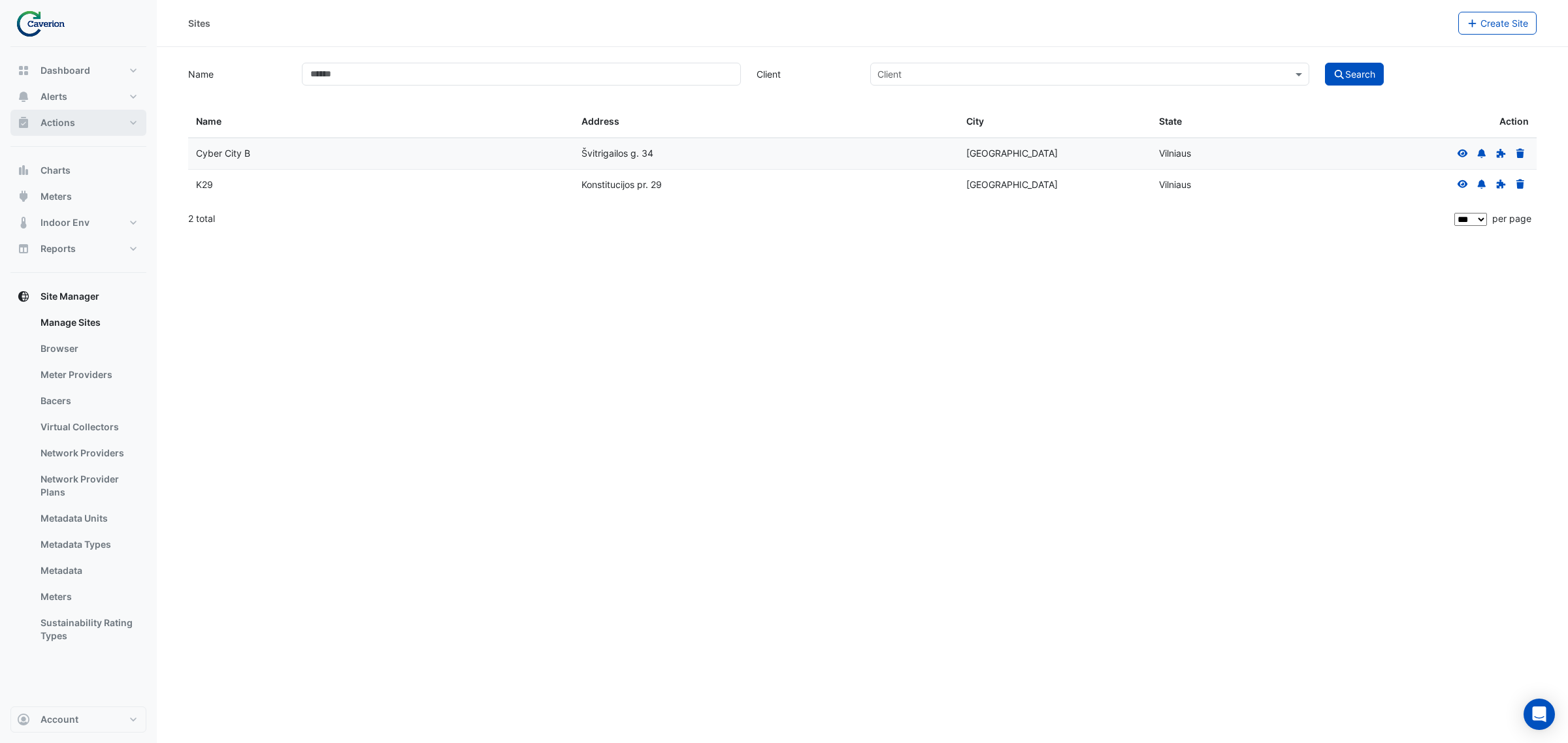
click at [80, 114] on button "Actions" at bounding box center [79, 123] width 136 height 26
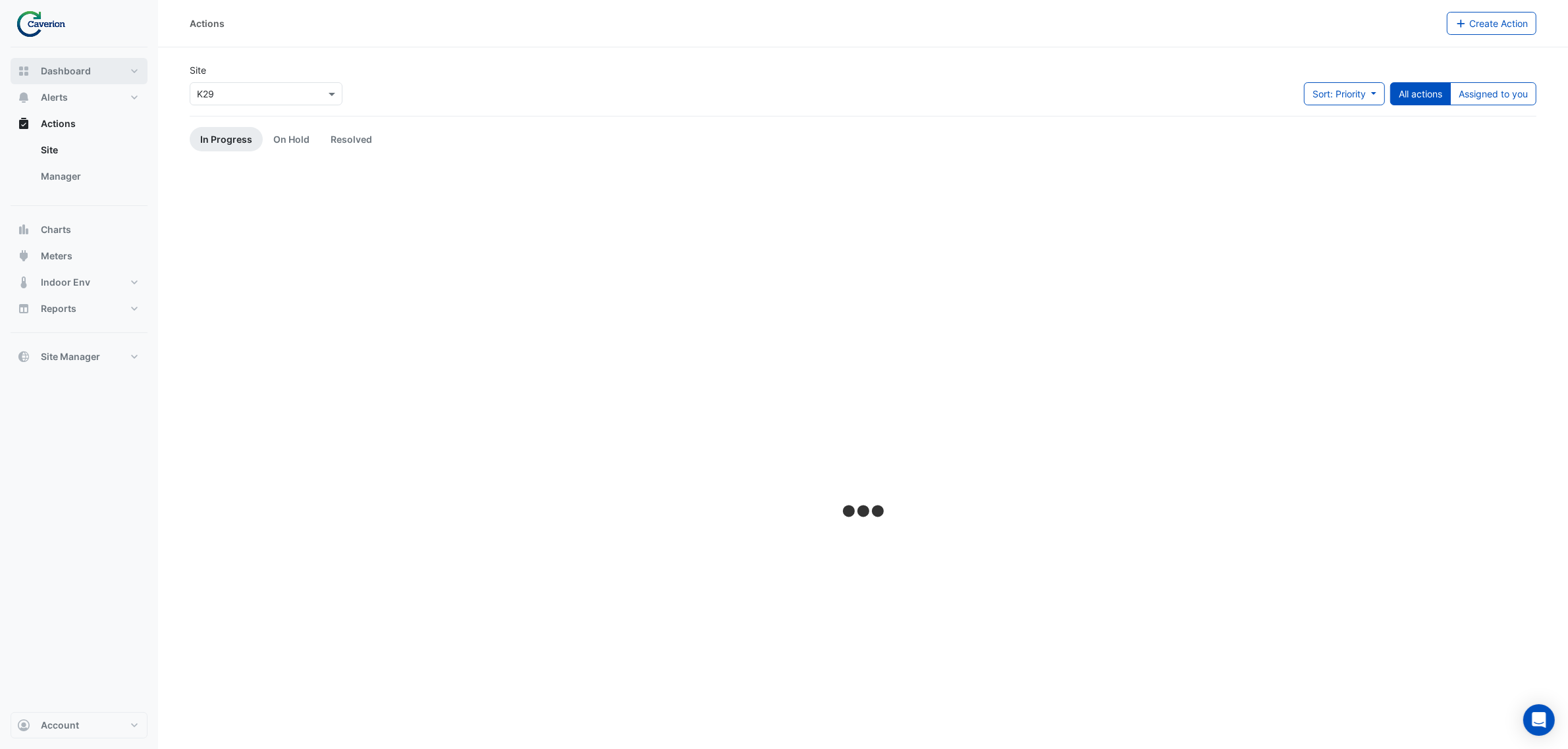
click at [84, 69] on span "Dashboard" at bounding box center [66, 71] width 50 height 14
select select "***"
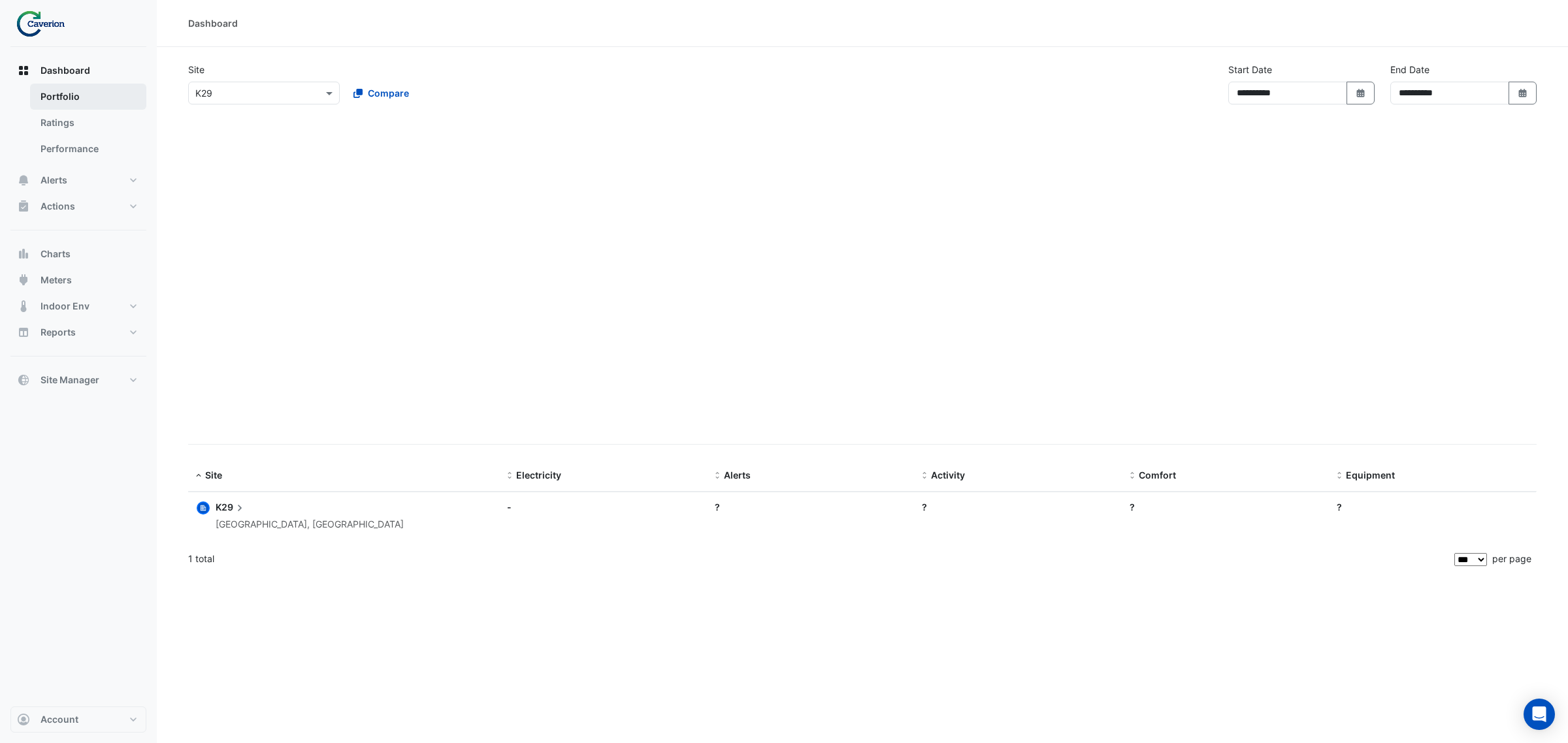
click at [66, 93] on link "Portfolio" at bounding box center [87, 96] width 116 height 26
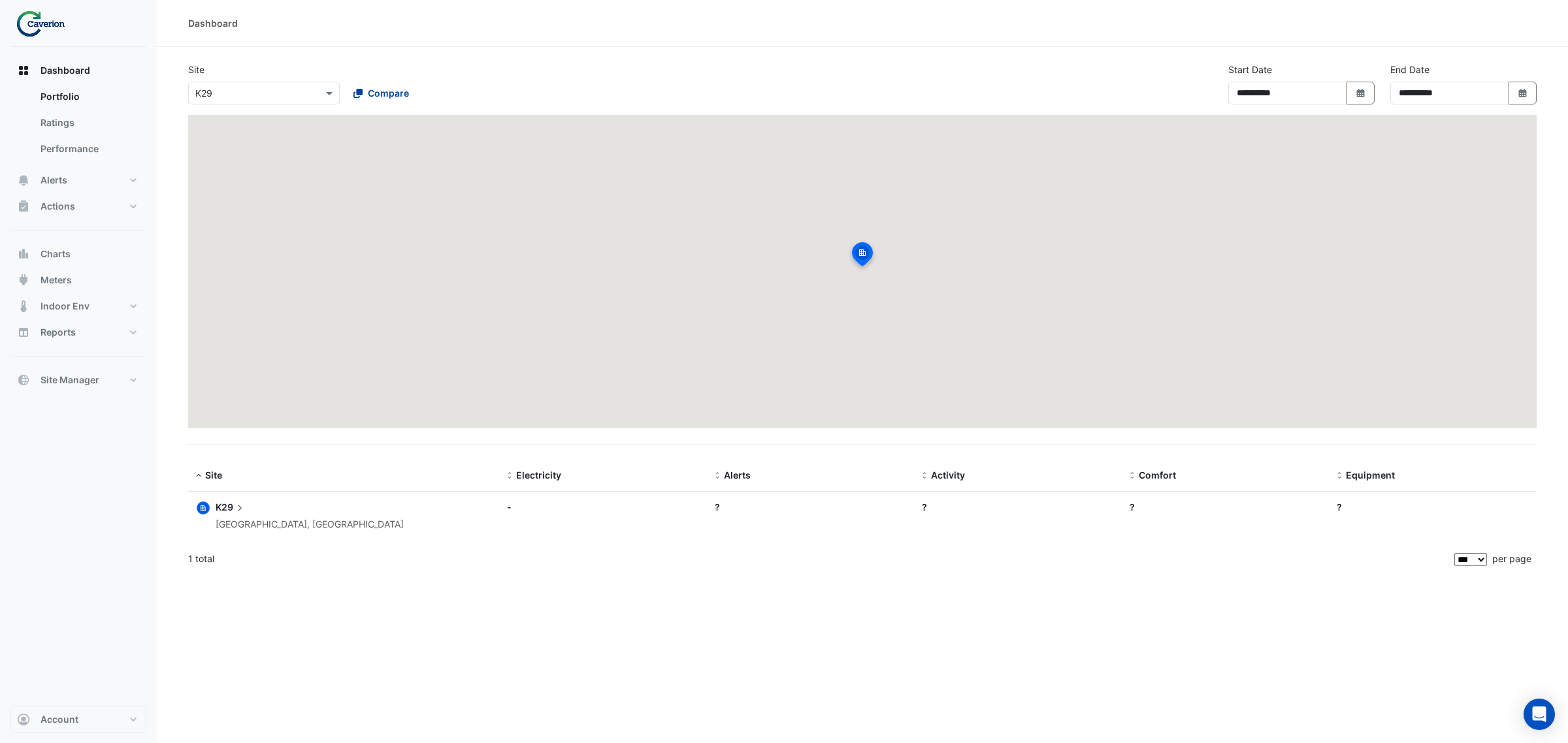
click at [345, 97] on button "Compare" at bounding box center [381, 93] width 73 height 23
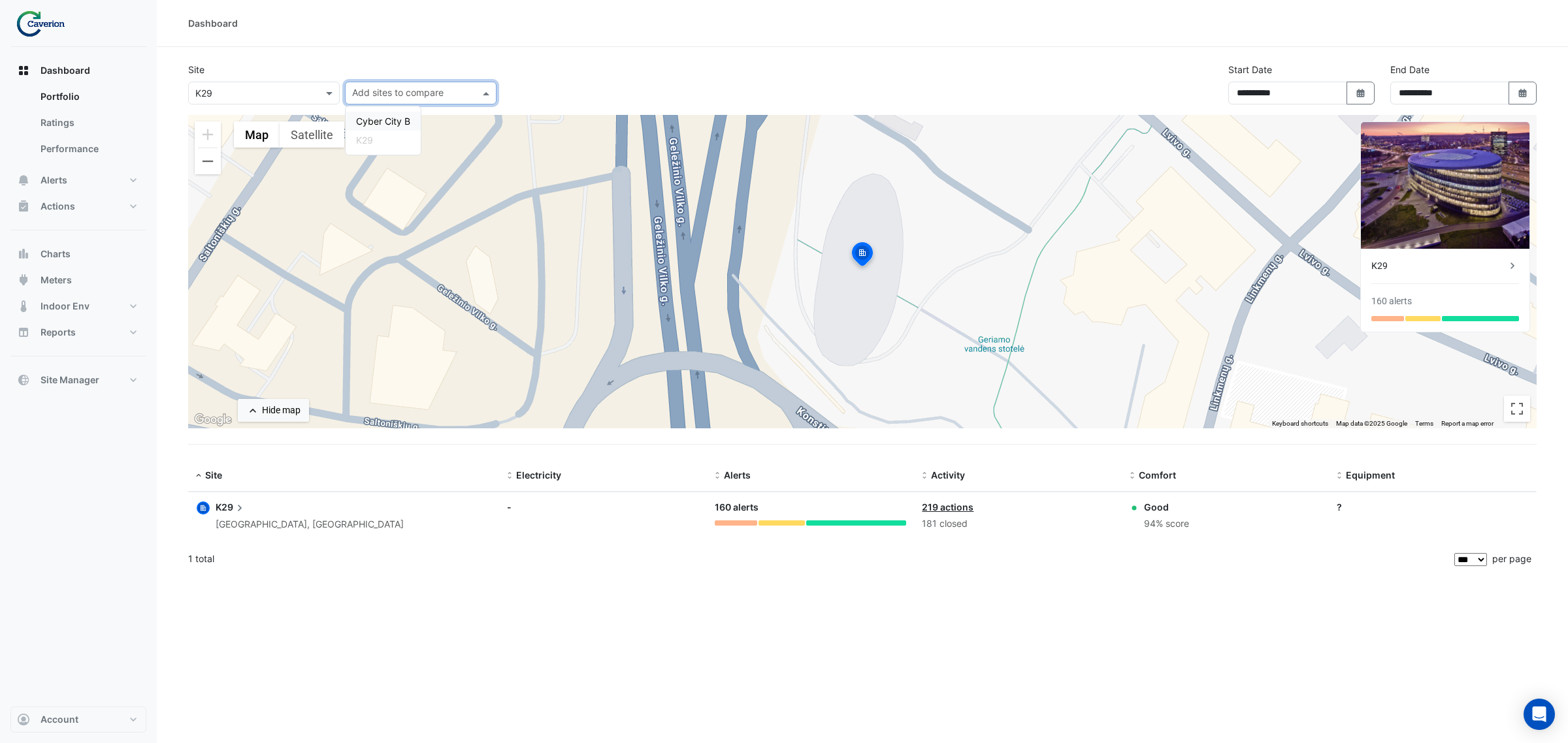
click at [252, 93] on input "text" at bounding box center [251, 94] width 111 height 13
click at [232, 139] on div "K29" at bounding box center [226, 140] width 75 height 19
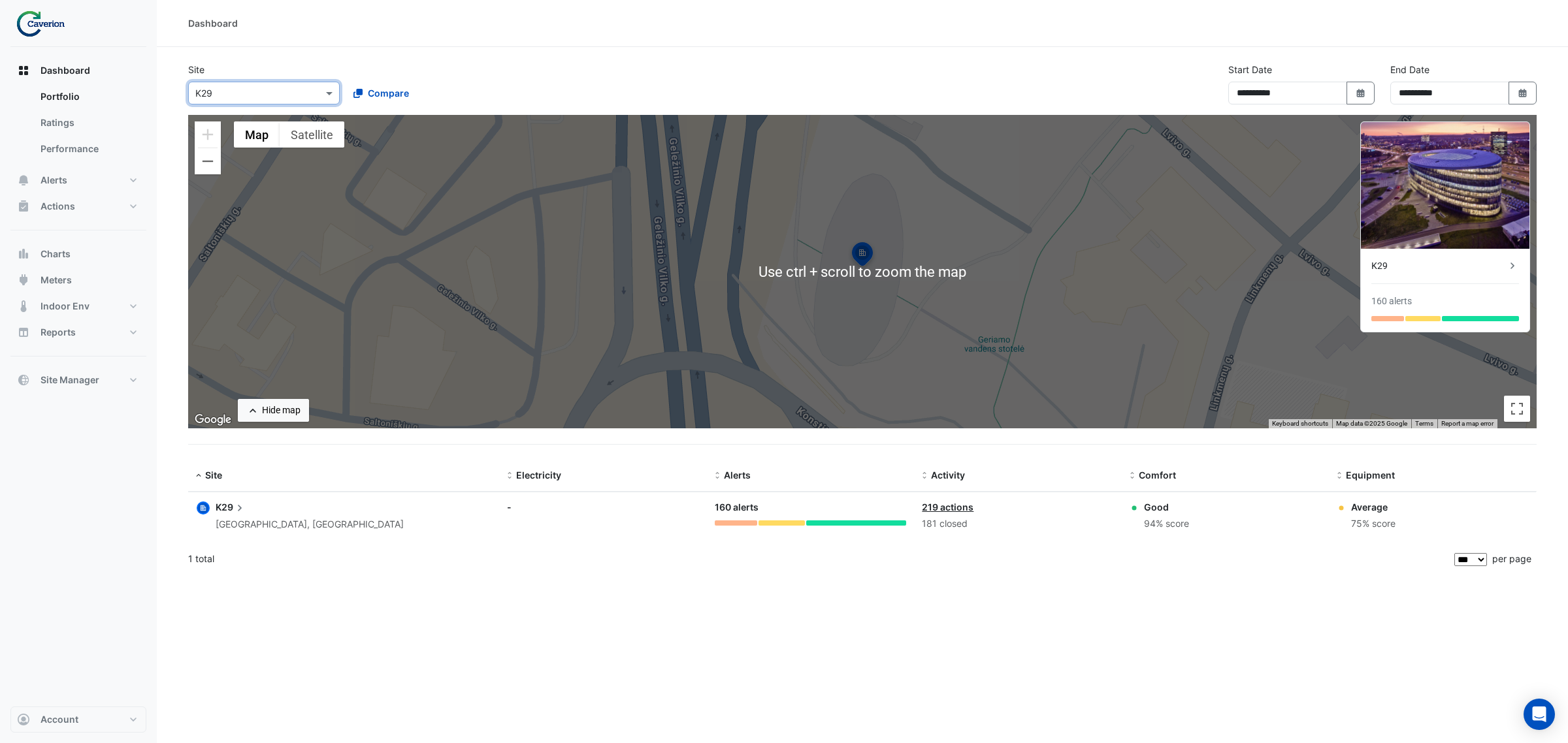
click at [286, 93] on input "text" at bounding box center [251, 94] width 111 height 13
click at [383, 24] on div "Dashboard" at bounding box center [862, 23] width 1349 height 13
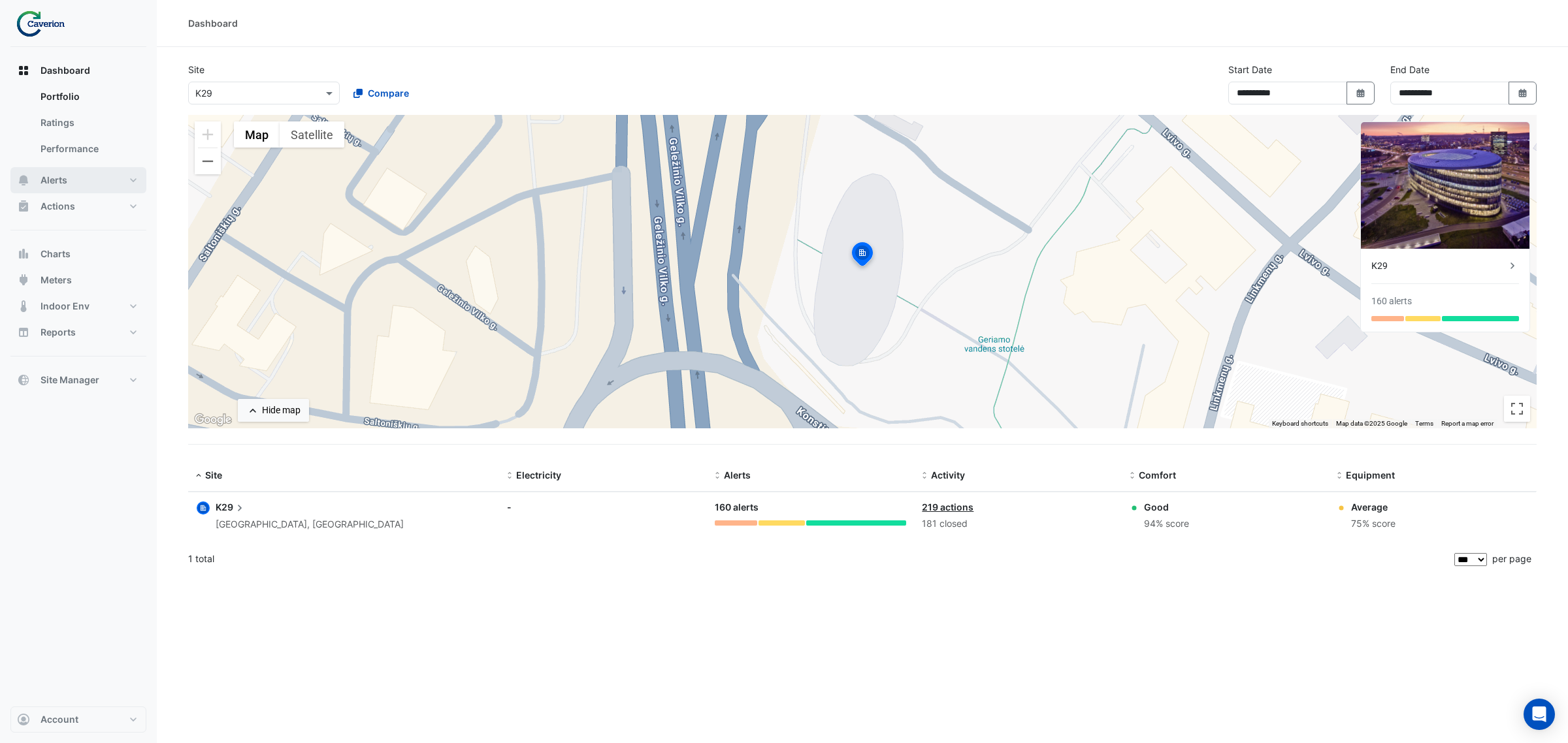
click at [73, 185] on button "Alerts" at bounding box center [79, 180] width 136 height 26
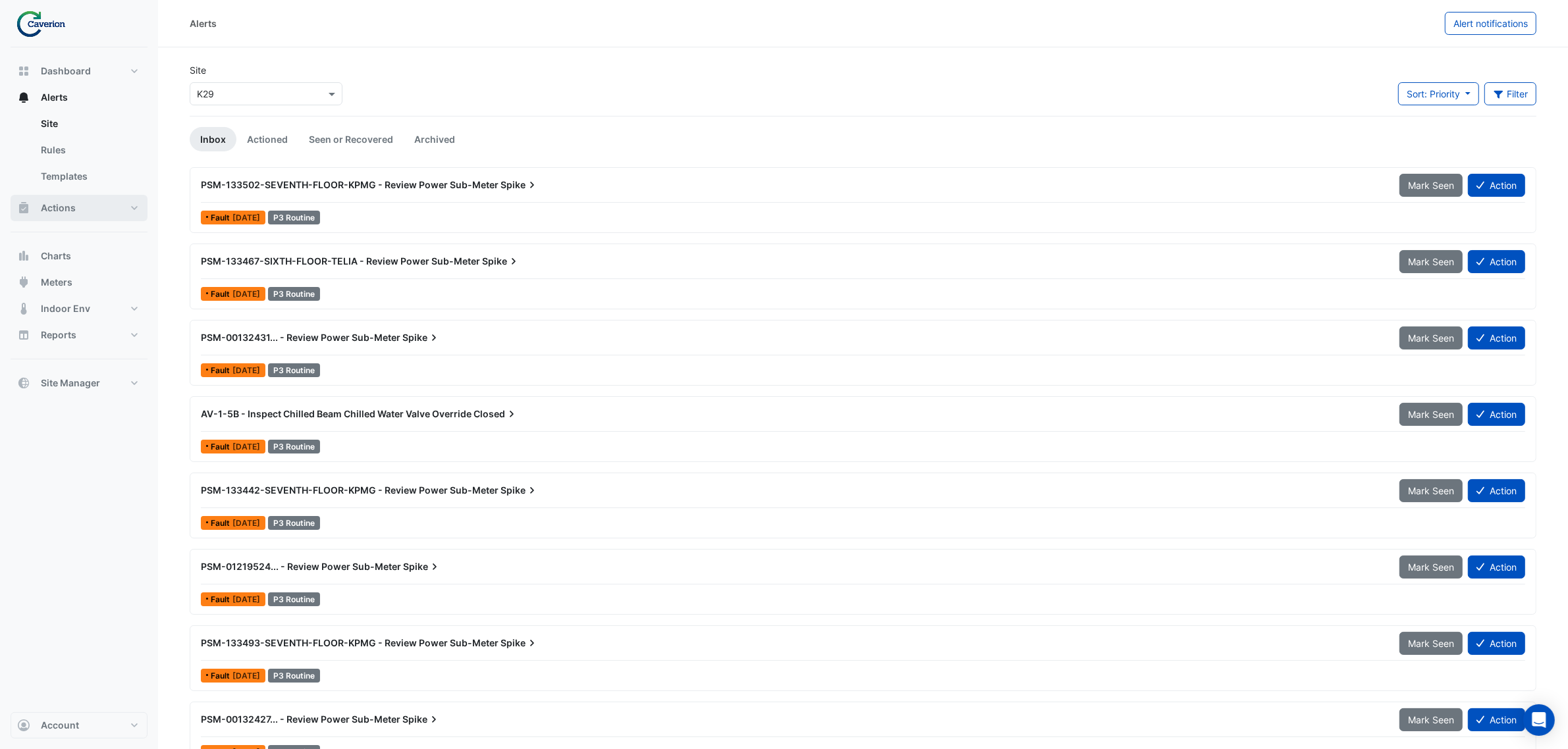
click at [74, 214] on button "Actions" at bounding box center [79, 208] width 137 height 26
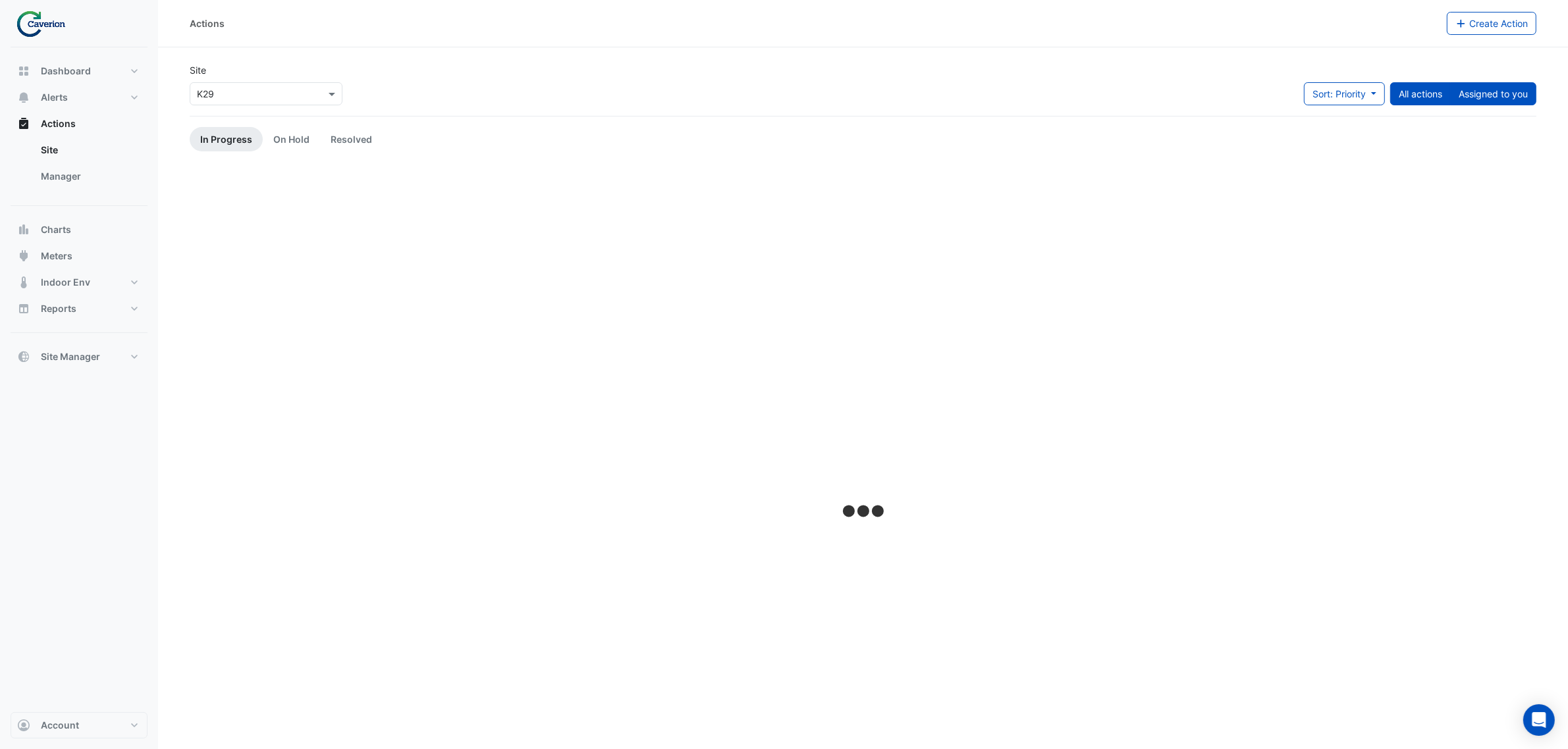
click at [1488, 84] on button "Assigned to you" at bounding box center [1493, 94] width 86 height 23
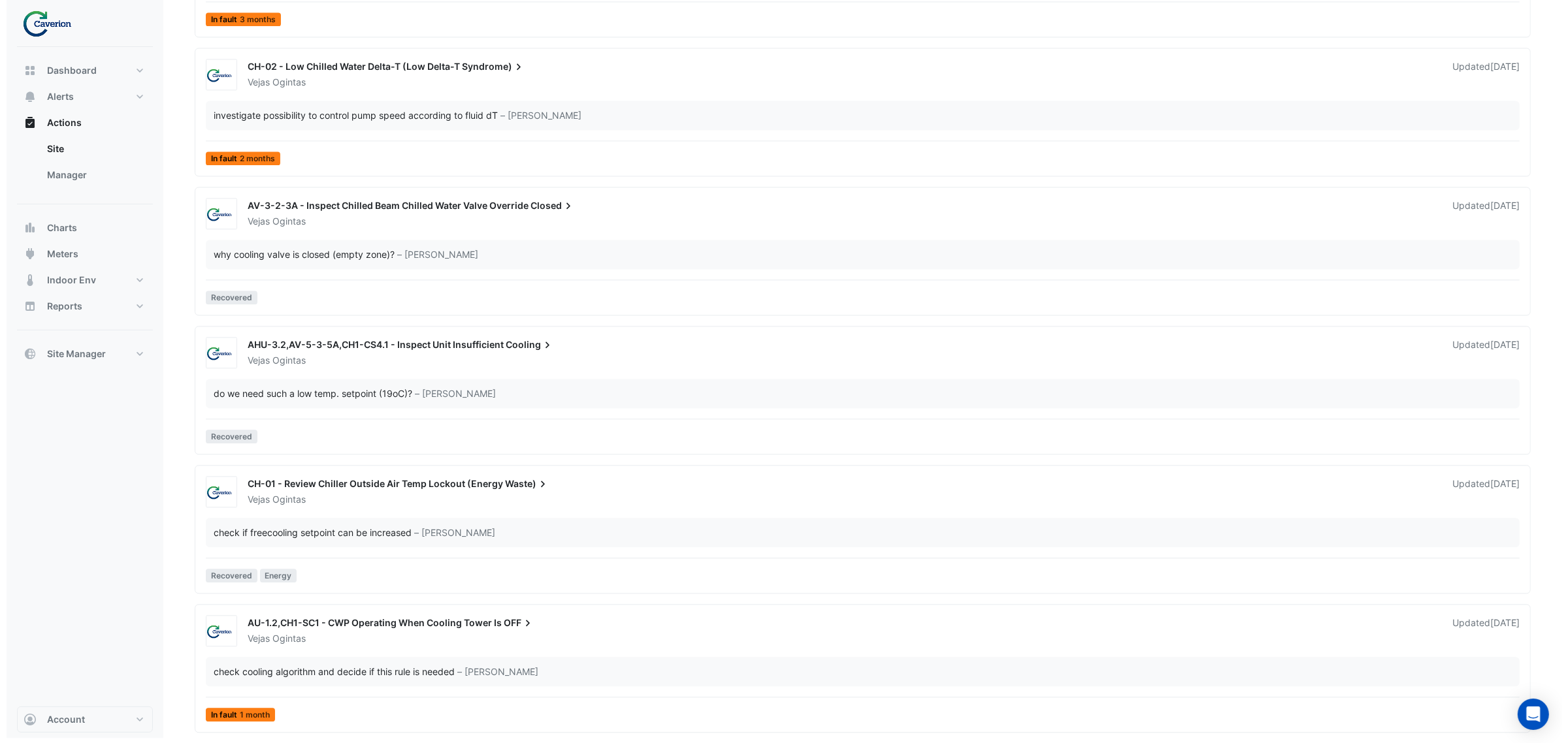
scroll to position [3473, 0]
click at [413, 487] on span "CH-01 - Review Chiller Outside Air Temp Lockout (Energy" at bounding box center [369, 484] width 256 height 11
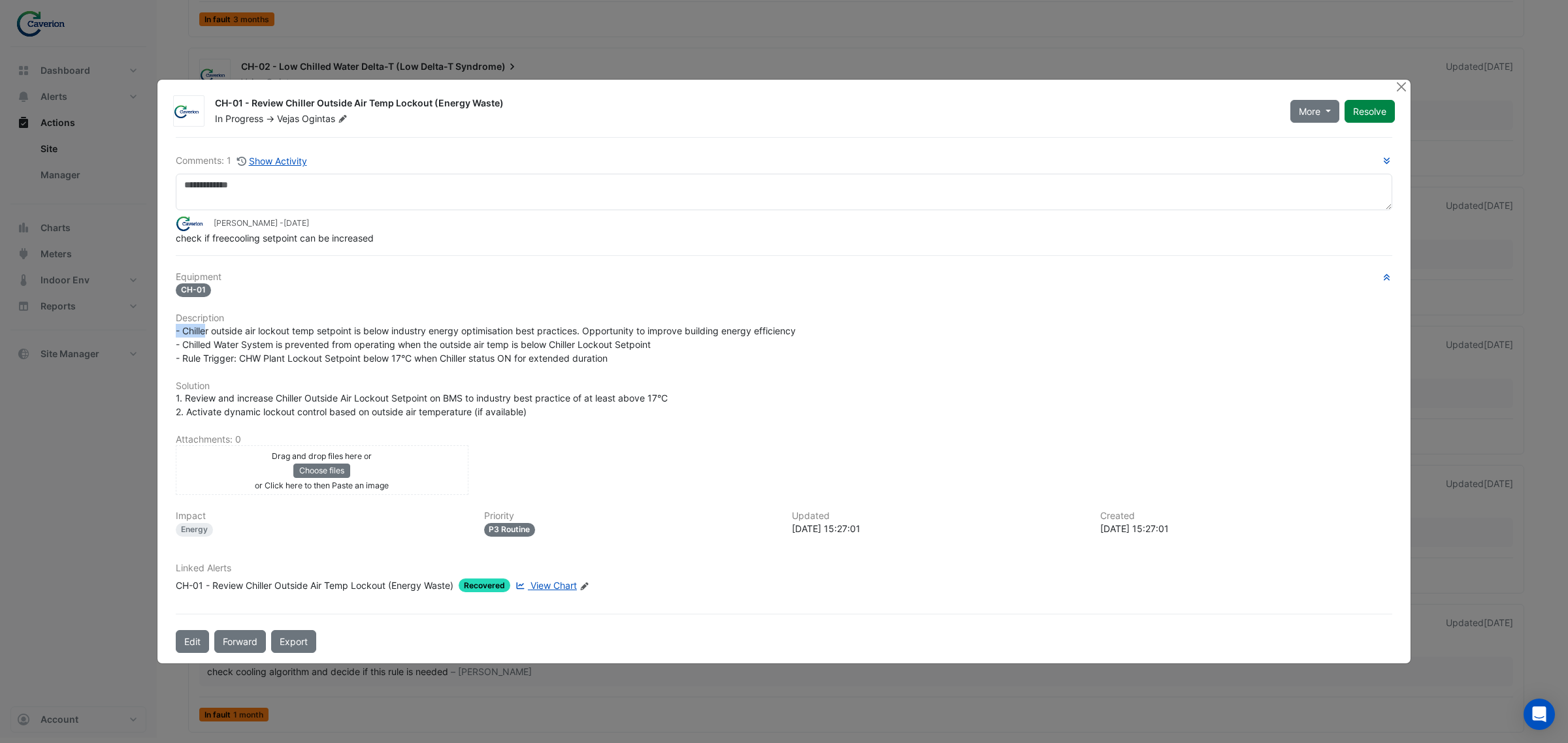
drag, startPoint x: 207, startPoint y: 327, endPoint x: 590, endPoint y: 320, distance: 383.1
click at [590, 320] on div "Equipment CH-01 Description - Chiller outside air lockout temp setpoint is belo…" at bounding box center [784, 438] width 1216 height 331
click at [590, 320] on h6 "Description" at bounding box center [784, 319] width 1216 height 11
click at [557, 586] on span "View Chart" at bounding box center [554, 586] width 46 height 11
click at [1403, 86] on button "Close" at bounding box center [1400, 86] width 13 height 13
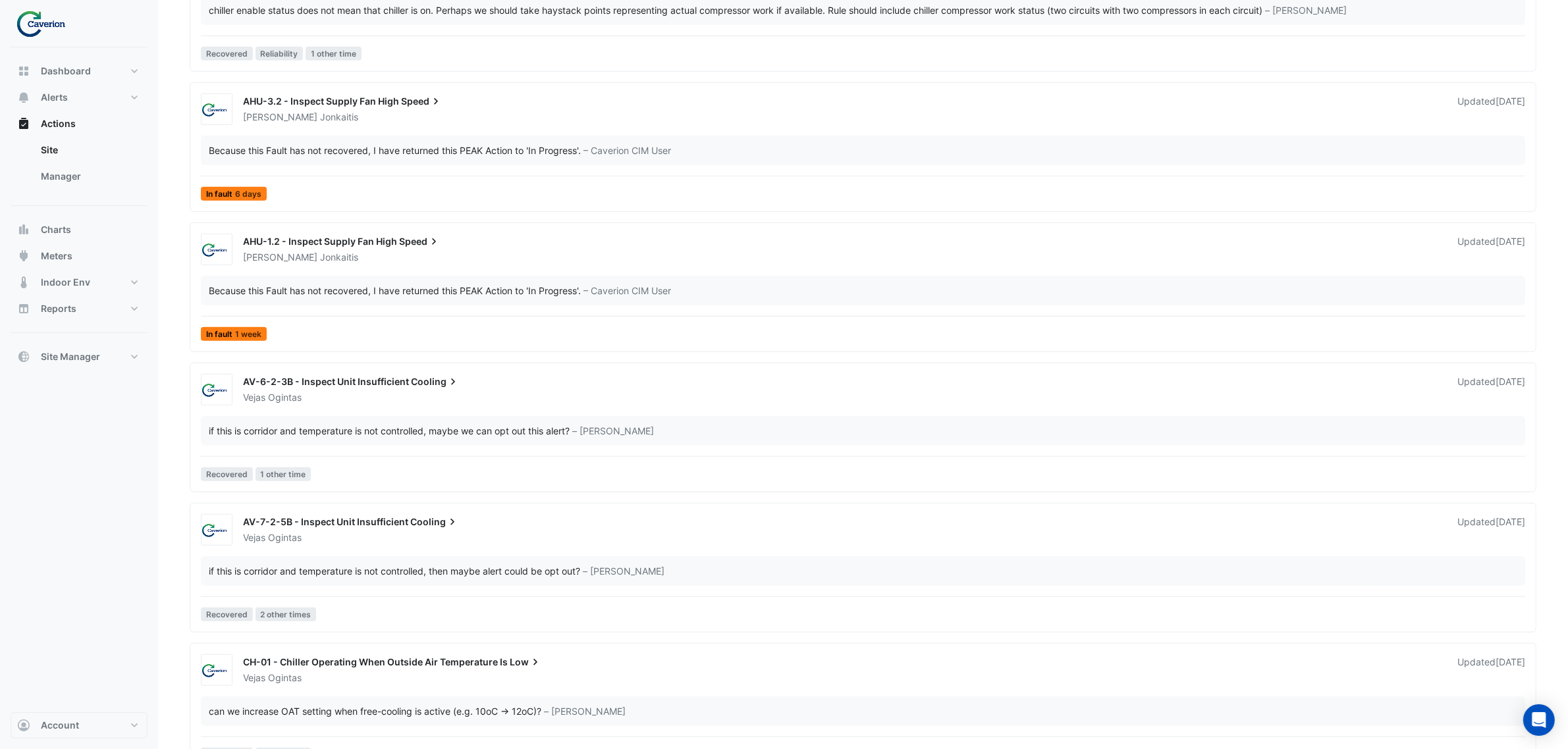
scroll to position [1234, 0]
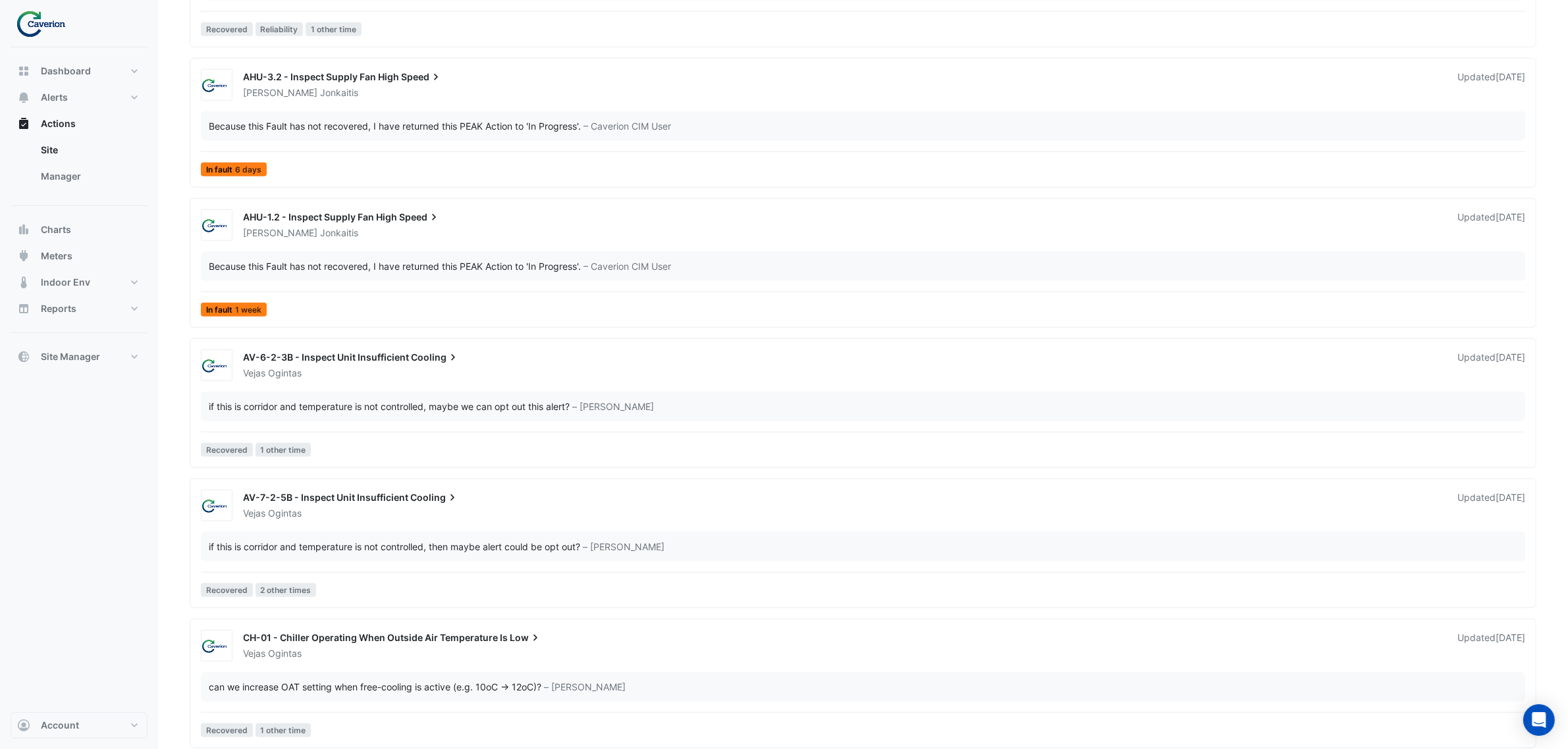
click at [384, 550] on div "if this is corridor and temperature is not controlled, then maybe alert could b…" at bounding box center [394, 546] width 372 height 14
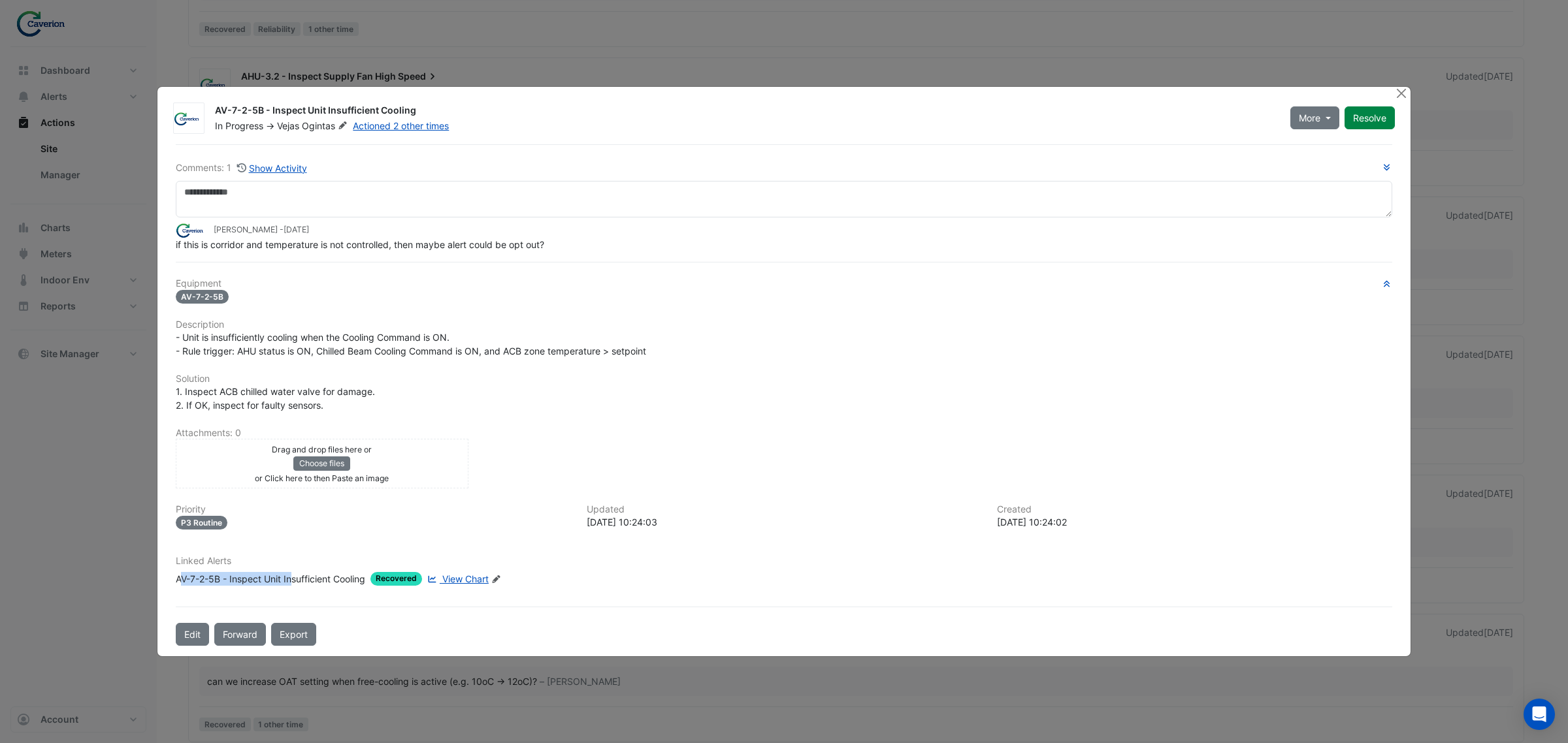
drag, startPoint x: 180, startPoint y: 580, endPoint x: 295, endPoint y: 576, distance: 115.1
click at [295, 576] on div "AV-7-2-5B - Inspect Unit Insufficient Cooling" at bounding box center [270, 578] width 190 height 13
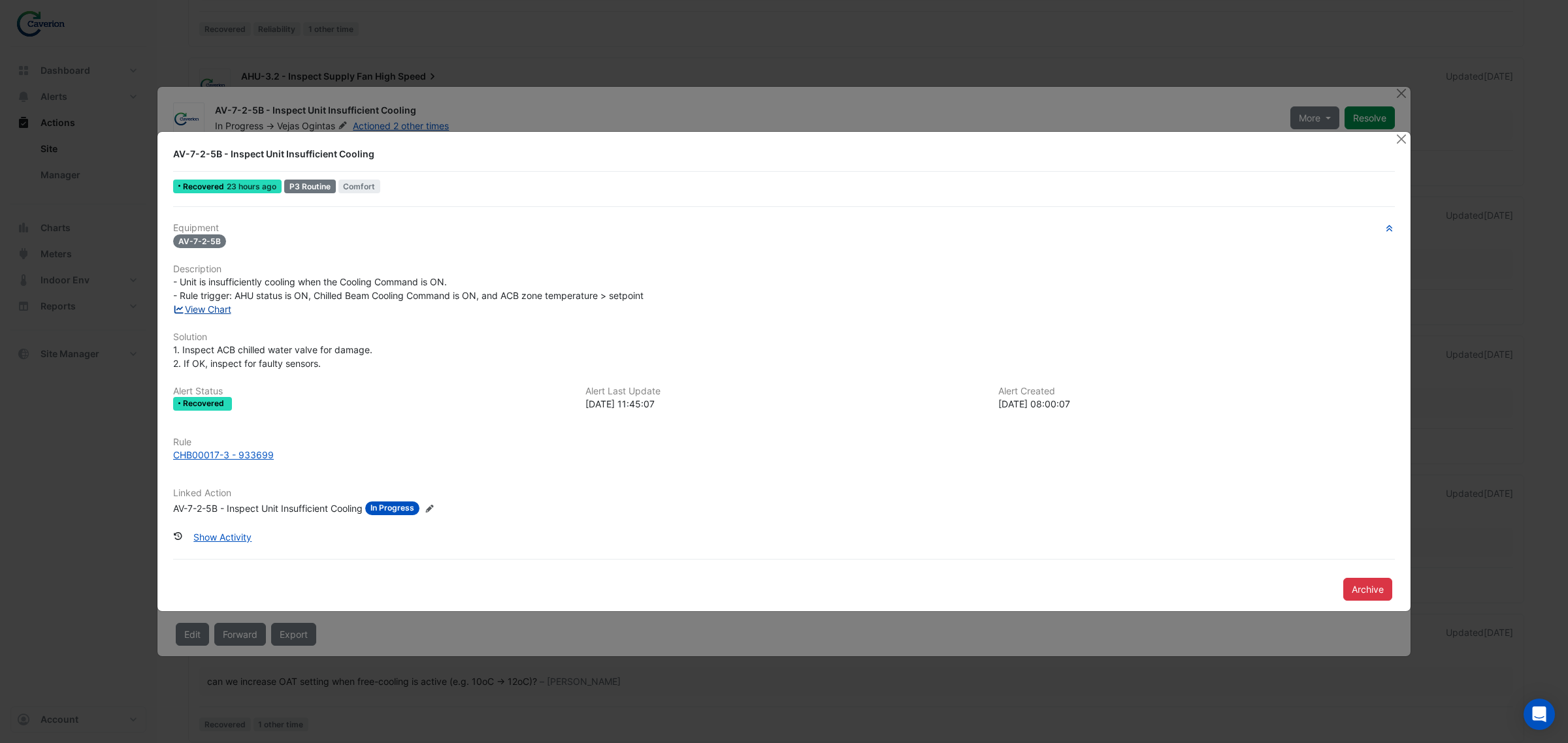
click at [193, 308] on link "View Chart" at bounding box center [202, 309] width 58 height 11
click at [1403, 138] on button "Close" at bounding box center [1400, 139] width 13 height 13
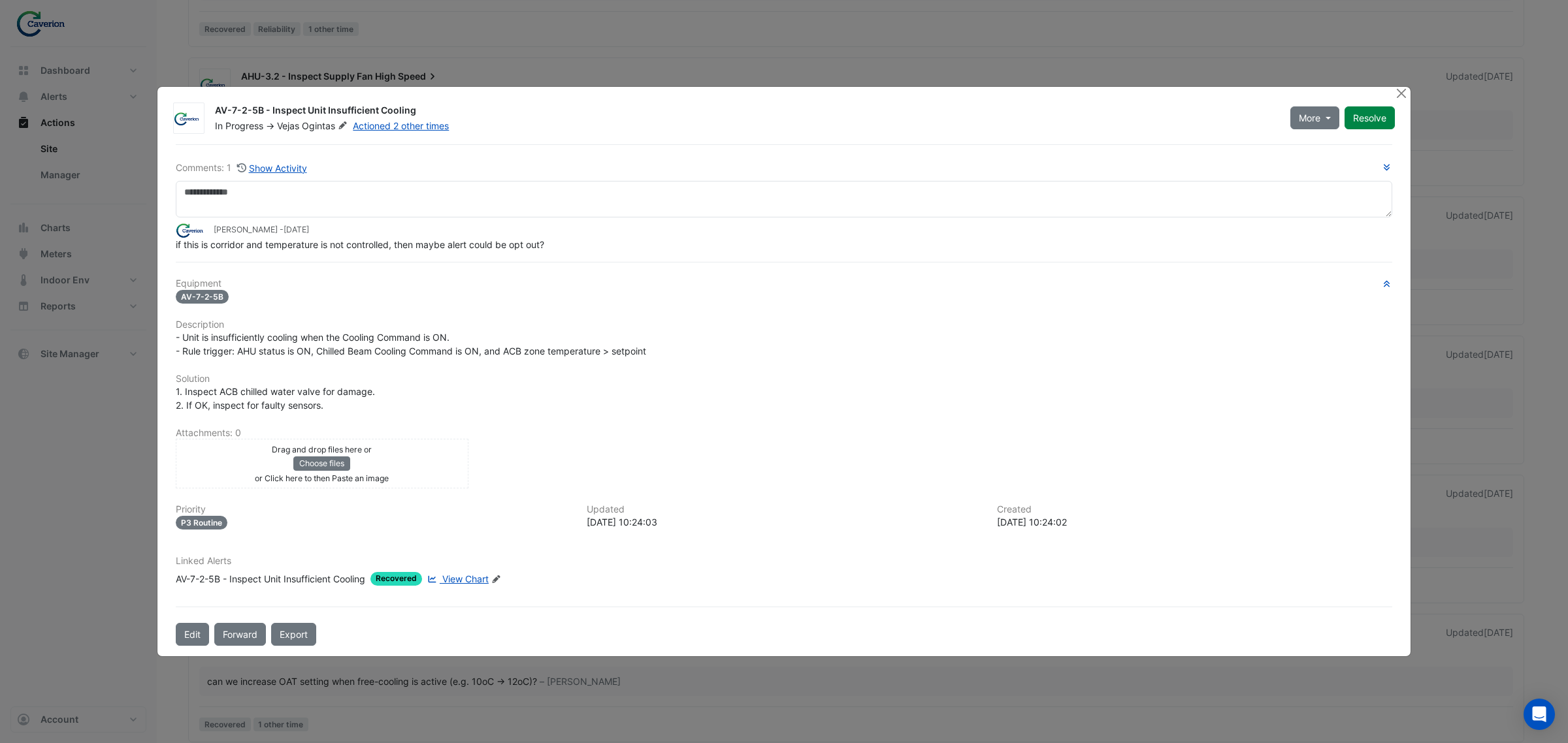
click at [1404, 83] on ngb-modal-window "AV-7-2-5B - Inspect Unit Insufficient Cooling In Progress -> Vejas Ogintas Acti…" at bounding box center [784, 372] width 1568 height 743
click at [1396, 98] on app-escalated-ticket-details-modal "AV-7-2-5B - Inspect Unit Insufficient Cooling In Progress -> Vejas Ogintas Acti…" at bounding box center [784, 372] width 1253 height 570
click at [1396, 98] on button "Close" at bounding box center [1400, 94] width 13 height 13
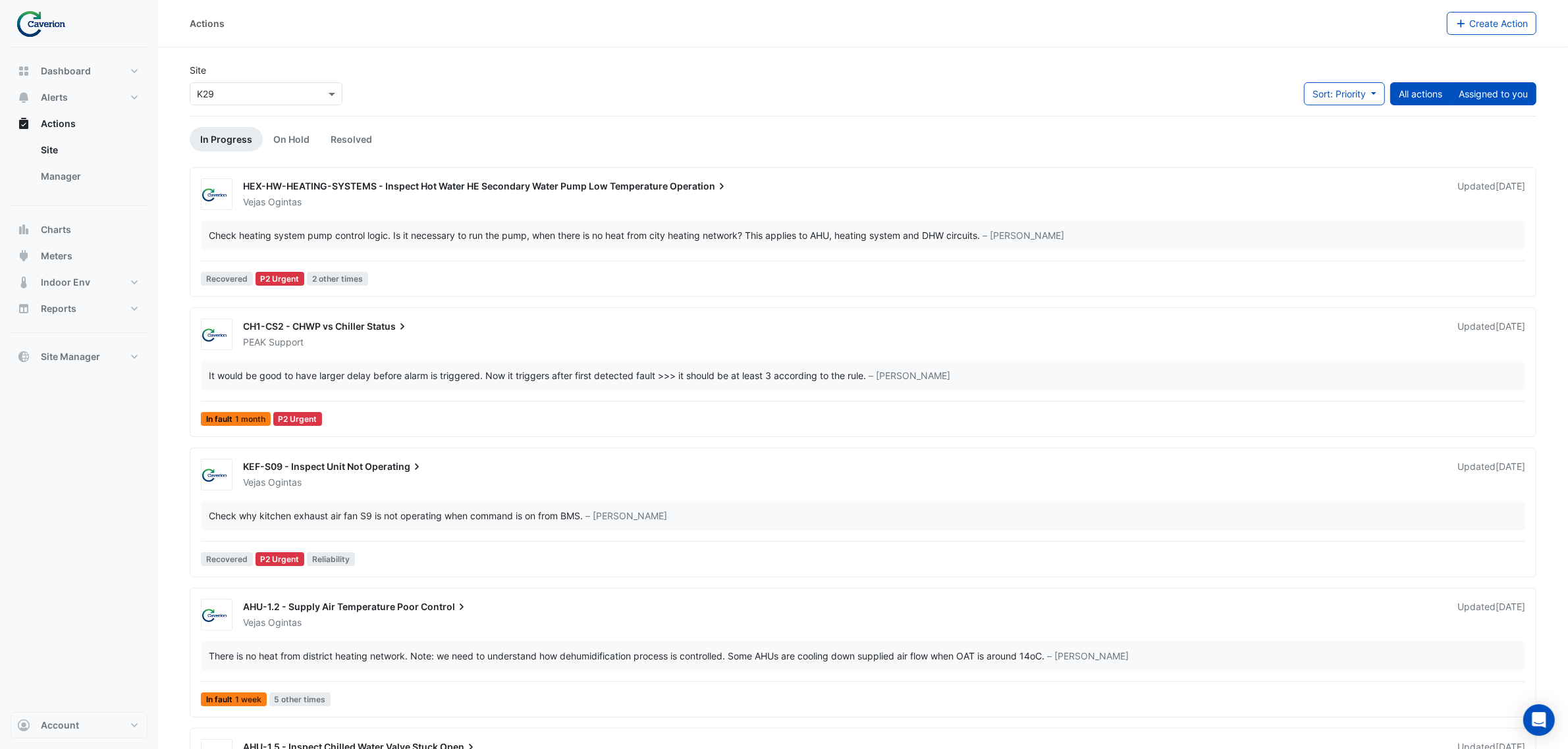
click at [1464, 97] on button "Assigned to you" at bounding box center [1493, 94] width 86 height 23
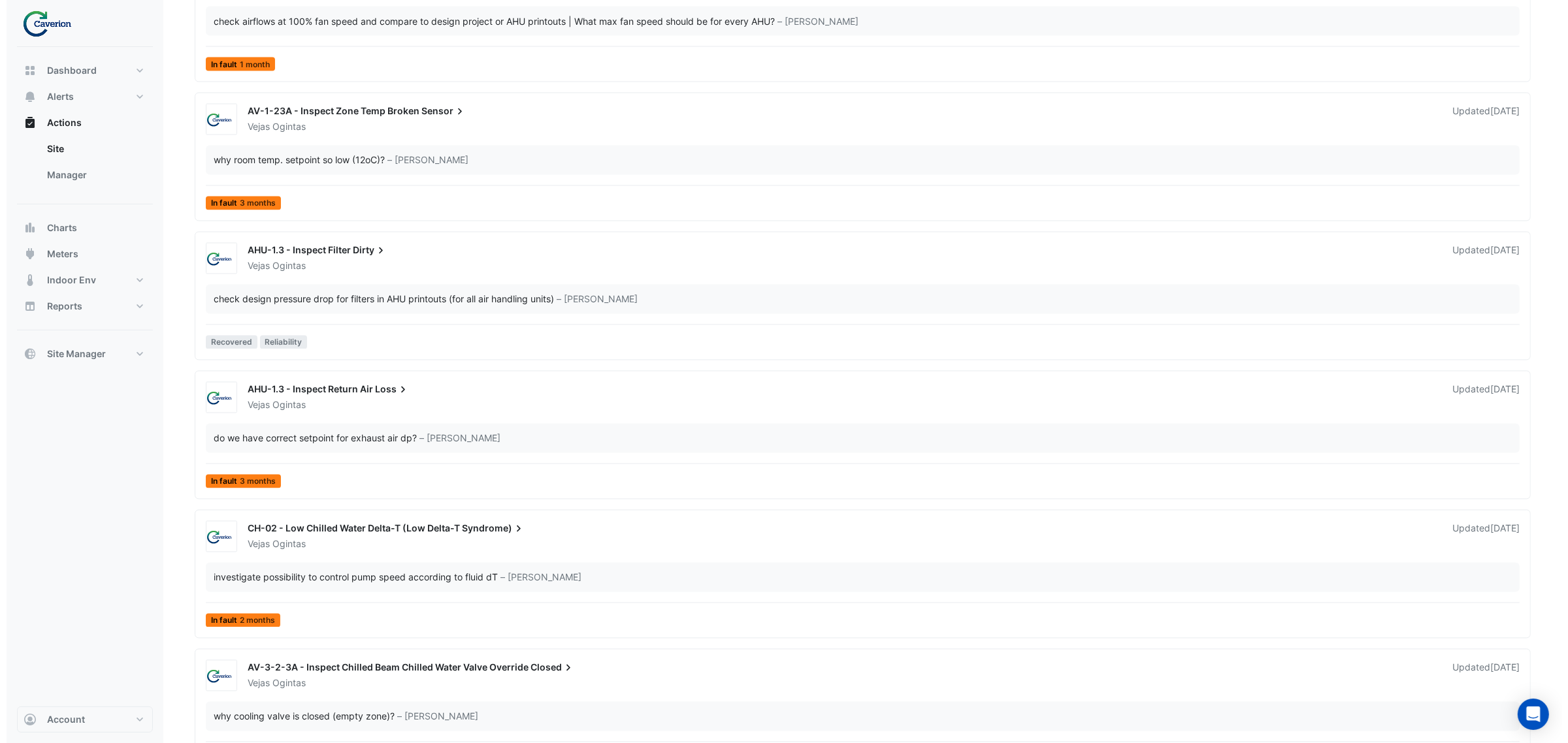
scroll to position [2983, 0]
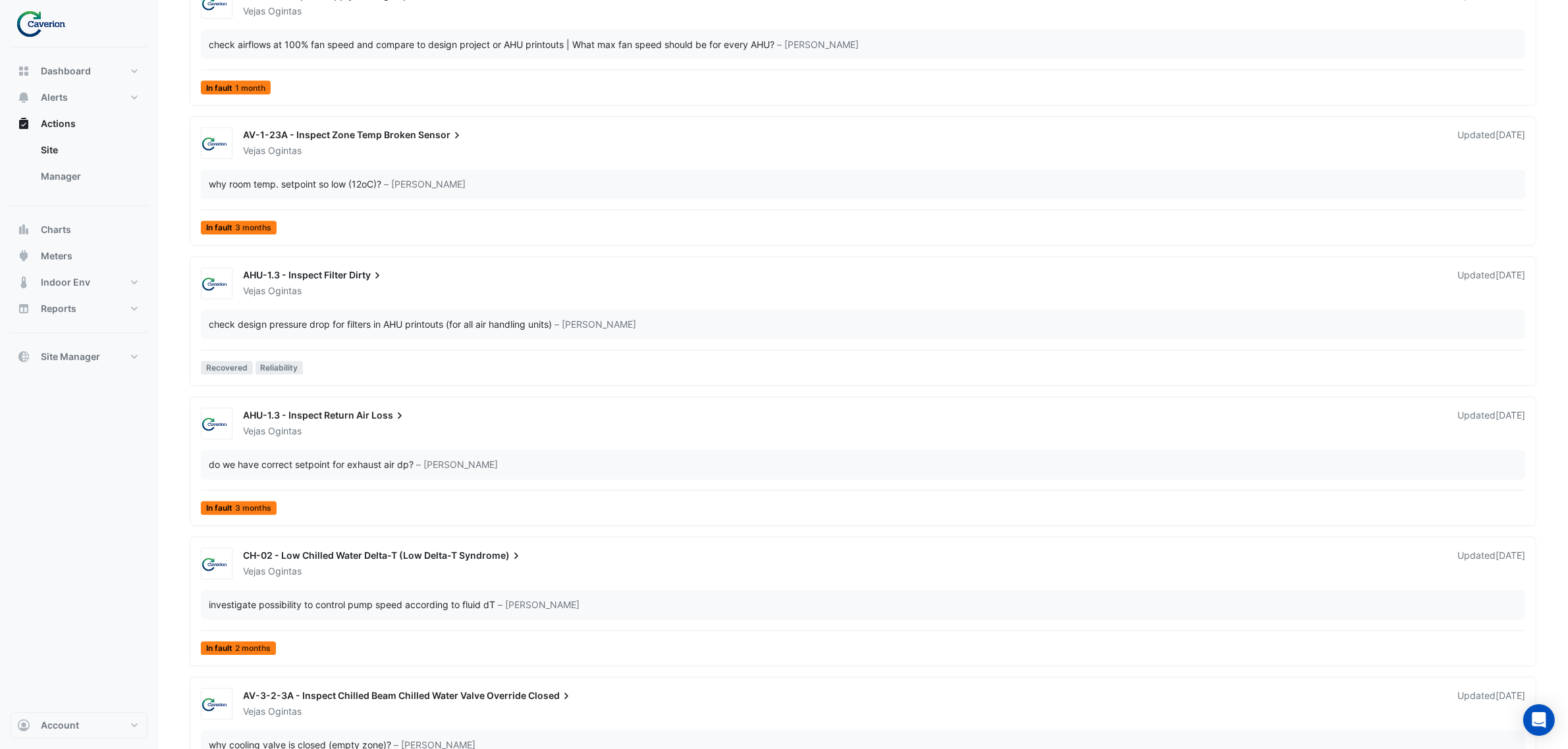
click at [432, 322] on div "check design pressure drop for filters in AHU printouts (for all air handling u…" at bounding box center [379, 324] width 343 height 14
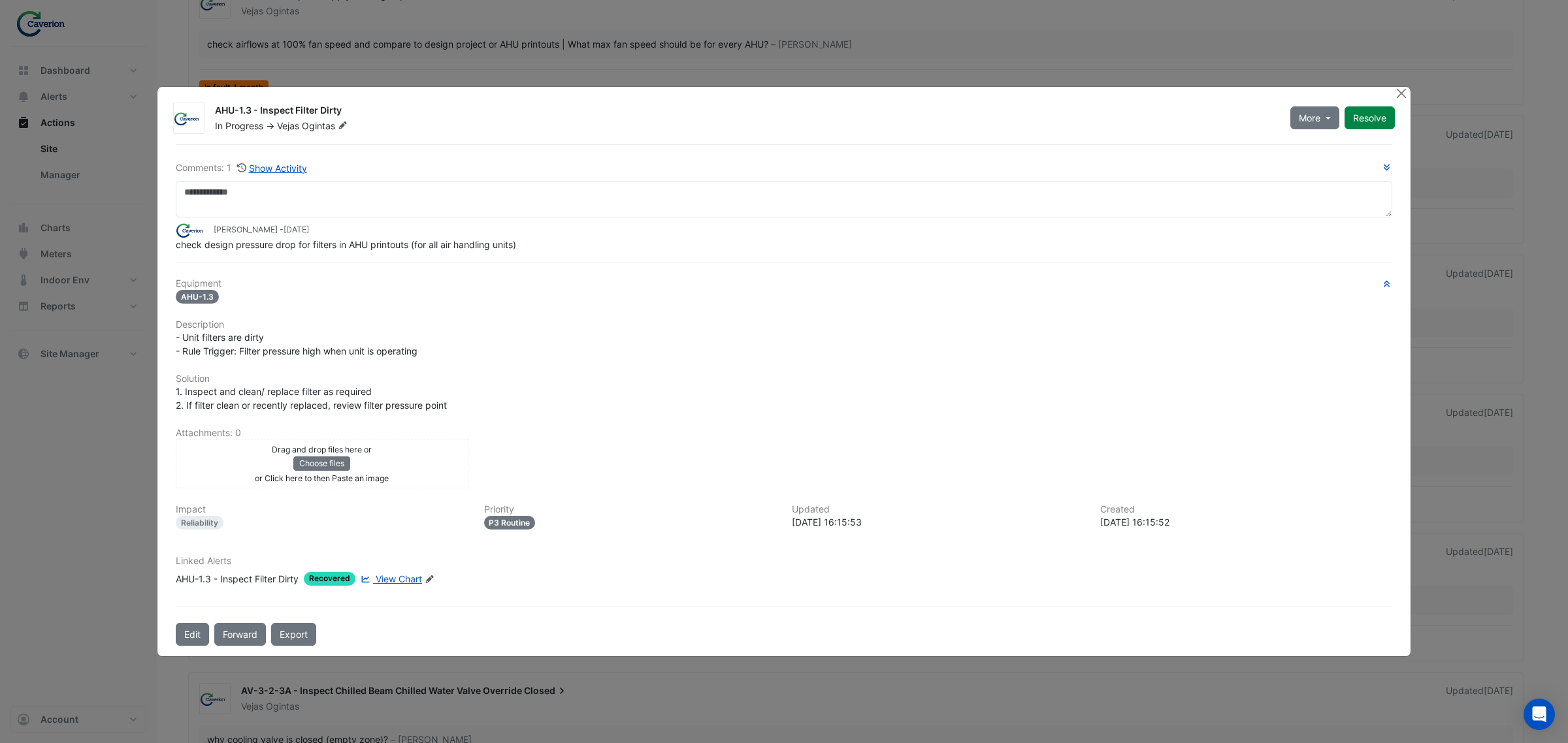
click at [409, 575] on span "View Chart" at bounding box center [398, 579] width 46 height 11
click at [1395, 95] on button "Close" at bounding box center [1400, 94] width 13 height 13
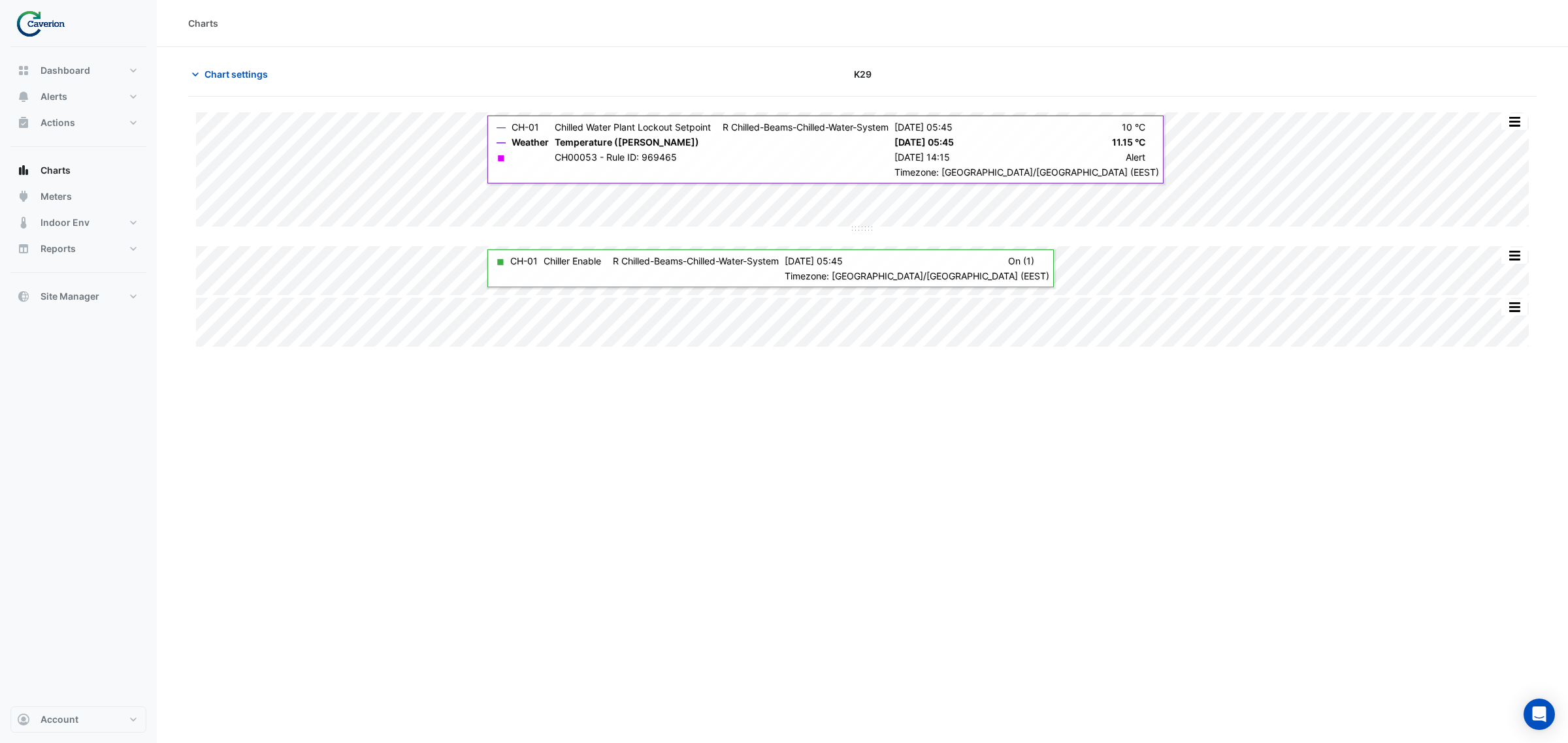
click at [703, 472] on div "Charts Chart settings K29 Split by Equip Split All Split None Print Save as JPE…" at bounding box center [862, 372] width 1411 height 743
click at [718, 572] on div "Charts Chart settings K29 Split by Equip Split All Split None Print Save as JPE…" at bounding box center [862, 372] width 1411 height 743
click at [767, 529] on div "Charts Chart settings K29 Split by Equip Split All Split None Print Save as JPE…" at bounding box center [862, 372] width 1411 height 743
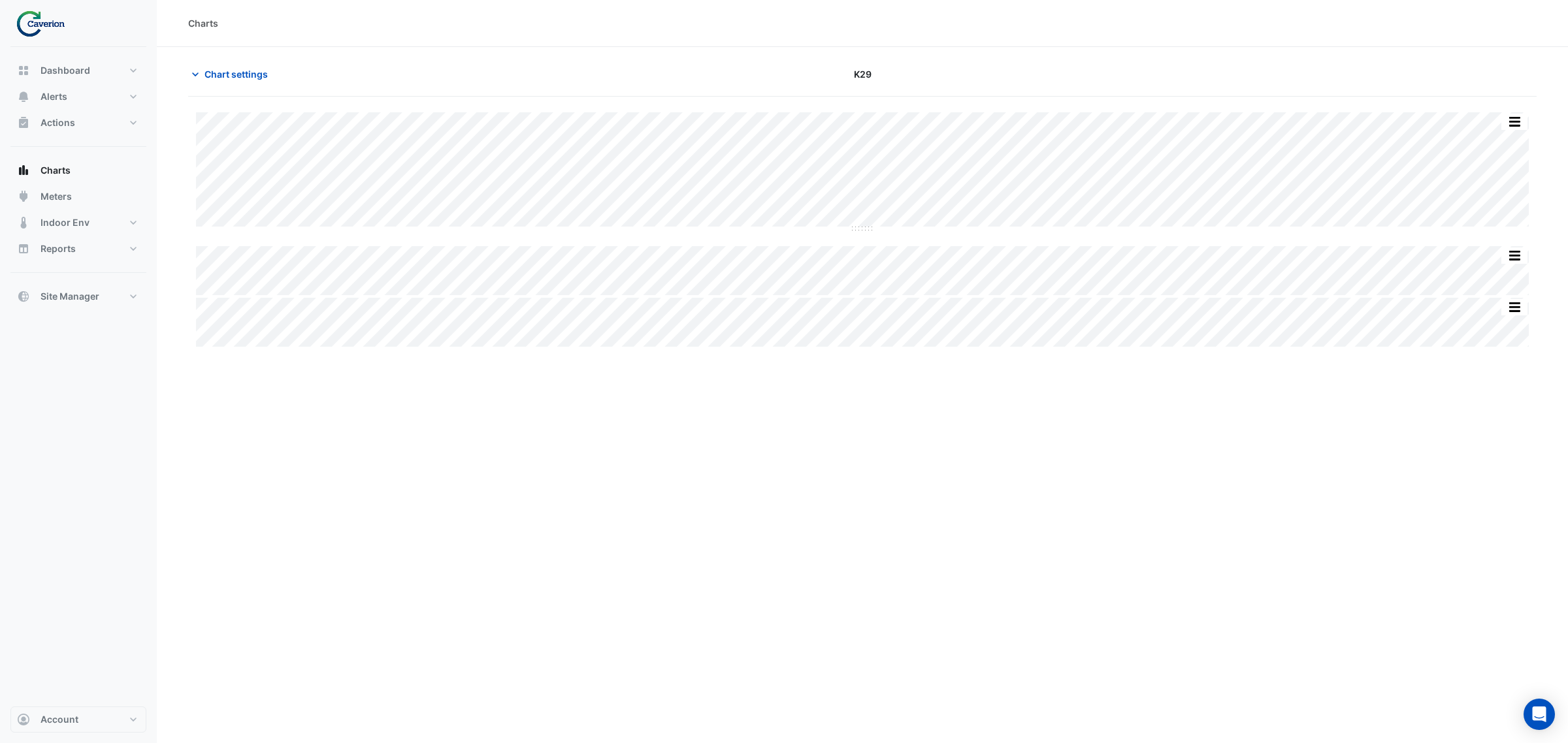
click at [1241, 558] on div "Charts Chart settings K29 Split by Equip Split All Split None Print Save as JPE…" at bounding box center [862, 372] width 1411 height 743
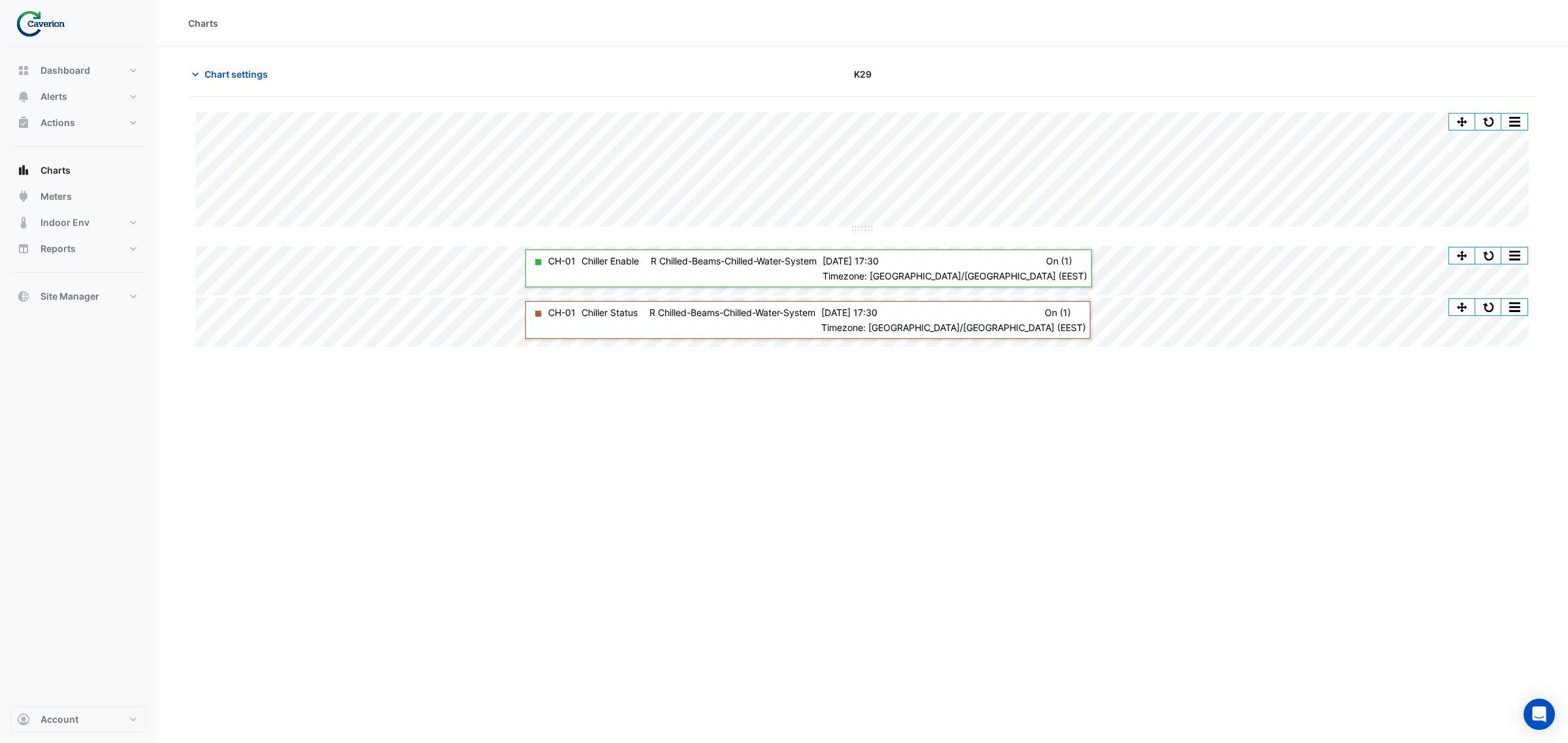
click at [30, 32] on img at bounding box center [44, 23] width 58 height 26
click at [34, 26] on img at bounding box center [44, 23] width 58 height 26
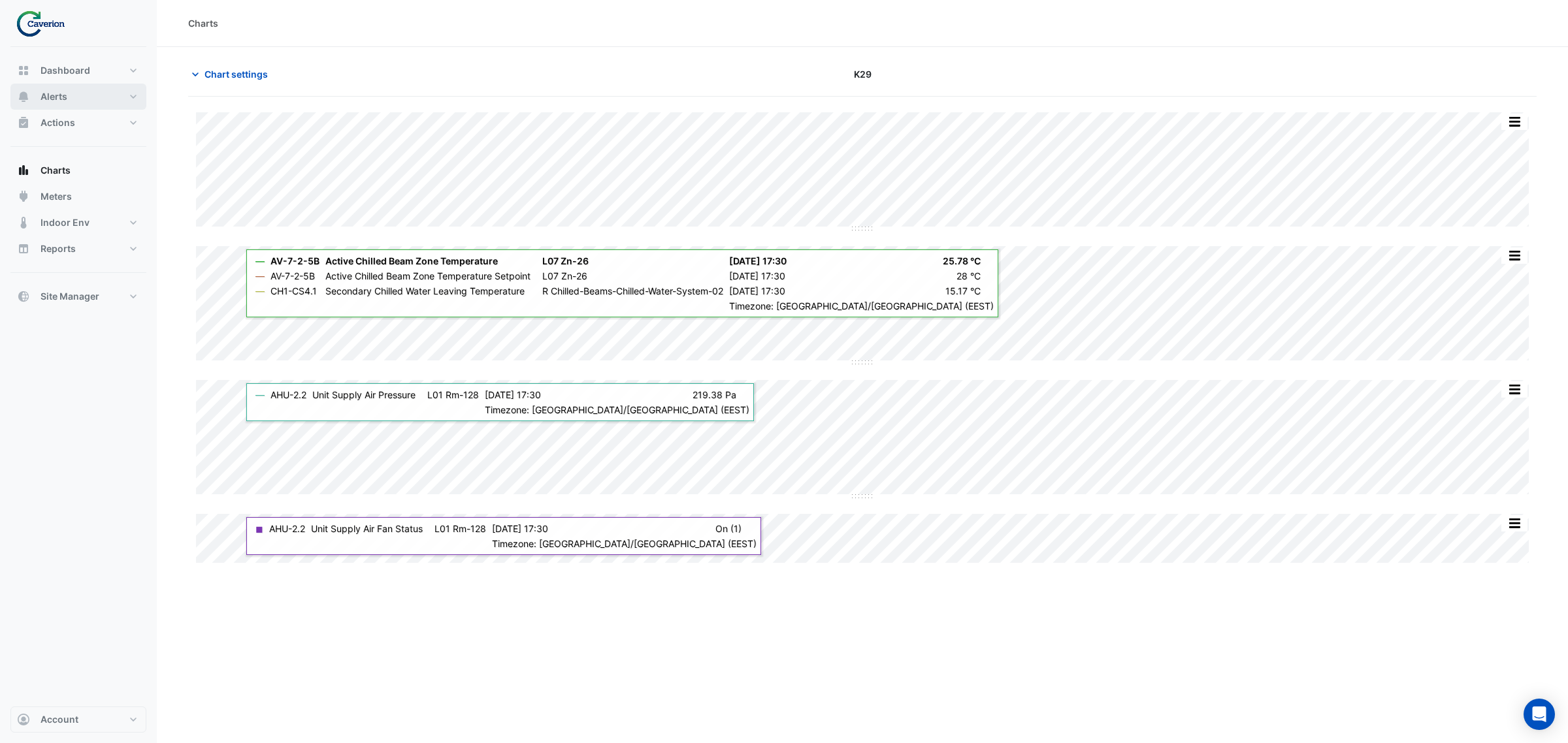
click at [74, 89] on button "Alerts" at bounding box center [79, 96] width 136 height 26
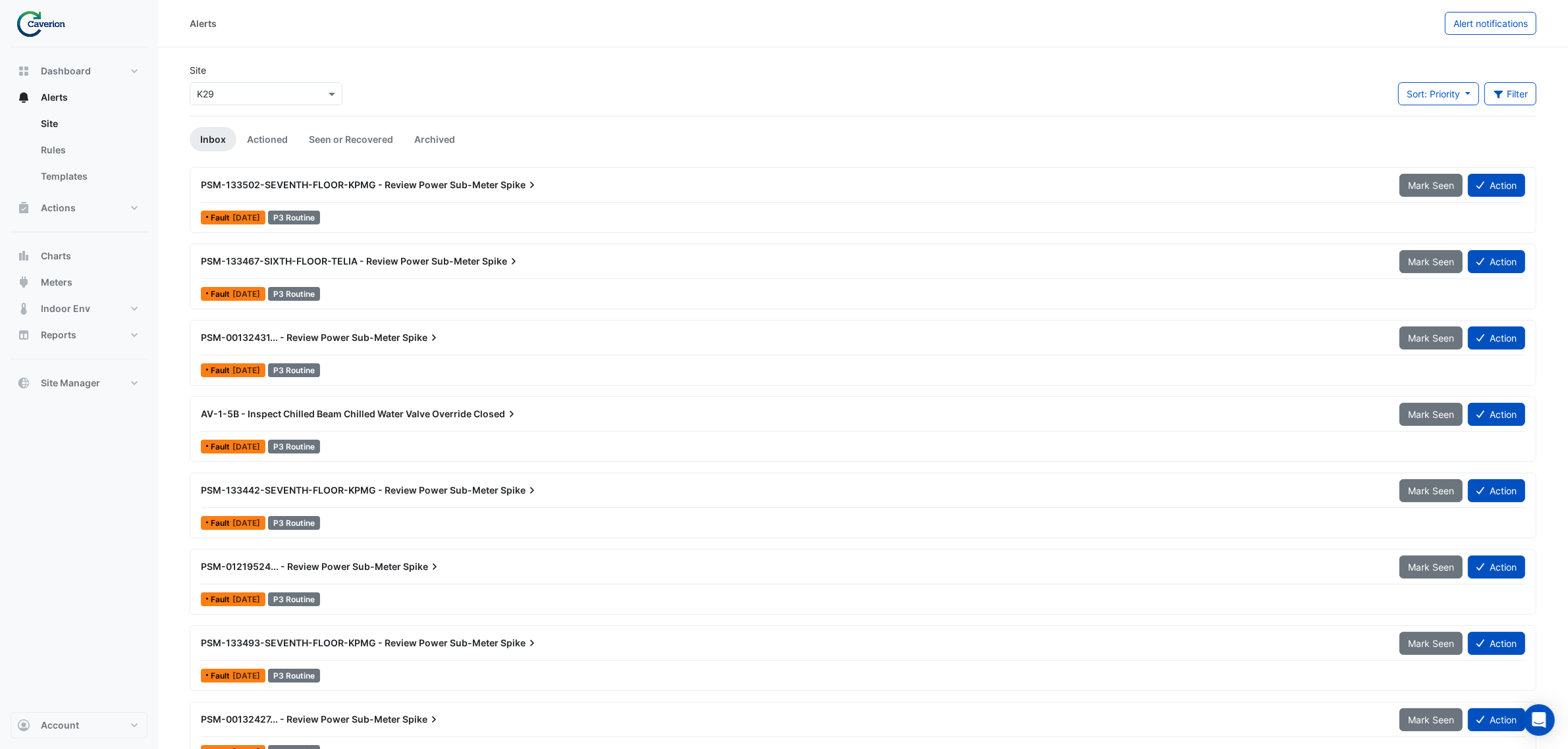
click at [390, 341] on span "PSM-00132431... - Review Power Sub-Meter" at bounding box center [300, 338] width 200 height 12
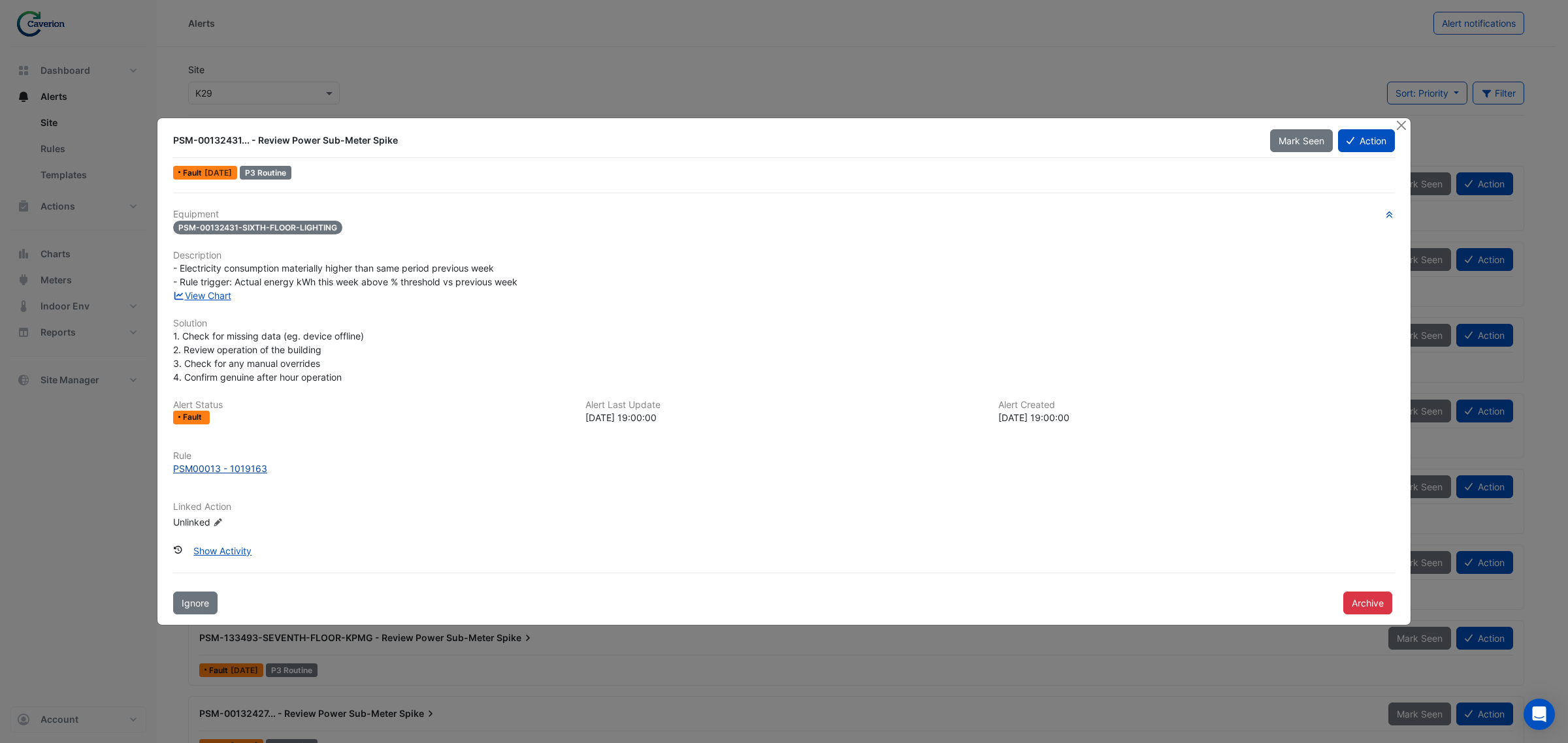
click at [255, 467] on div "PSM00013 - 1019163" at bounding box center [220, 468] width 94 height 13
click at [1403, 124] on button "Close" at bounding box center [1400, 124] width 13 height 13
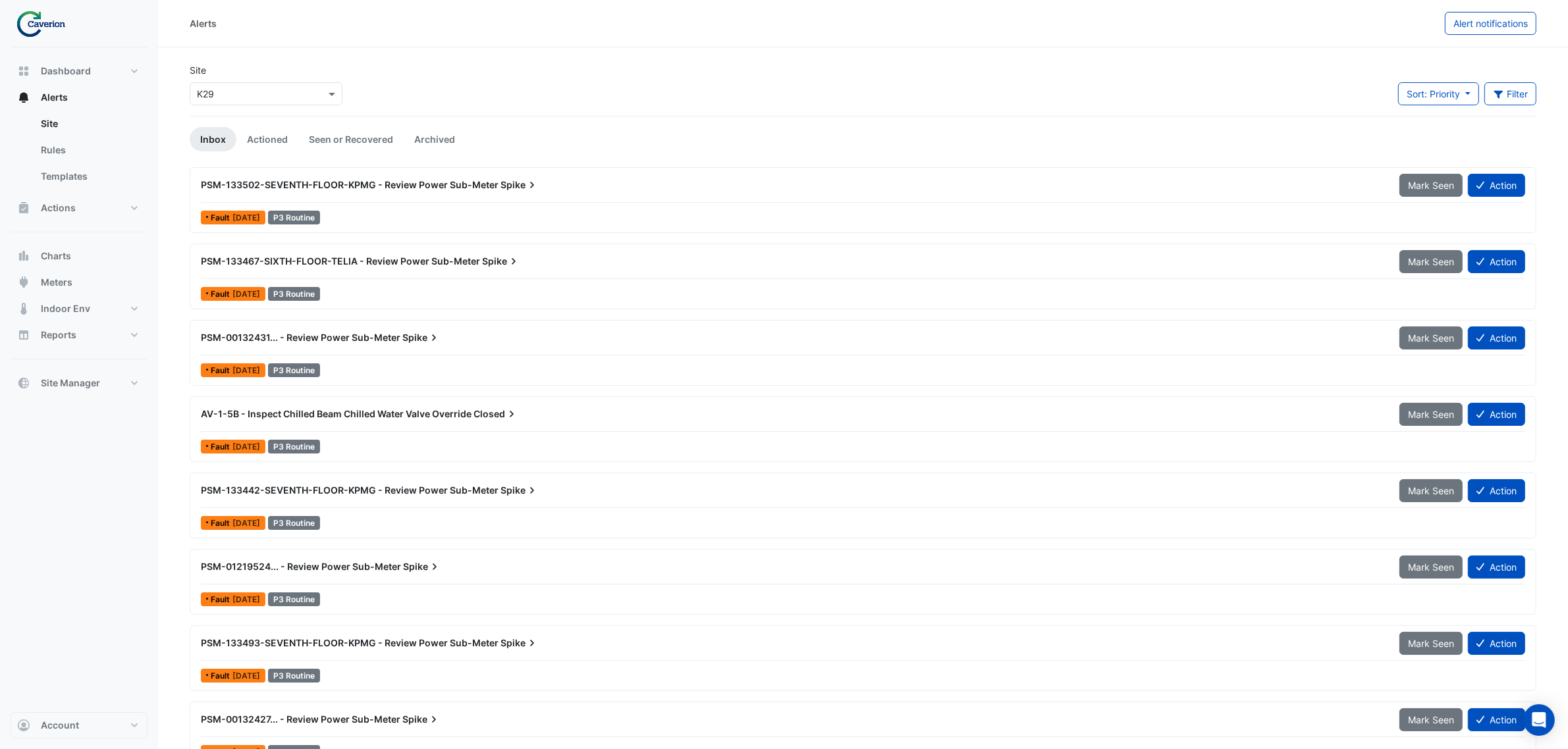
click at [255, 82] on div "× K29" at bounding box center [266, 94] width 153 height 23
click at [224, 129] on div "Cyber City B" at bounding box center [228, 123] width 75 height 19
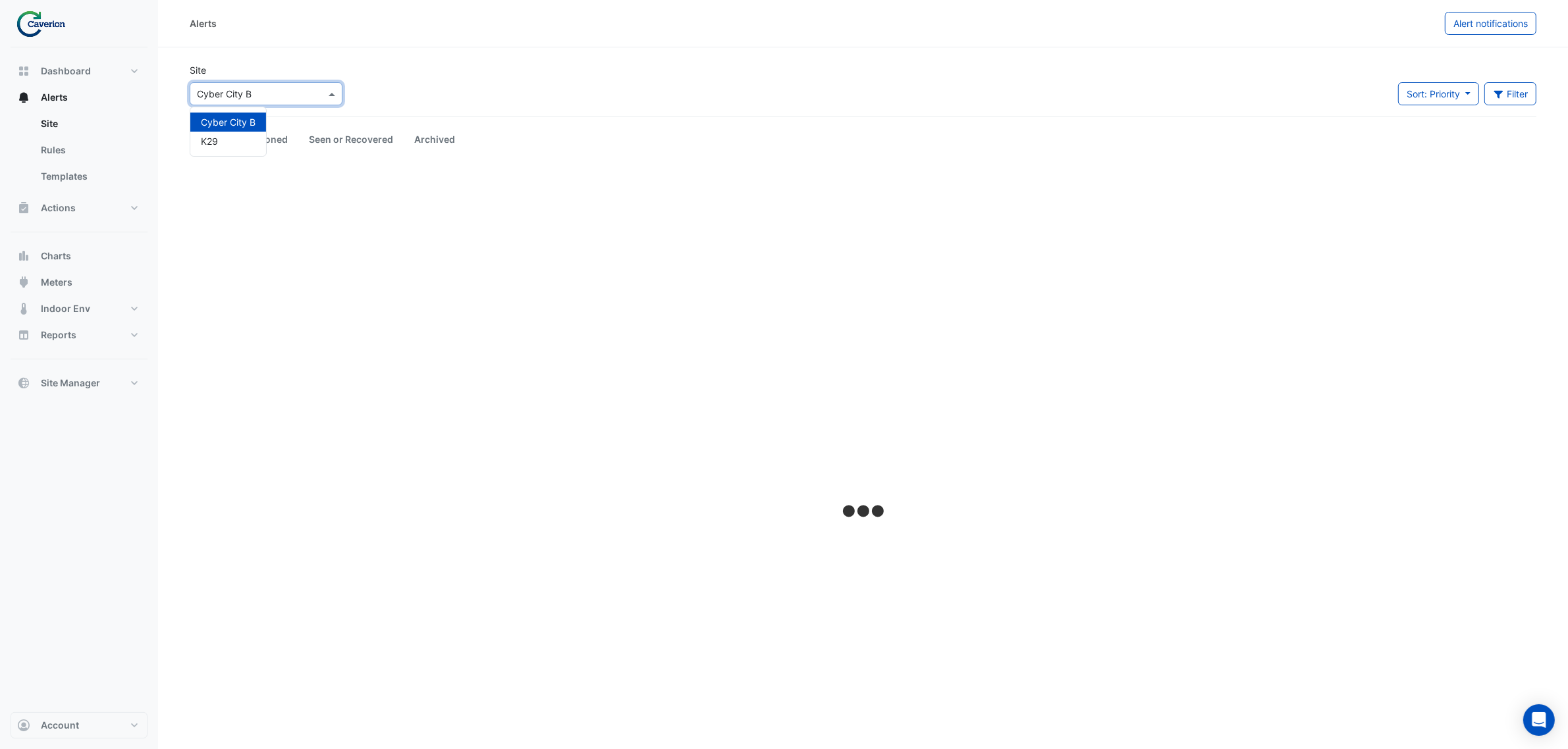
click at [264, 98] on input "text" at bounding box center [253, 95] width 112 height 14
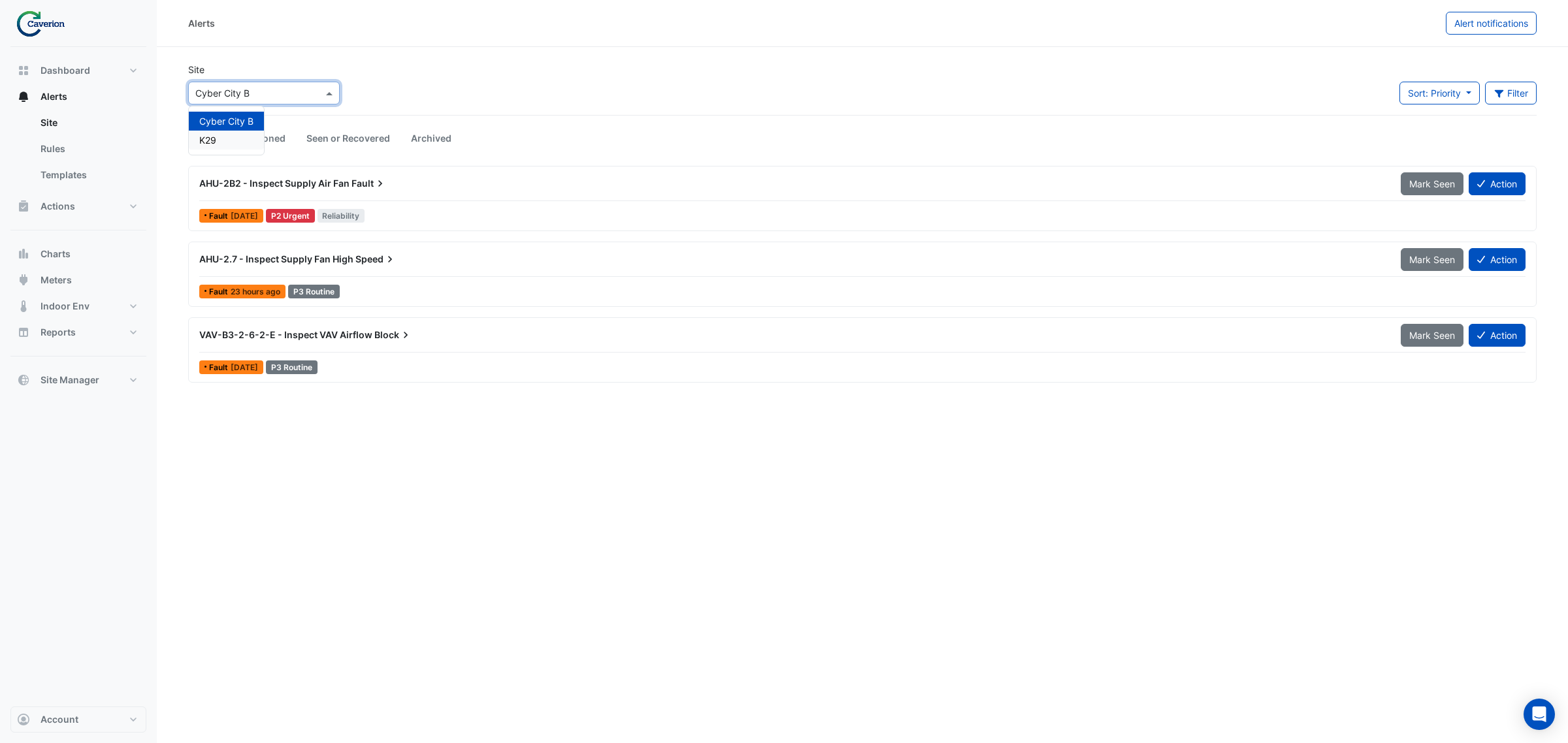
click at [226, 141] on div "K29" at bounding box center [226, 140] width 75 height 19
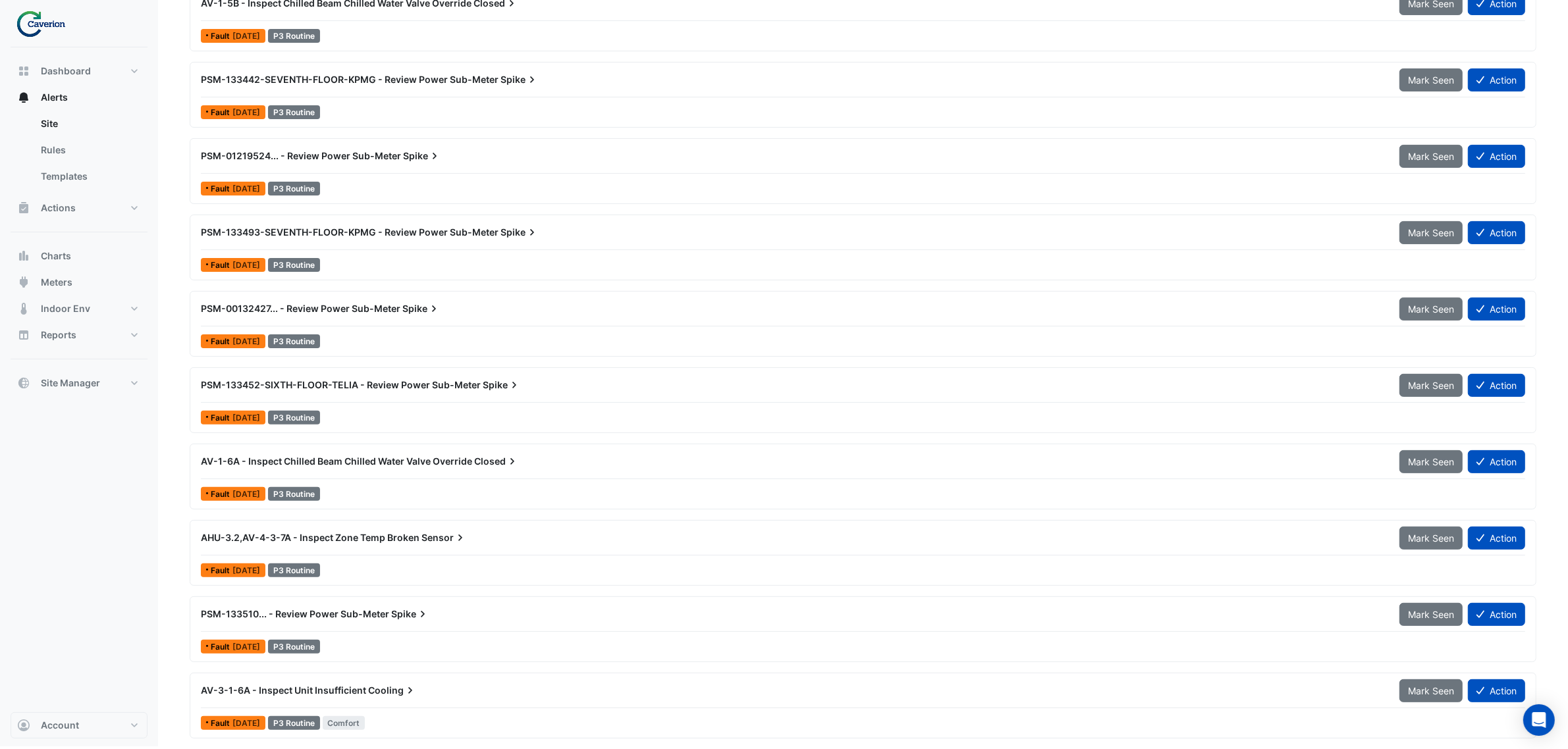
scroll to position [416, 0]
click at [84, 218] on button "Actions" at bounding box center [79, 208] width 137 height 26
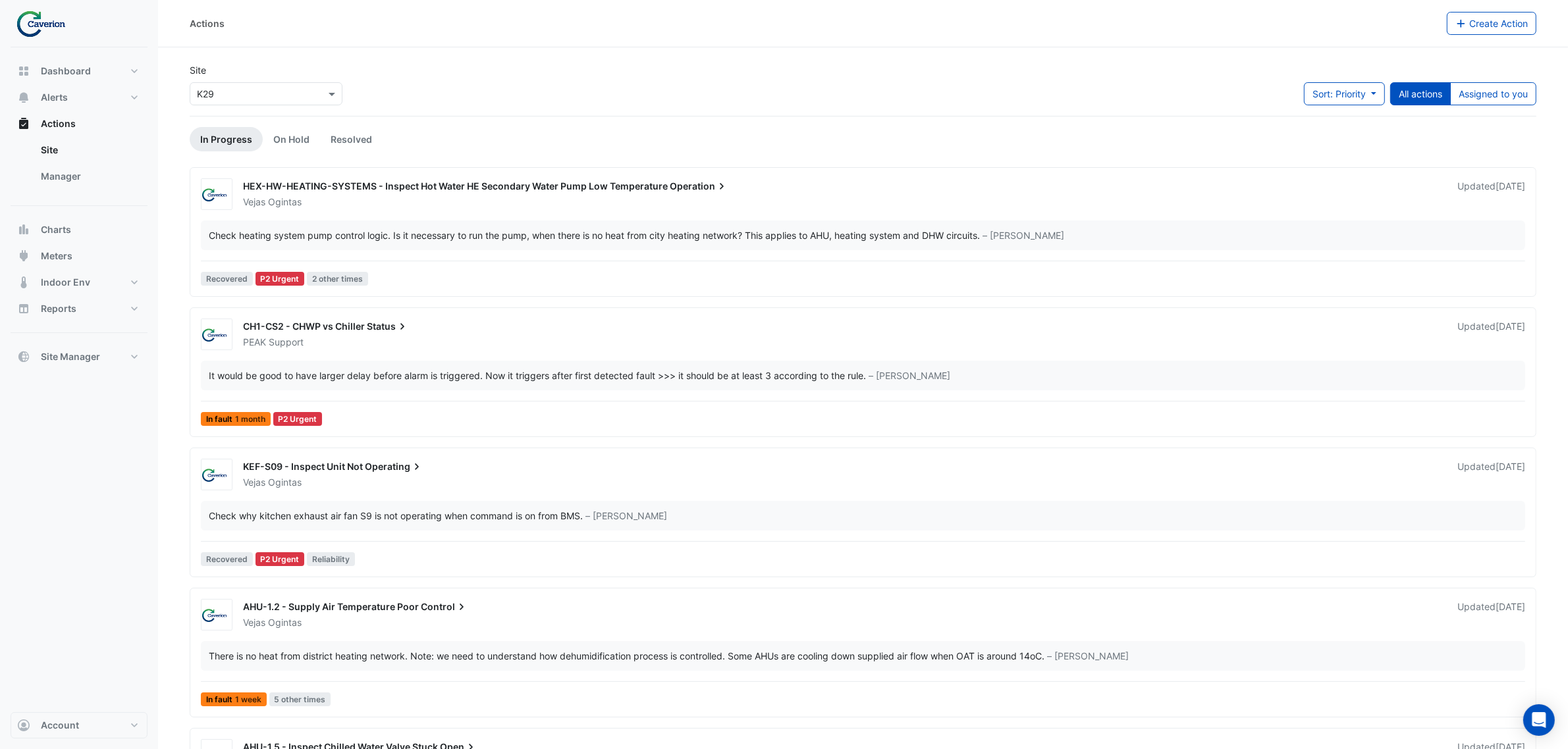
click at [390, 237] on div "Check heating system pump control logic. Is it necessary to run the pump, when …" at bounding box center [594, 236] width 771 height 14
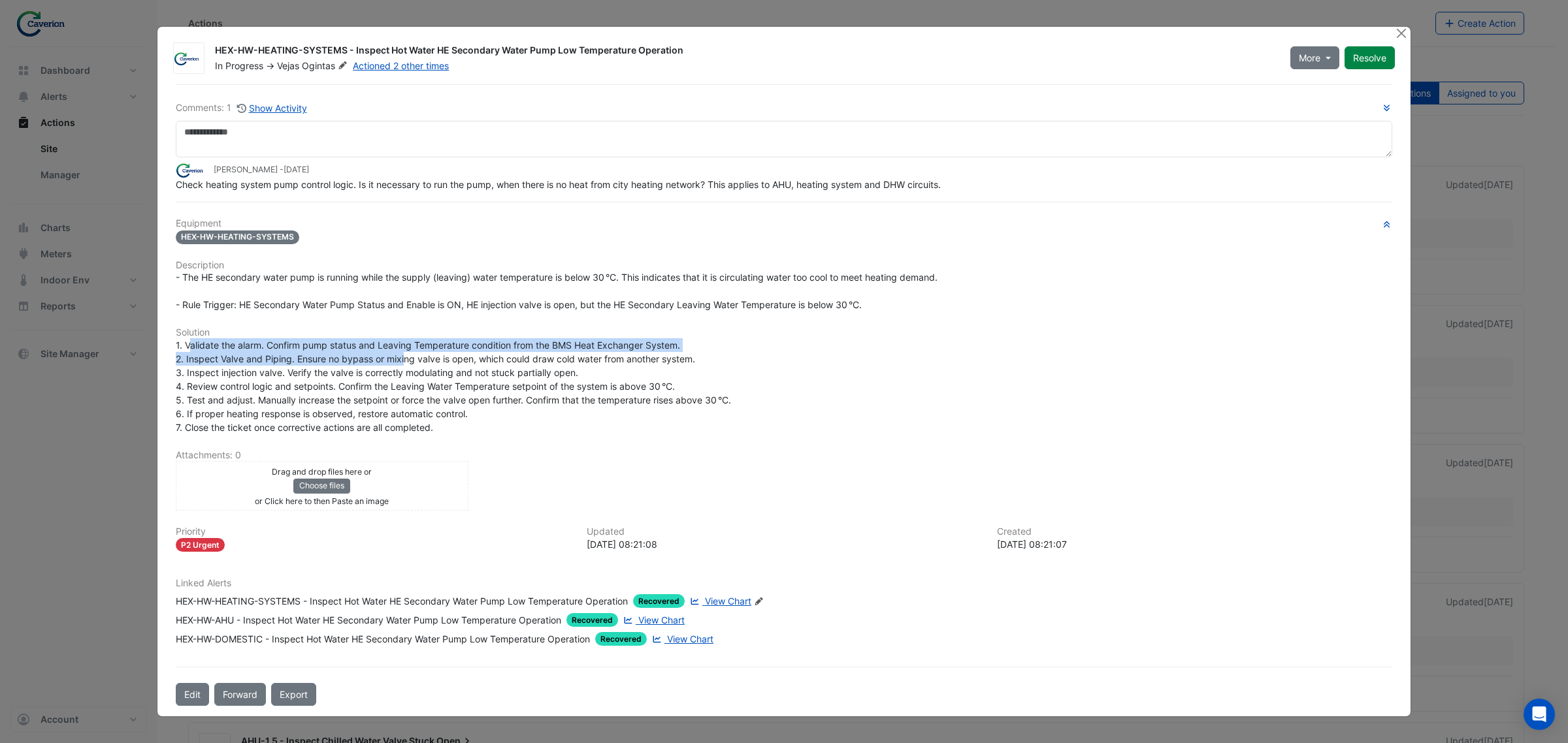
drag, startPoint x: 192, startPoint y: 344, endPoint x: 406, endPoint y: 354, distance: 214.2
click at [406, 354] on span "1. Validate the alarm. Confirm pump status and Leaving Temperature condition fr…" at bounding box center [453, 387] width 556 height 94
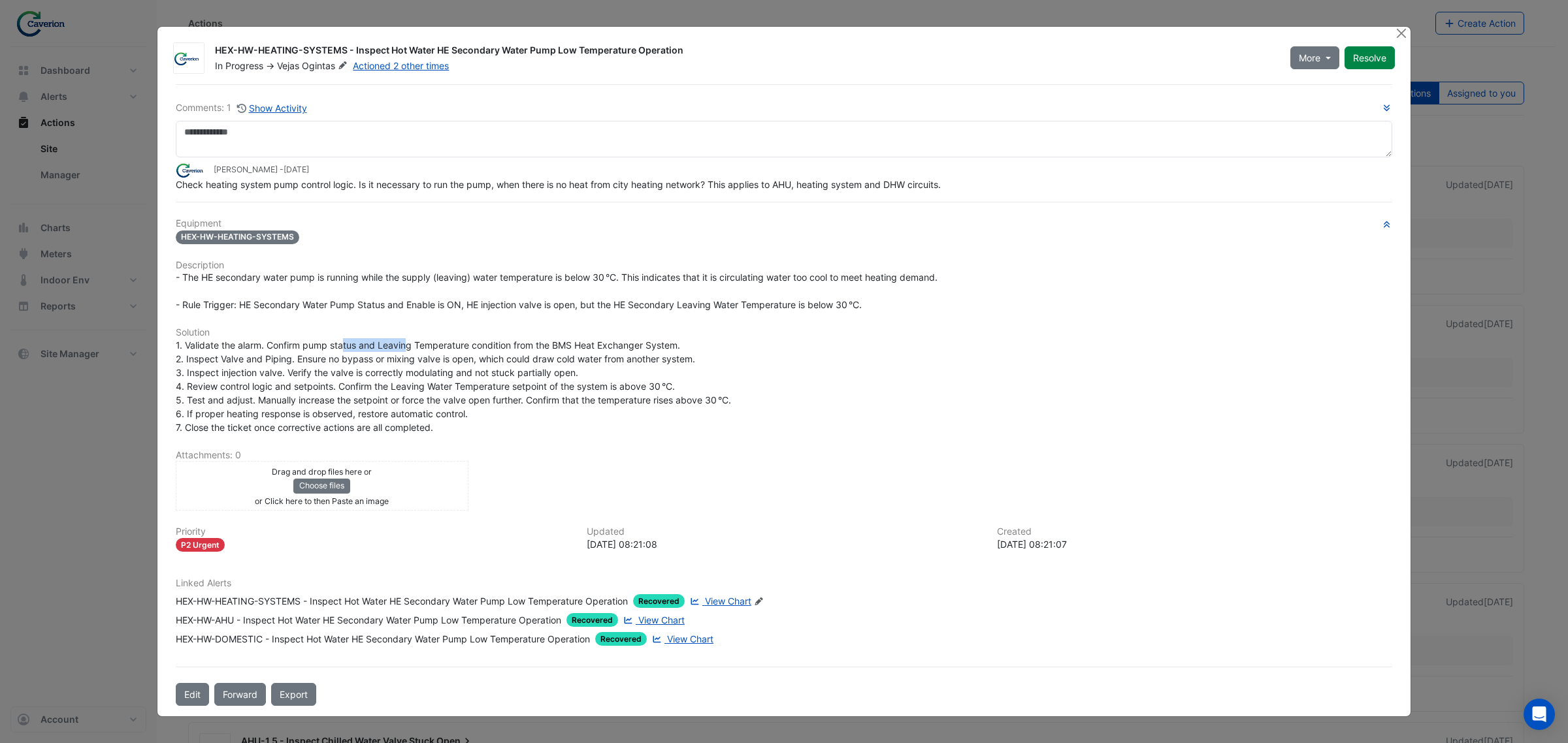
drag, startPoint x: 344, startPoint y: 347, endPoint x: 518, endPoint y: 359, distance: 174.4
click at [489, 357] on span "1. Validate the alarm. Confirm pump status and Leaving Temperature condition fr…" at bounding box center [453, 387] width 556 height 94
click at [521, 359] on span "1. Validate the alarm. Confirm pump status and Leaving Temperature condition fr…" at bounding box center [453, 387] width 556 height 94
drag, startPoint x: 198, startPoint y: 381, endPoint x: 326, endPoint y: 394, distance: 128.7
click at [315, 394] on span "1. Validate the alarm. Confirm pump status and Leaving Temperature condition fr…" at bounding box center [453, 387] width 556 height 94
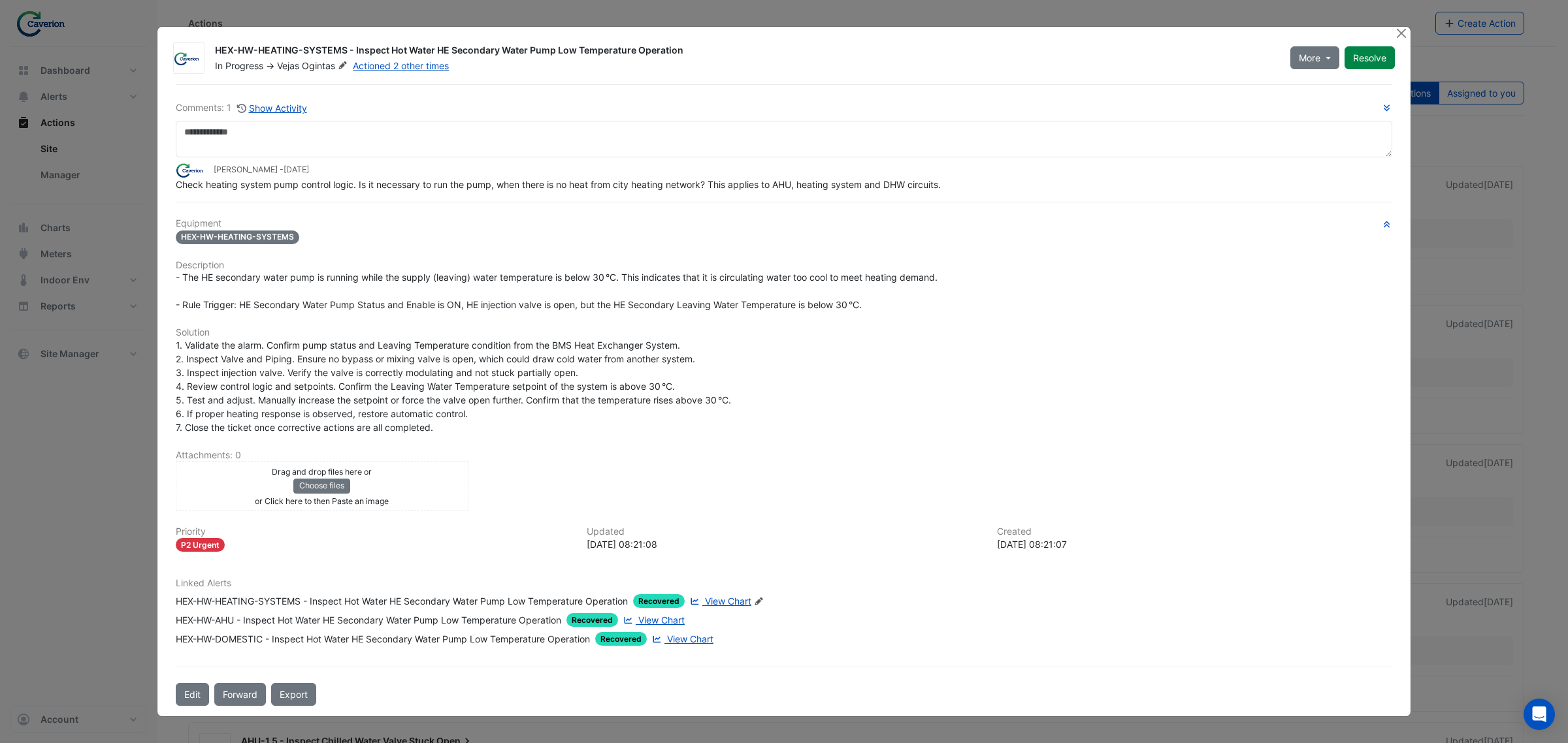
click at [342, 394] on span "1. Validate the alarm. Confirm pump status and Leaving Temperature condition fr…" at bounding box center [453, 387] width 556 height 94
drag, startPoint x: 288, startPoint y: 379, endPoint x: 392, endPoint y: 389, distance: 104.5
click at [386, 389] on span "1. Validate the alarm. Confirm pump status and Leaving Temperature condition fr…" at bounding box center [453, 387] width 556 height 94
click at [392, 389] on span "1. Validate the alarm. Confirm pump status and Leaving Temperature condition fr…" at bounding box center [453, 387] width 556 height 94
drag, startPoint x: 344, startPoint y: 383, endPoint x: 616, endPoint y: 389, distance: 272.1
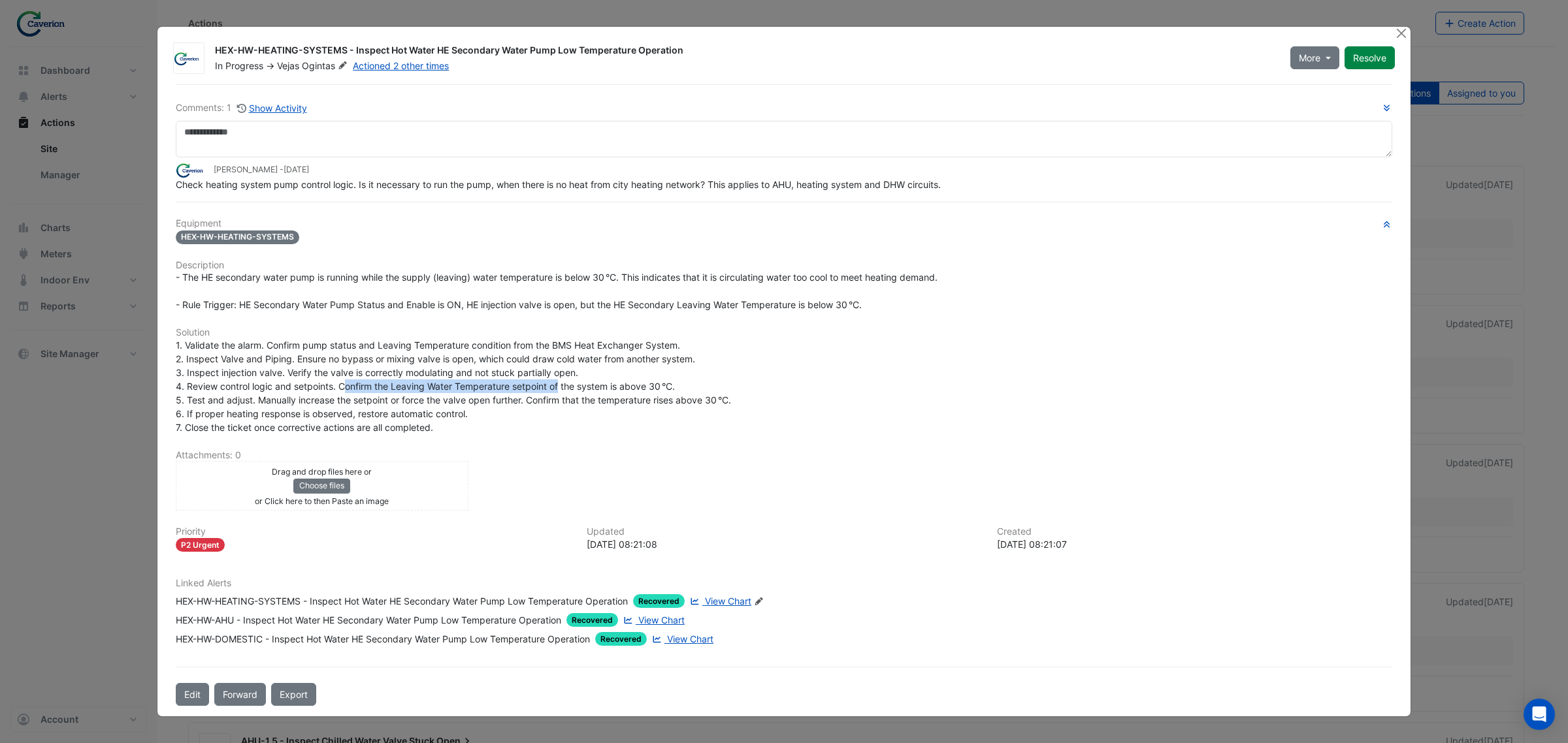
click at [616, 389] on span "1. Validate the alarm. Confirm pump status and Leaving Temperature condition fr…" at bounding box center [453, 387] width 556 height 94
click at [618, 389] on span "1. Validate the alarm. Confirm pump status and Leaving Temperature condition fr…" at bounding box center [453, 387] width 556 height 94
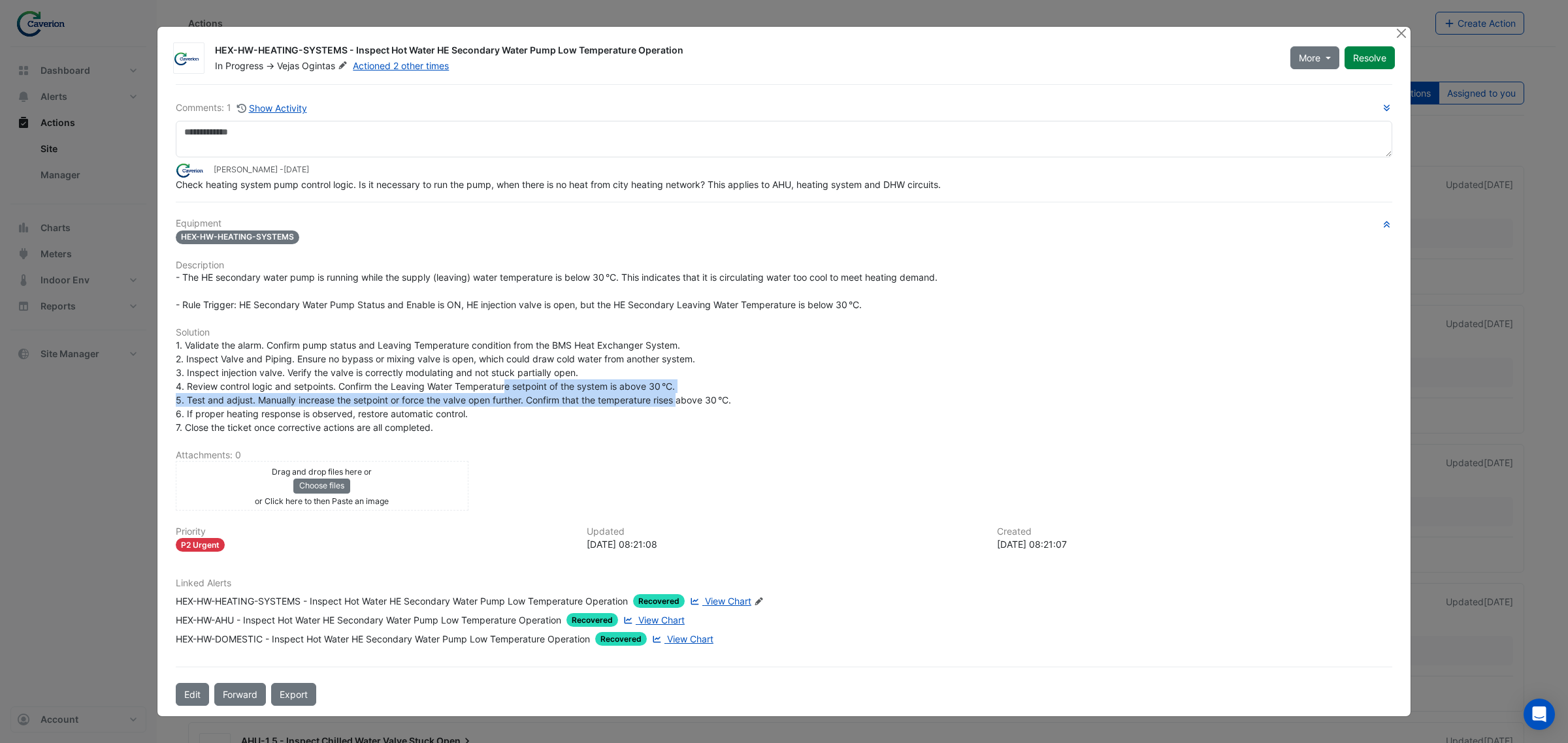
drag, startPoint x: 507, startPoint y: 383, endPoint x: 681, endPoint y: 398, distance: 174.6
click at [681, 398] on span "1. Validate the alarm. Confirm pump status and Leaving Temperature condition fr…" at bounding box center [453, 387] width 556 height 94
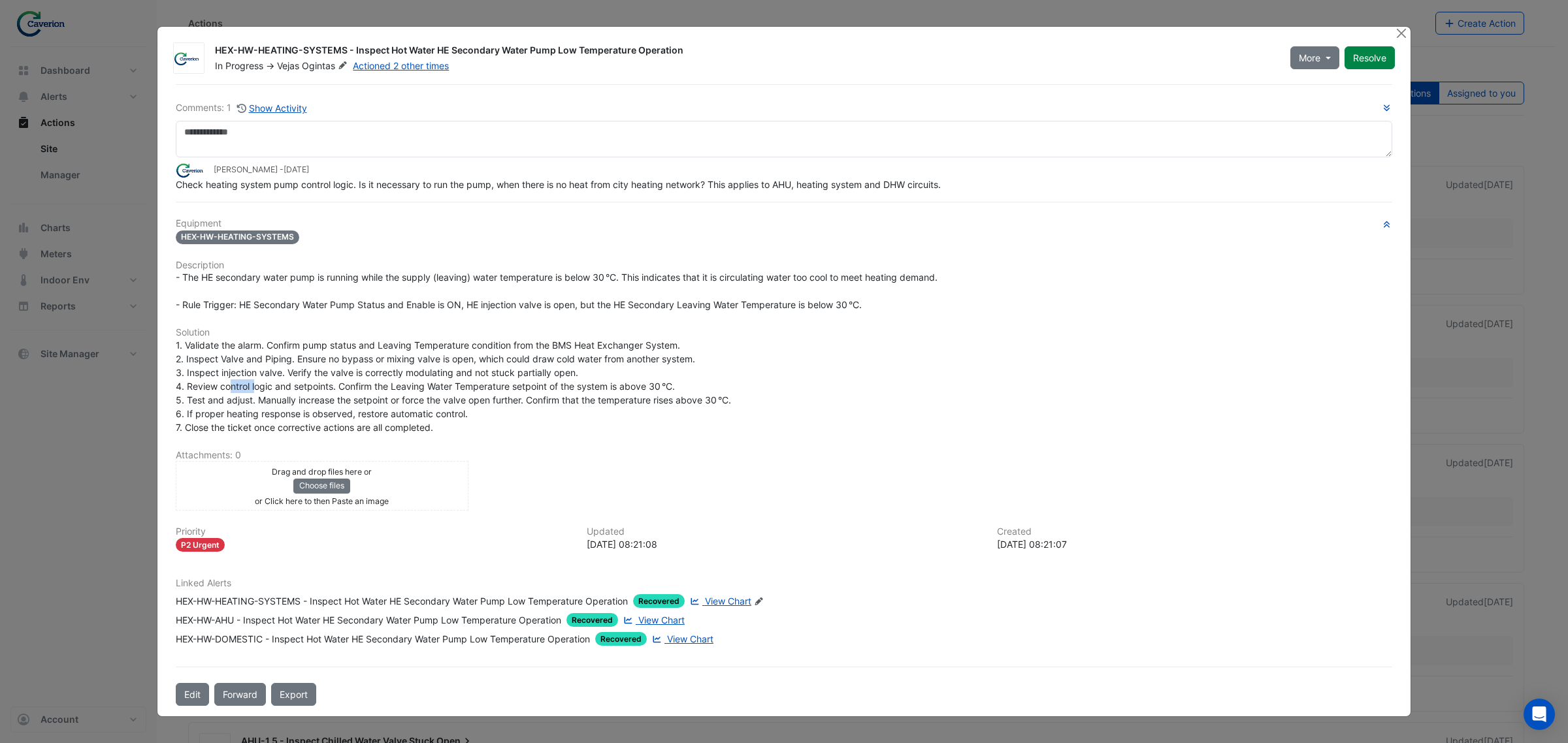
drag, startPoint x: 231, startPoint y: 393, endPoint x: 390, endPoint y: 390, distance: 159.0
click at [379, 389] on div "1. Validate the alarm. Confirm pump status and Leaving Temperature condition fr…" at bounding box center [784, 386] width 1216 height 96
click at [390, 391] on span "1. Validate the alarm. Confirm pump status and Leaving Temperature condition fr…" at bounding box center [453, 387] width 556 height 94
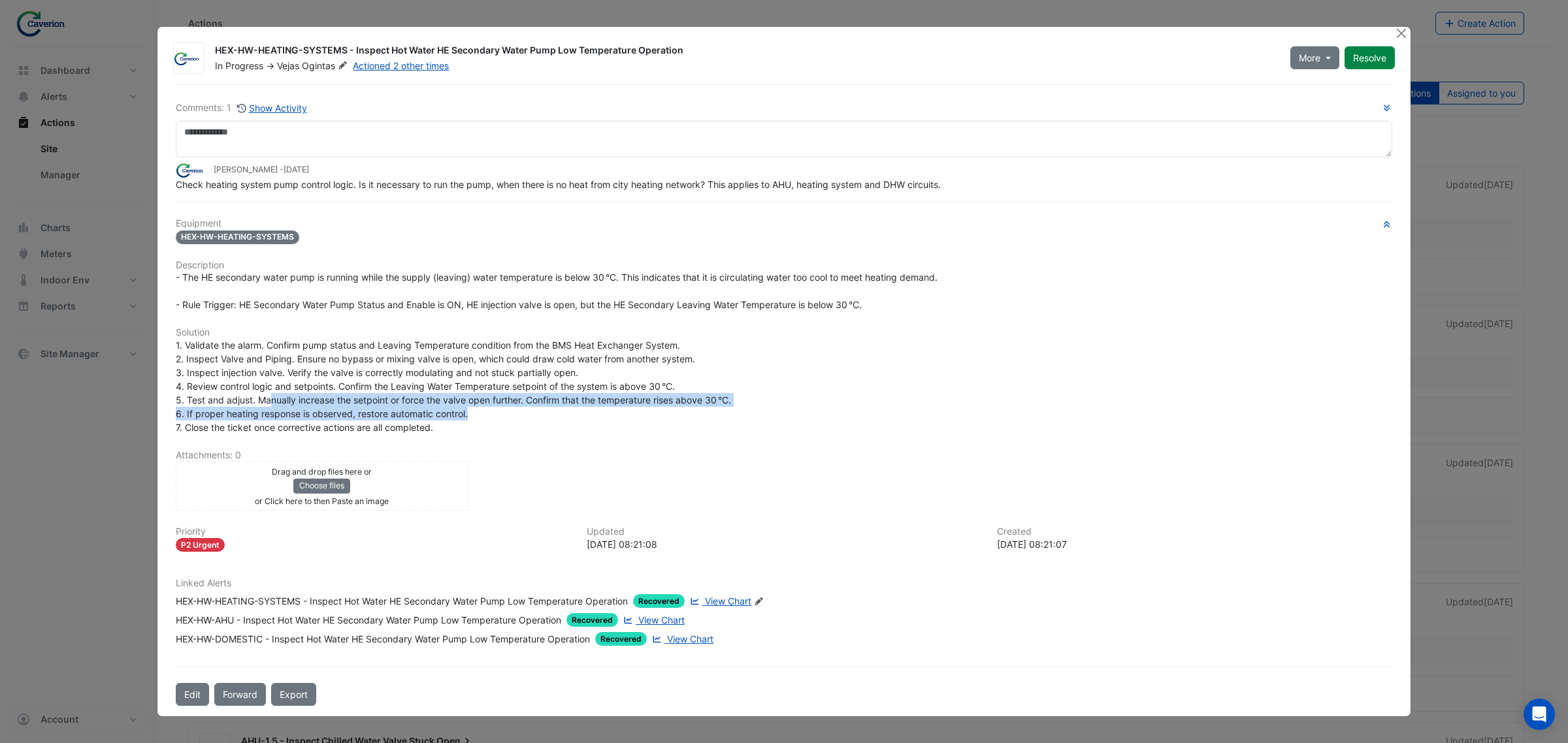
drag, startPoint x: 269, startPoint y: 396, endPoint x: 518, endPoint y: 419, distance: 250.1
click at [518, 419] on div "1. Validate the alarm. Confirm pump status and Leaving Temperature condition fr…" at bounding box center [784, 386] width 1216 height 96
drag, startPoint x: 321, startPoint y: 402, endPoint x: 582, endPoint y: 403, distance: 261.0
click at [577, 403] on span "1. Validate the alarm. Confirm pump status and Leaving Temperature condition fr…" at bounding box center [453, 387] width 556 height 94
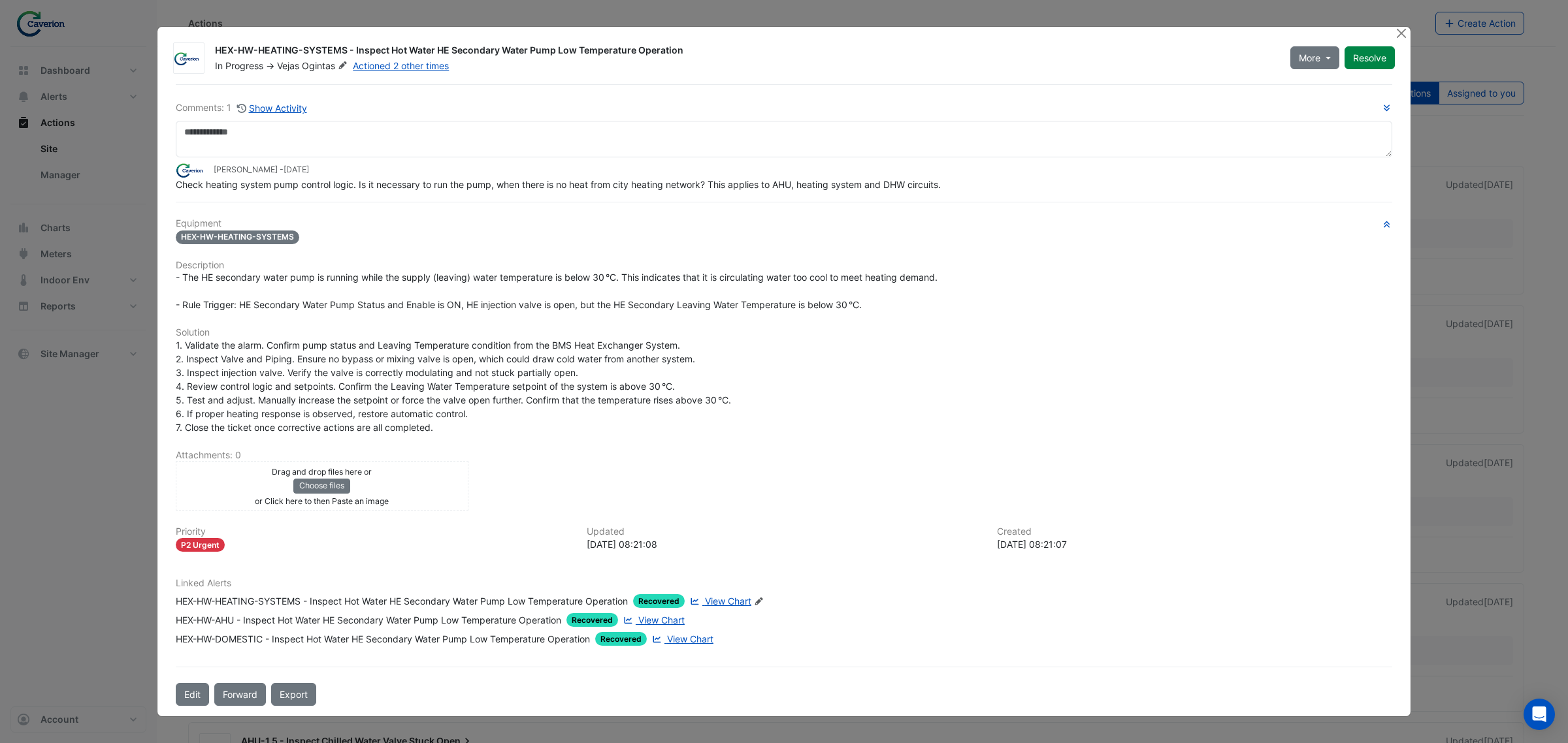
click at [582, 403] on span "1. Validate the alarm. Confirm pump status and Leaving Temperature condition fr…" at bounding box center [453, 387] width 556 height 94
click at [493, 420] on div "1. Validate the alarm. Confirm pump status and Leaving Temperature condition fr…" at bounding box center [784, 386] width 1216 height 96
click at [1396, 33] on button "Close" at bounding box center [1400, 34] width 13 height 13
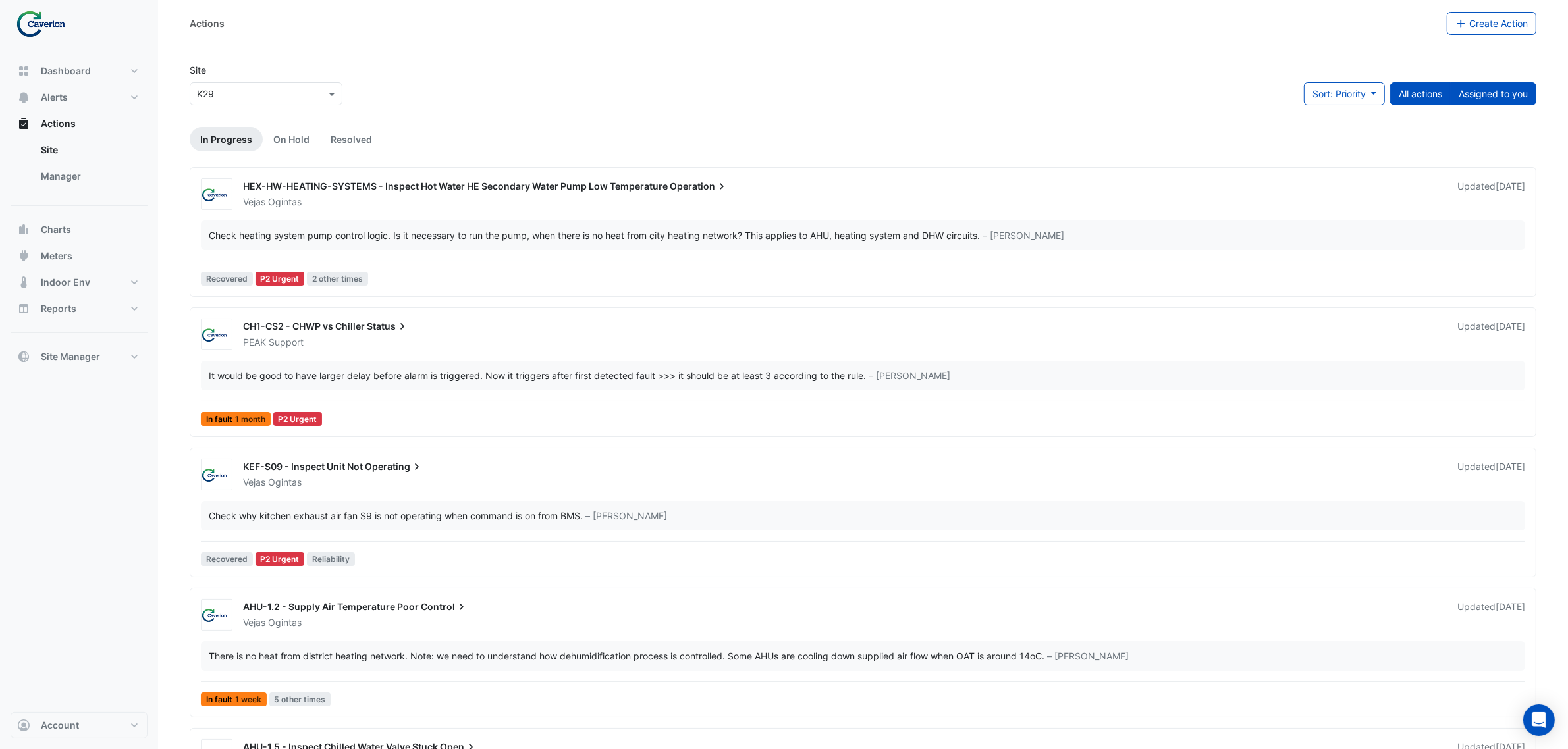
click at [1501, 90] on button "Assigned to you" at bounding box center [1493, 94] width 86 height 23
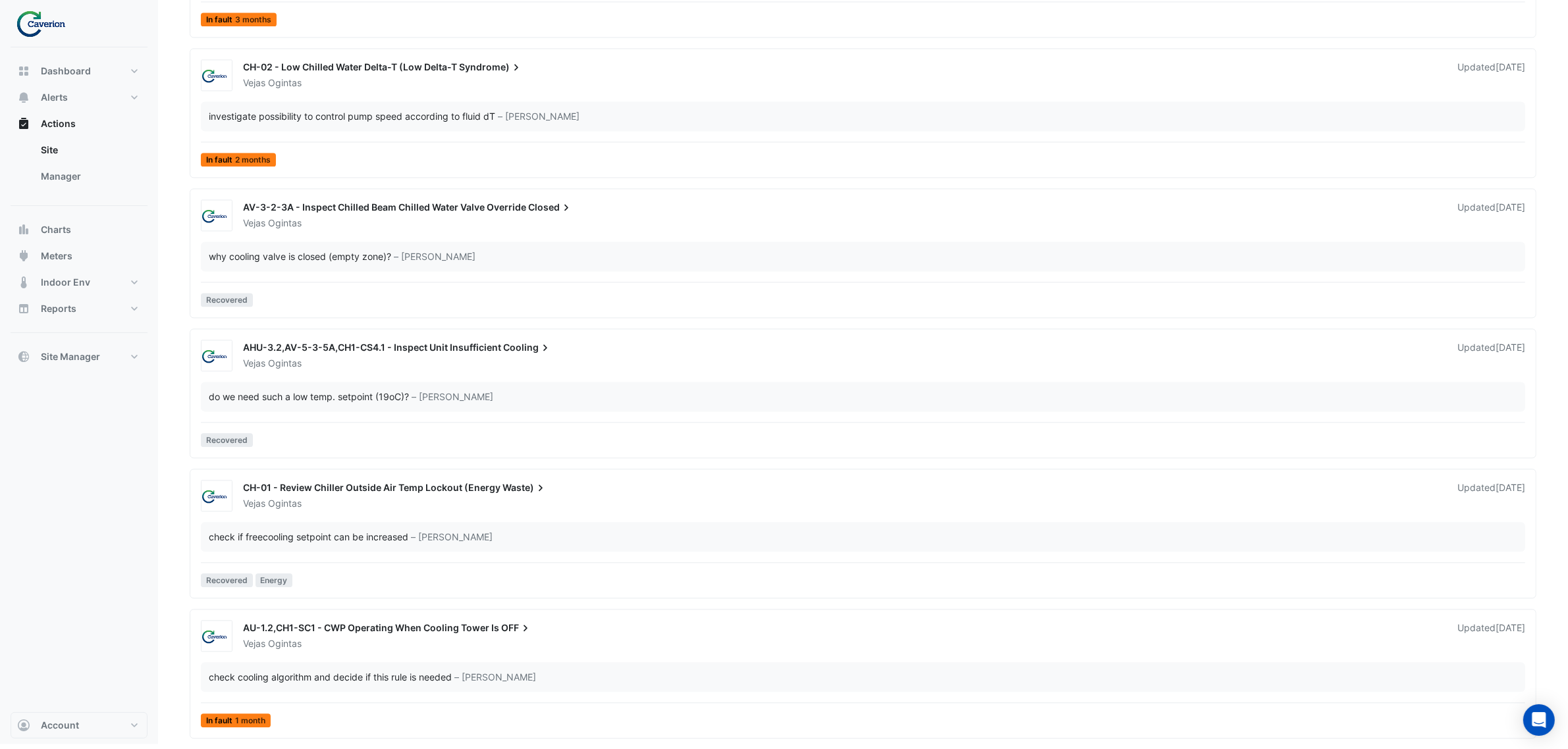
scroll to position [3501, 0]
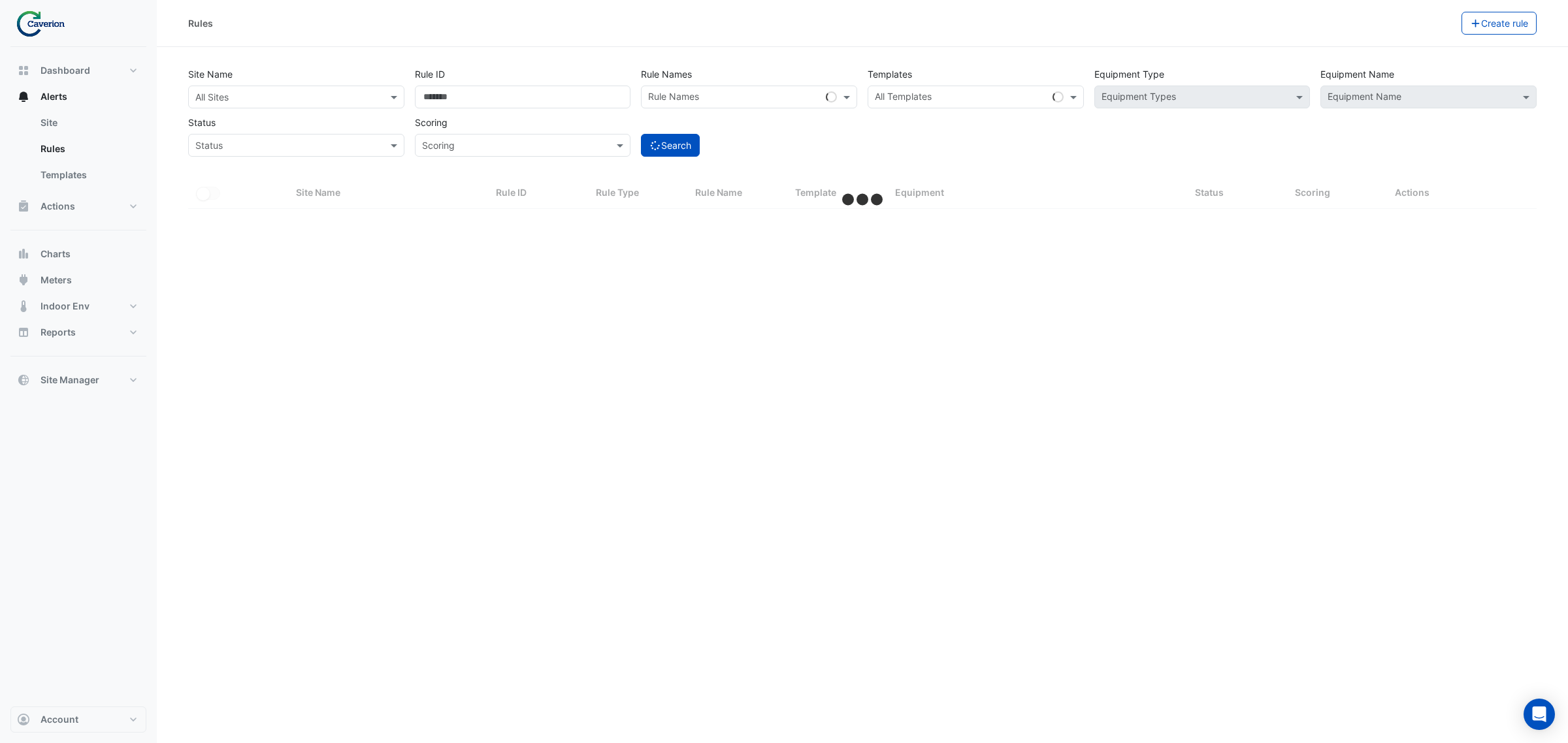
select select "***"
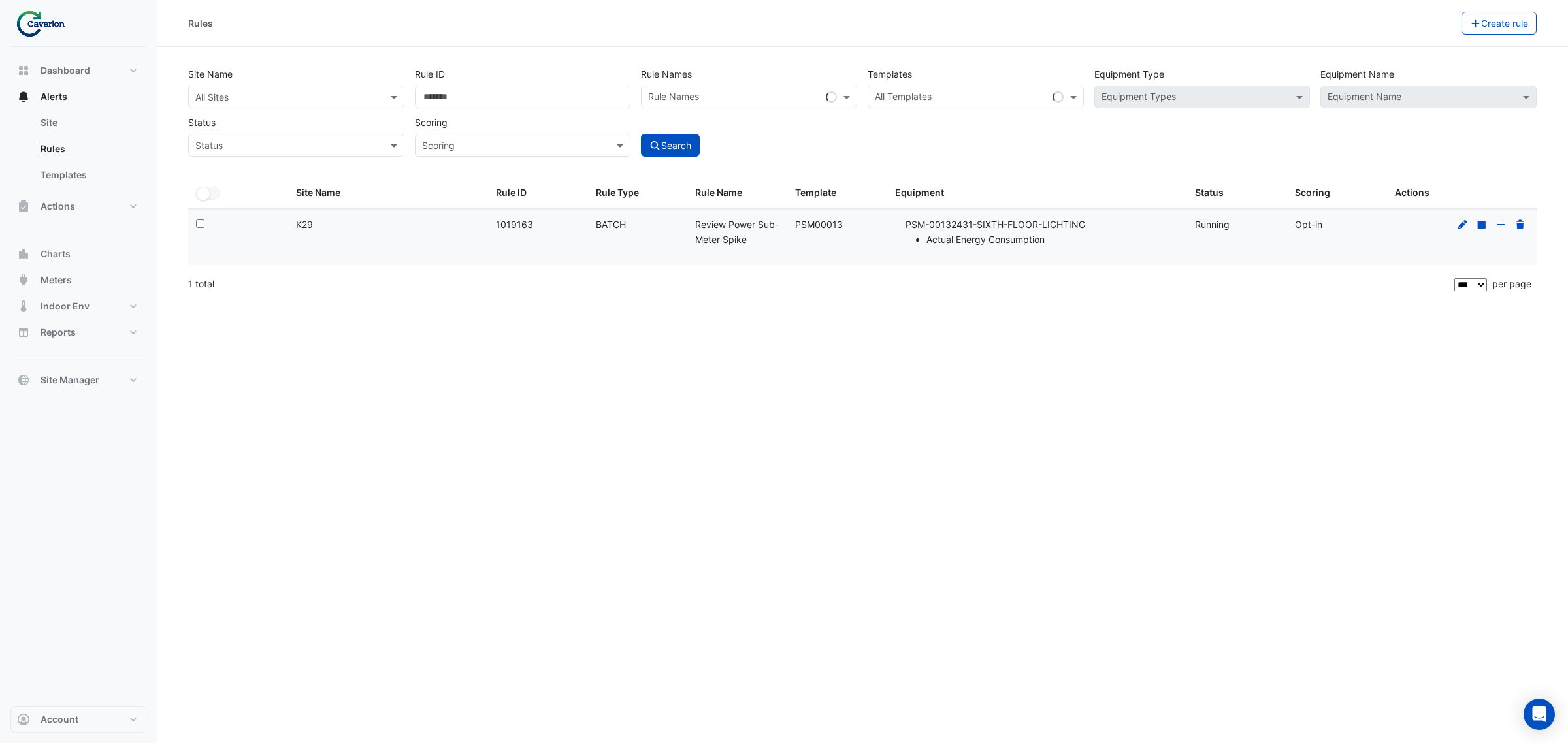
click at [496, 242] on datatable-body-cell "Rule ID: 1019163" at bounding box center [537, 237] width 100 height 56
drag, startPoint x: 410, startPoint y: 240, endPoint x: 394, endPoint y: 237, distance: 16.3
click at [408, 240] on datatable-body-cell "Site Name: K29" at bounding box center [388, 237] width 200 height 56
click at [371, 234] on datatable-body-cell "Site Name: K29" at bounding box center [388, 237] width 200 height 56
click at [72, 379] on span "Site Manager" at bounding box center [69, 380] width 58 height 13
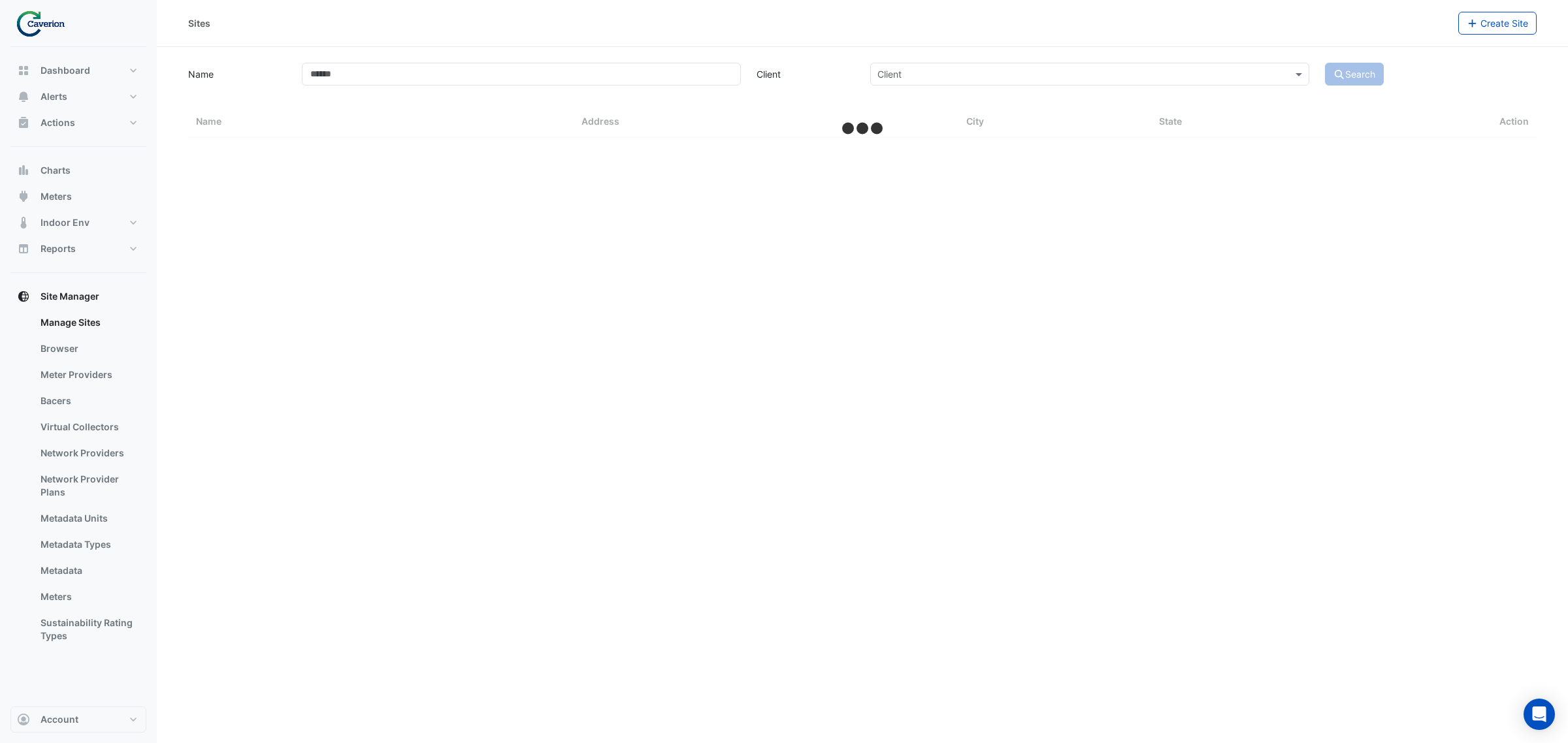
click at [77, 48] on div "Dashboard Portfolio Ratings Performance Alerts Site Rules Templates Actions Sit…" at bounding box center [79, 376] width 136 height 660
select select "***"
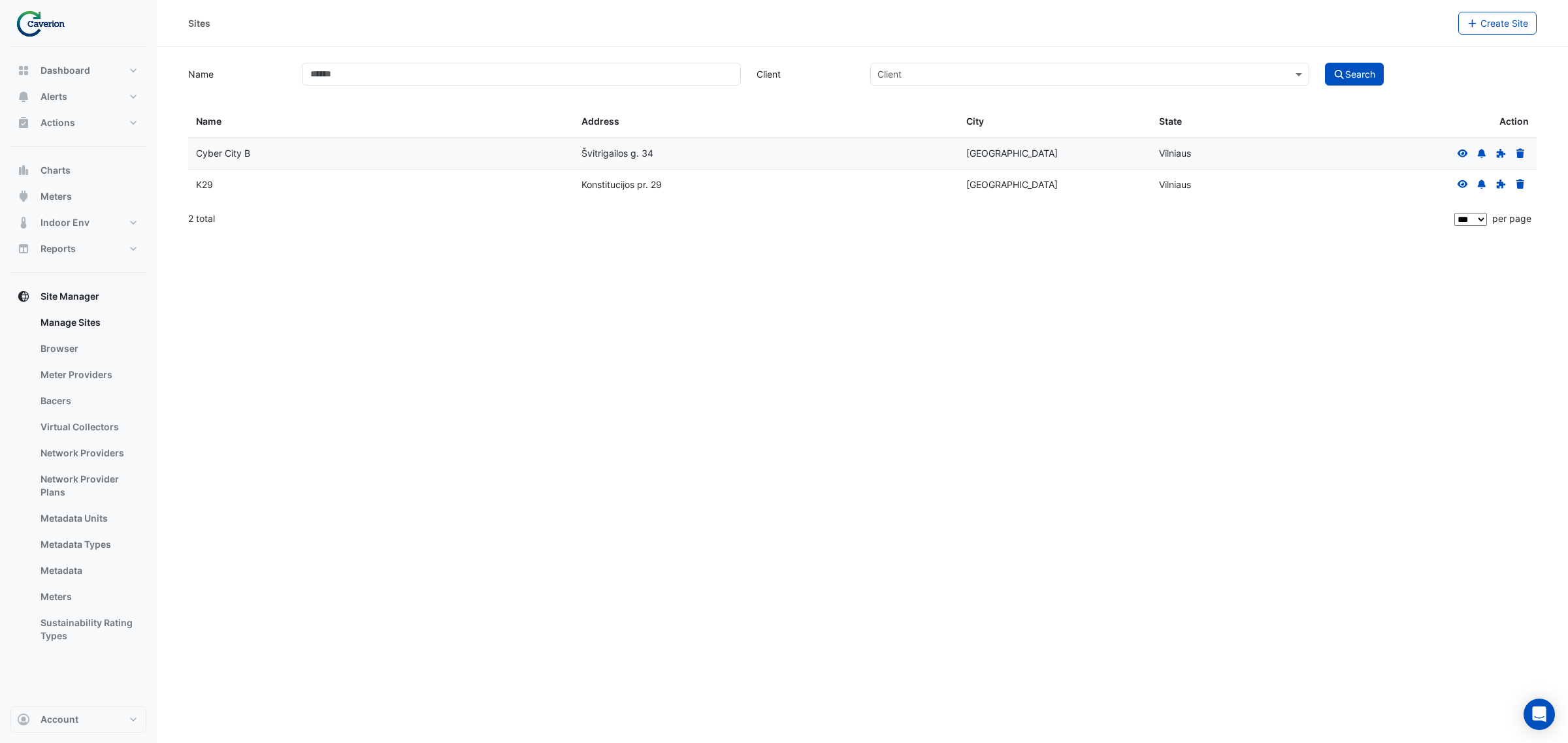
click at [57, 31] on img at bounding box center [44, 23] width 58 height 26
click at [23, 26] on img at bounding box center [44, 23] width 58 height 26
click at [89, 94] on button "Alerts" at bounding box center [79, 96] width 136 height 26
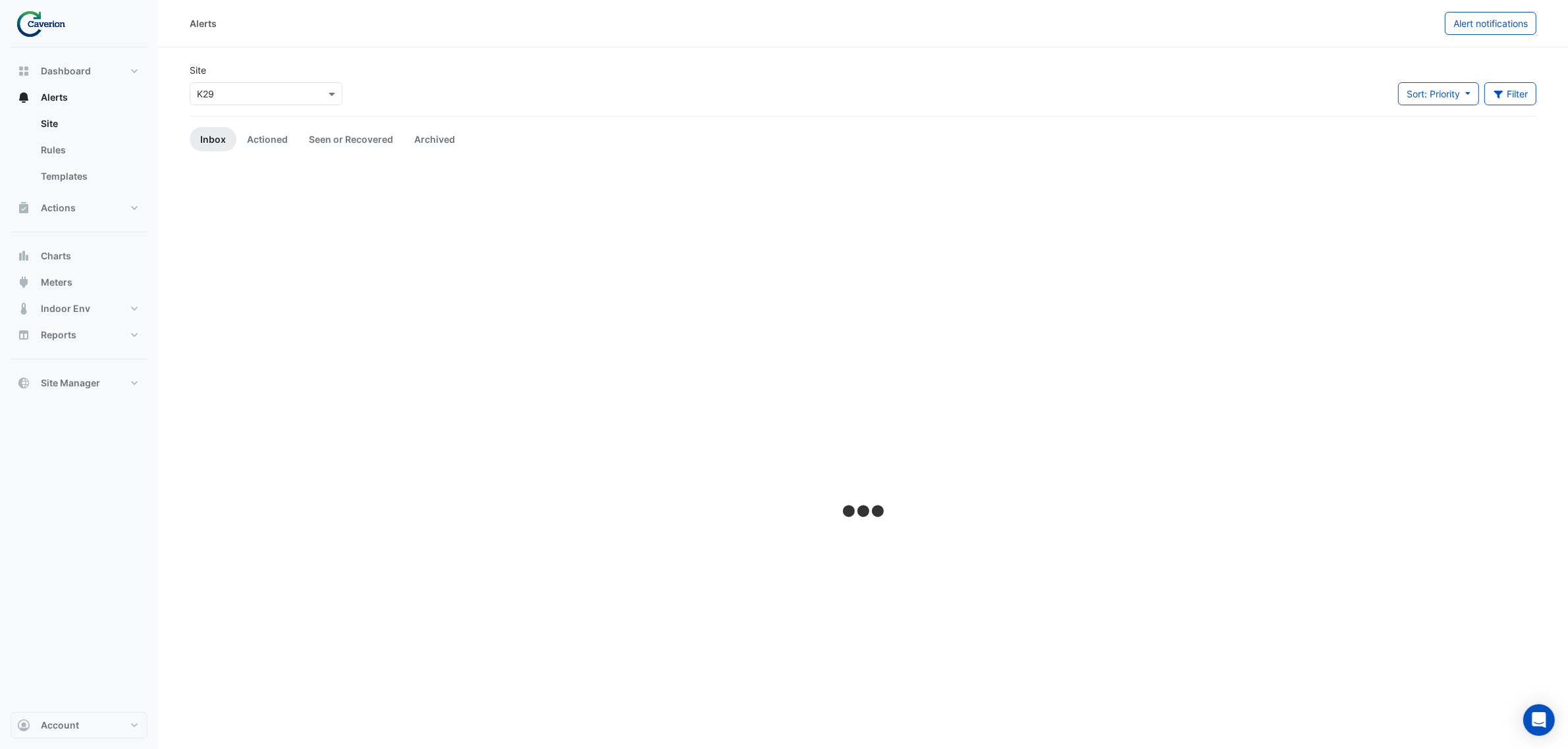
click at [70, 56] on div "Dashboard Portfolio Ratings Performance Alerts Site Rules Templates Actions Sit…" at bounding box center [79, 379] width 137 height 665
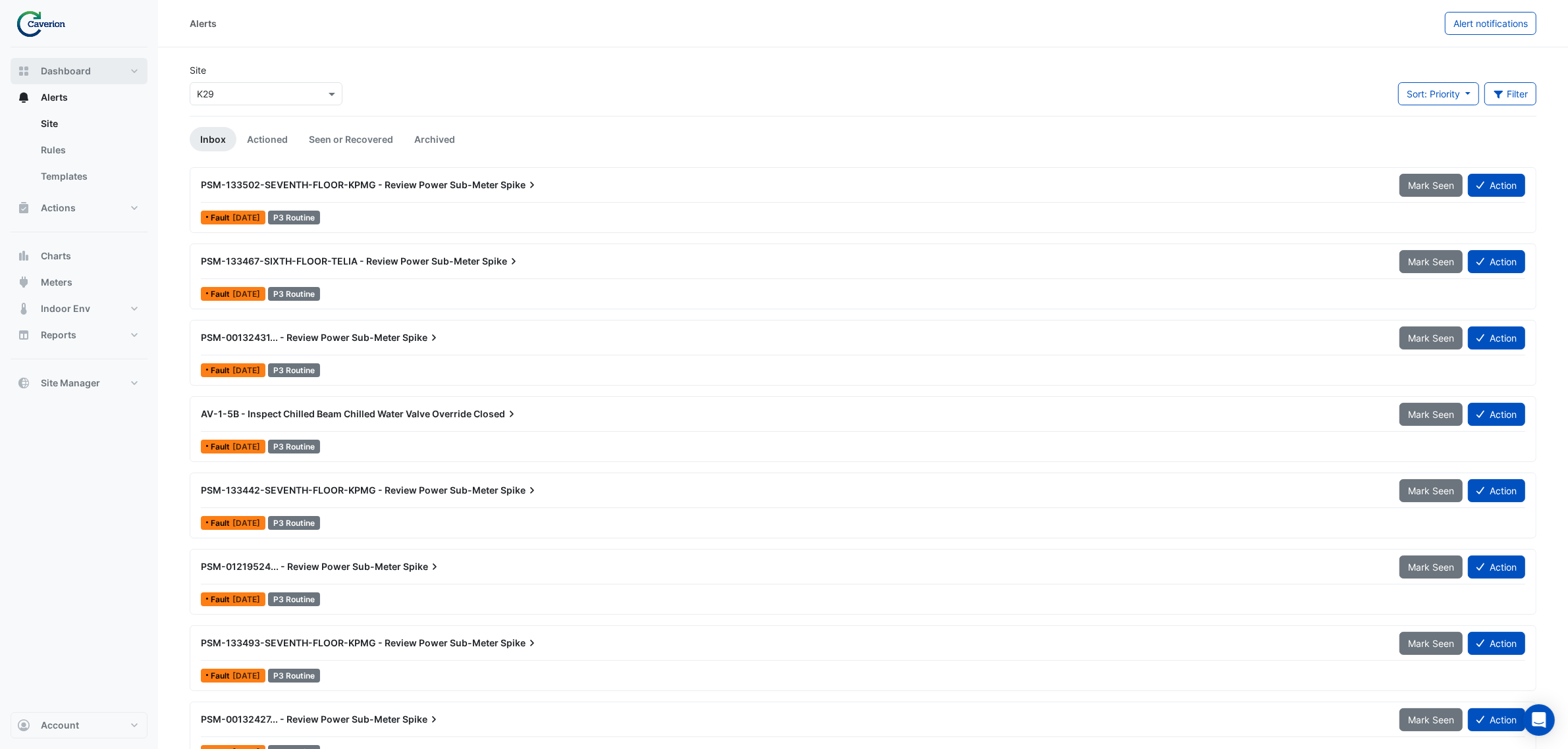
click at [58, 58] on button "Dashboard" at bounding box center [79, 70] width 137 height 26
select select "***"
